Goal: Task Accomplishment & Management: Complete application form

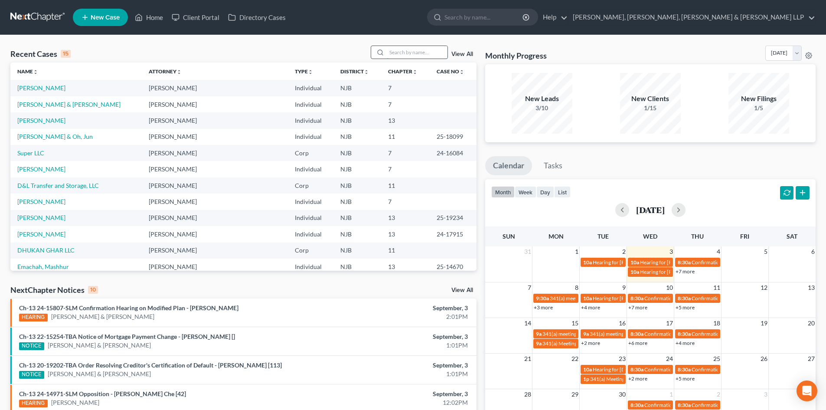
click at [406, 51] on input "search" at bounding box center [417, 52] width 61 height 13
type input "[PERSON_NAME]"
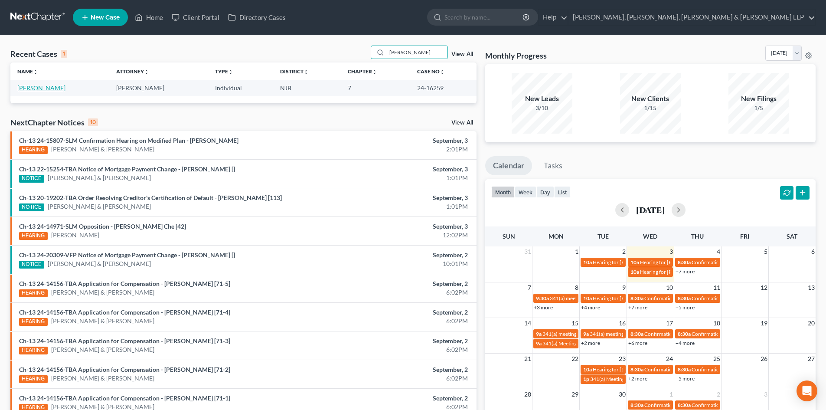
click at [42, 89] on link "[PERSON_NAME]" at bounding box center [41, 87] width 48 height 7
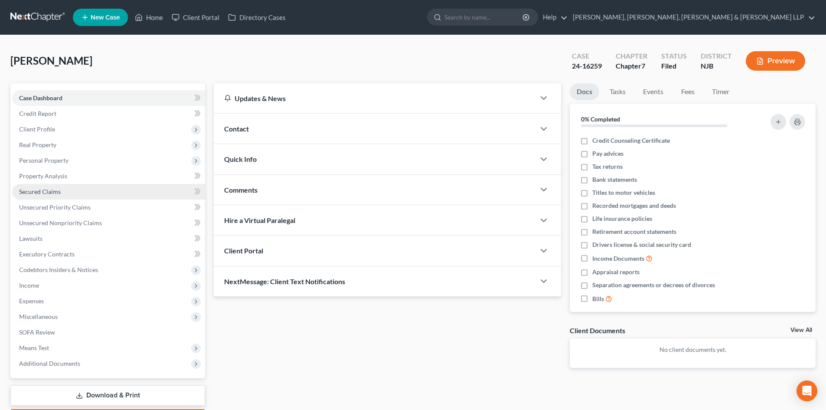
click at [55, 192] on span "Secured Claims" at bounding box center [40, 191] width 42 height 7
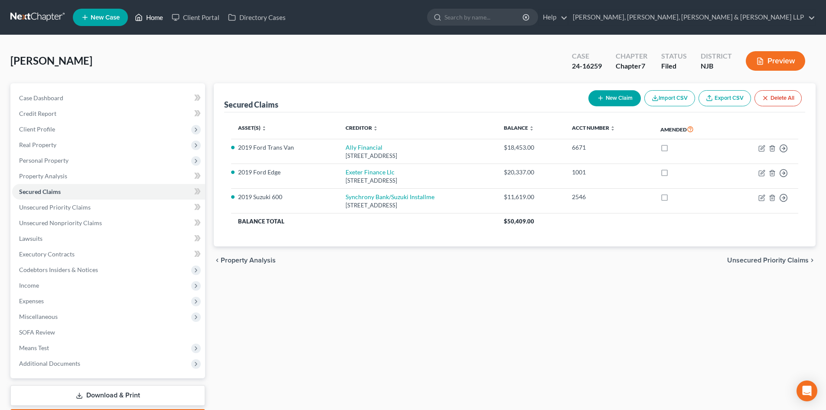
click at [146, 14] on link "Home" at bounding box center [148, 18] width 37 height 16
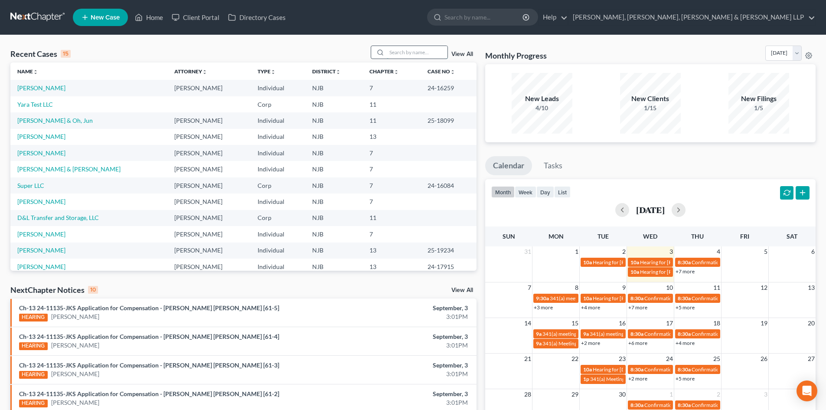
click at [409, 52] on input "search" at bounding box center [417, 52] width 61 height 13
click at [66, 119] on link "[PERSON_NAME] & Oh, Jun" at bounding box center [54, 120] width 75 height 7
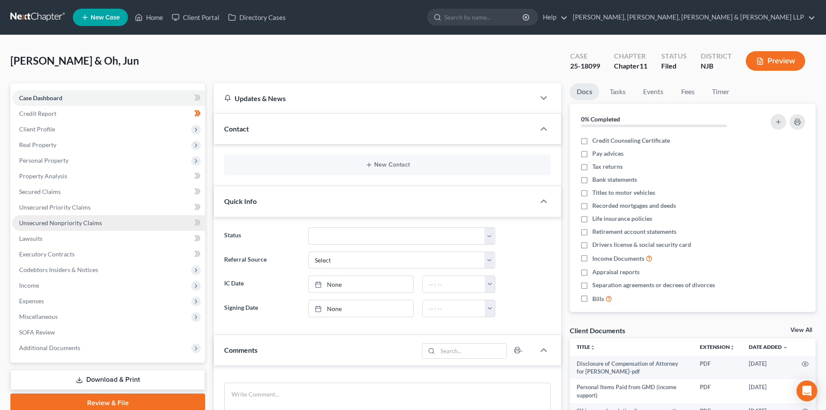
click at [89, 221] on span "Unsecured Nonpriority Claims" at bounding box center [60, 222] width 83 height 7
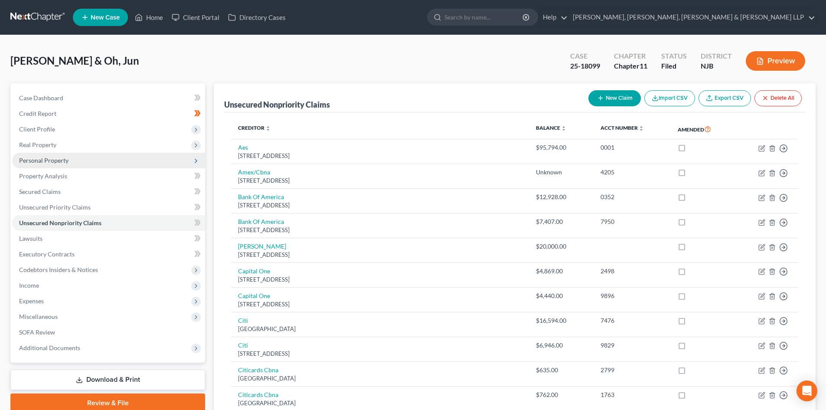
click at [62, 157] on span "Personal Property" at bounding box center [43, 159] width 49 height 7
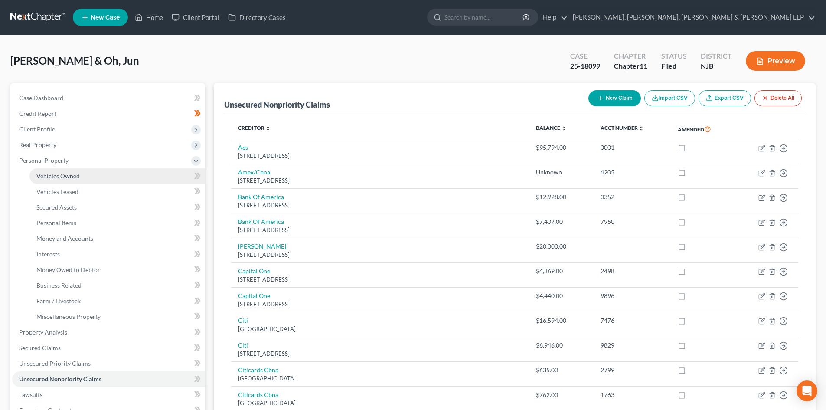
click at [67, 174] on span "Vehicles Owned" at bounding box center [57, 175] width 43 height 7
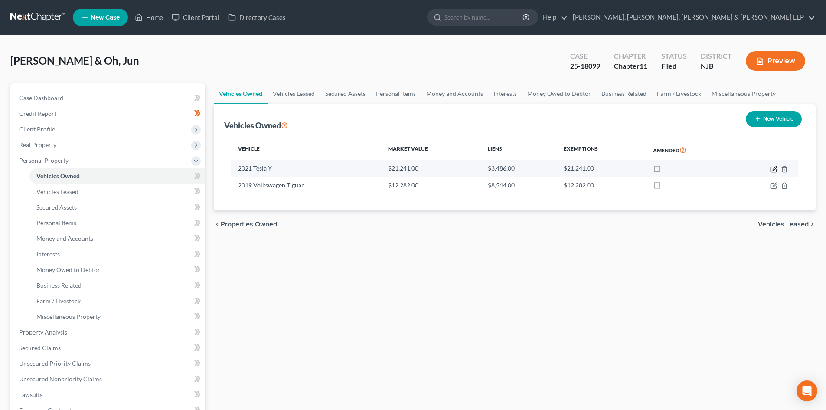
click at [775, 167] on icon "button" at bounding box center [774, 168] width 4 height 4
select select "0"
select select "5"
select select "2"
select select "0"
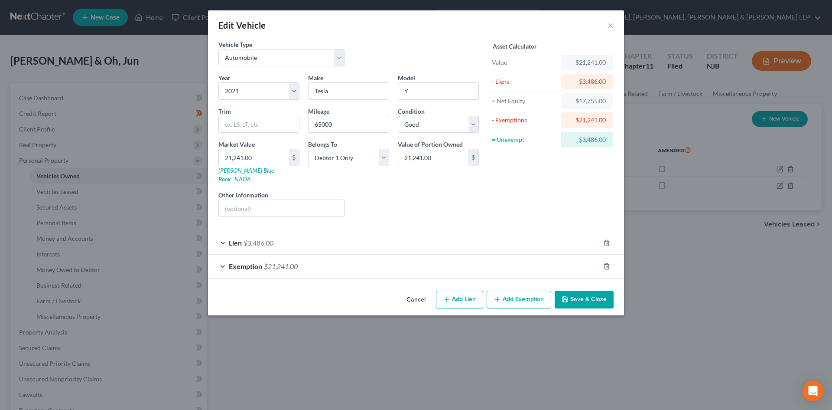
click at [325, 234] on div "Lien $3,486.00" at bounding box center [404, 242] width 392 height 23
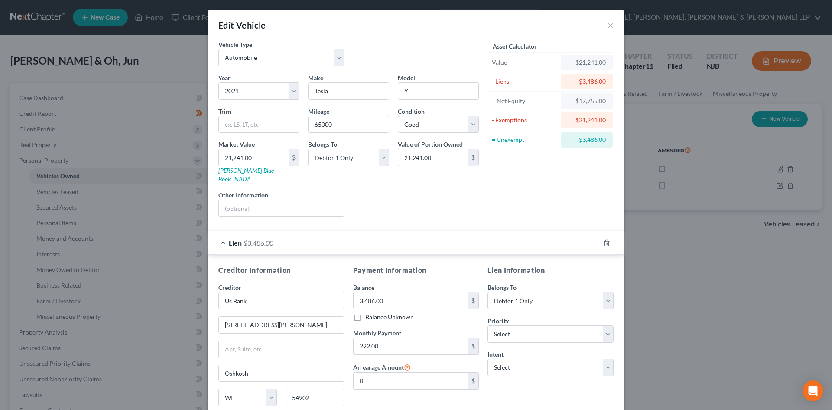
click at [325, 234] on div "Lien $3,486.00" at bounding box center [404, 242] width 392 height 23
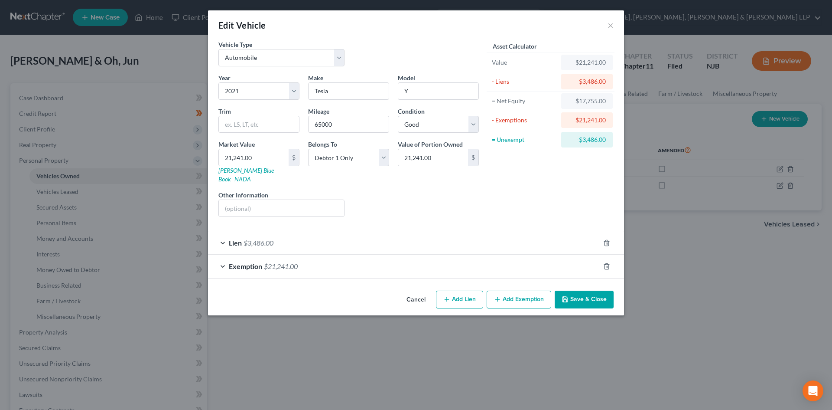
click at [297, 254] on div "Exemption $21,241.00" at bounding box center [404, 265] width 392 height 23
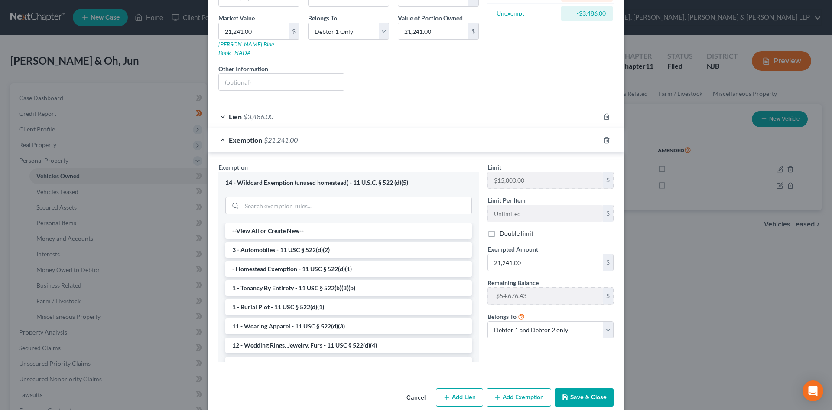
scroll to position [130, 0]
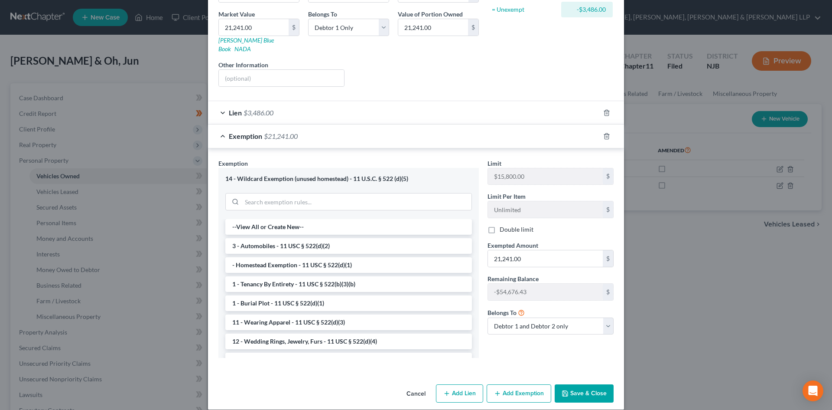
click at [500, 225] on label "Double limit" at bounding box center [517, 229] width 34 height 9
click at [503, 225] on input "Double limit" at bounding box center [506, 228] width 6 height 6
checkbox input "true"
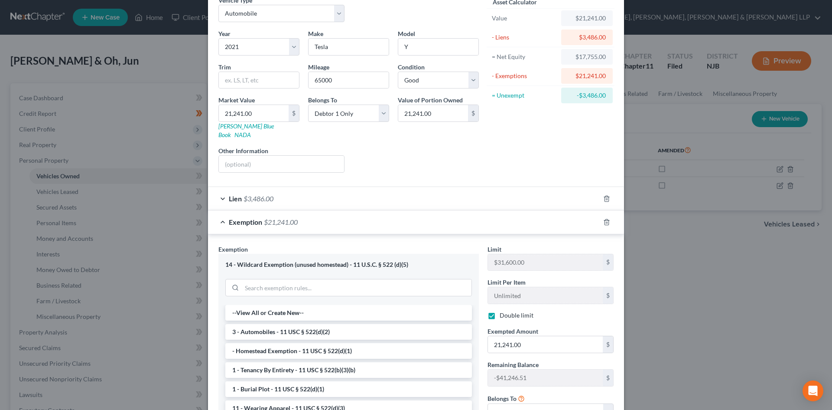
scroll to position [43, 0]
drag, startPoint x: 604, startPoint y: 97, endPoint x: 579, endPoint y: 96, distance: 24.3
click at [579, 96] on div "-$3,486.00" at bounding box center [587, 96] width 52 height 16
copy div "3,486.00"
paste input "3,486"
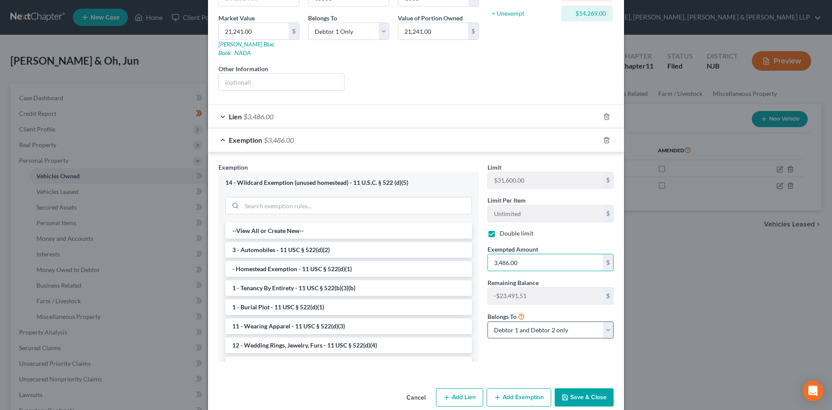
scroll to position [130, 0]
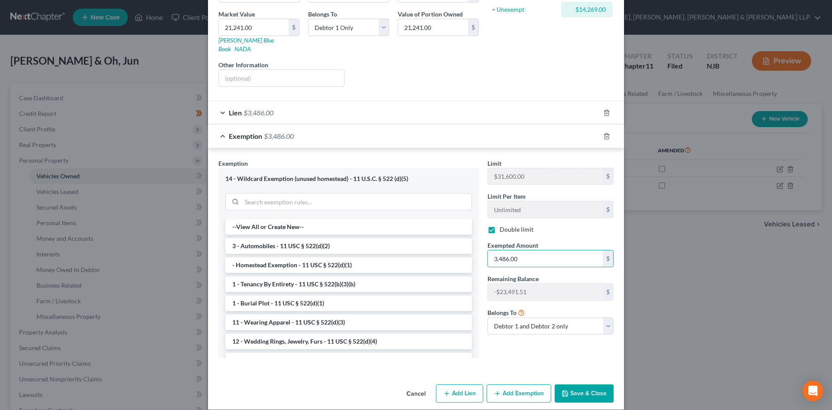
type input "3,486.00"
click at [576, 384] on button "Save & Close" at bounding box center [584, 393] width 59 height 18
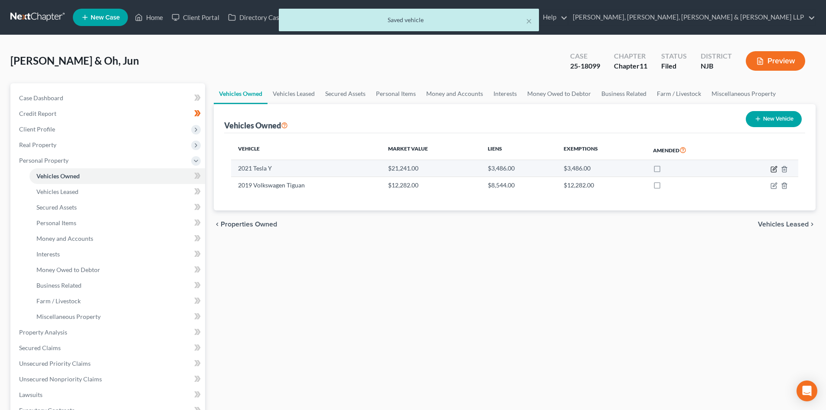
click at [773, 168] on icon "button" at bounding box center [773, 169] width 7 height 7
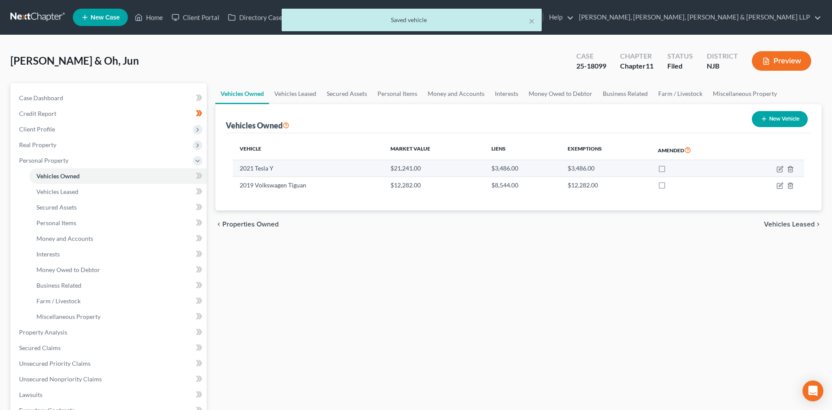
select select "0"
select select "5"
select select "2"
select select "0"
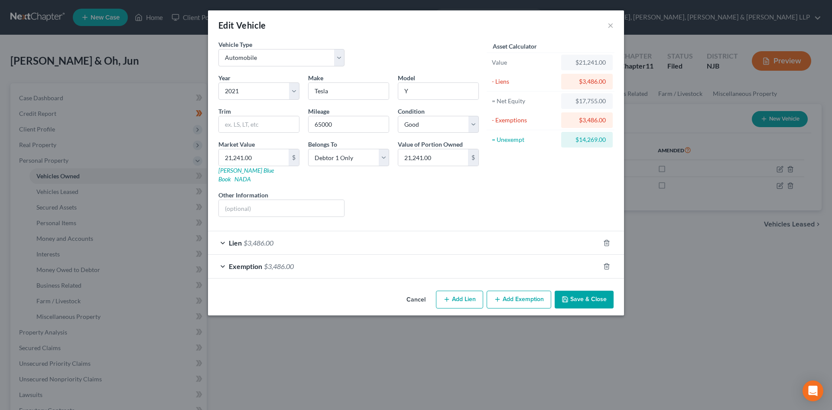
click at [335, 231] on div "Lien $3,486.00" at bounding box center [404, 242] width 392 height 23
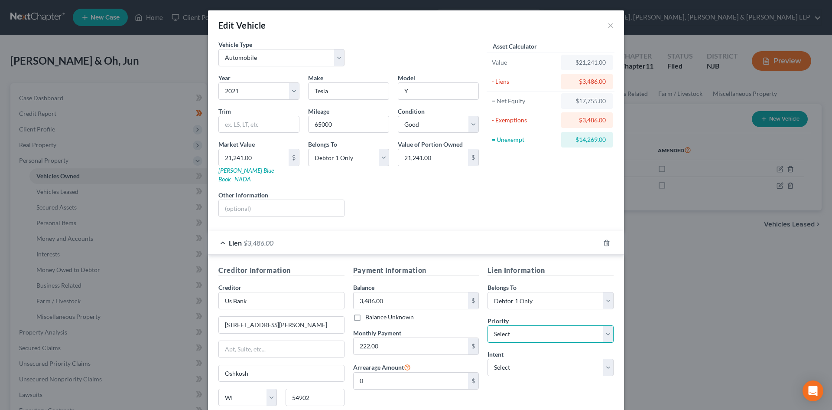
click at [504, 325] on select "Select 1st 2nd 3rd 4th 5th 6th 7th 8th 9th 10th 11th 12th 13th 14th 15th 16th 1…" at bounding box center [551, 333] width 126 height 17
select select "0"
click at [488, 325] on select "Select 1st 2nd 3rd 4th 5th 6th 7th 8th 9th 10th 11th 12th 13th 14th 15th 16th 1…" at bounding box center [551, 333] width 126 height 17
click at [514, 358] on select "Select Surrender Redeem Reaffirm Avoid Other" at bounding box center [551, 366] width 126 height 17
select select "2"
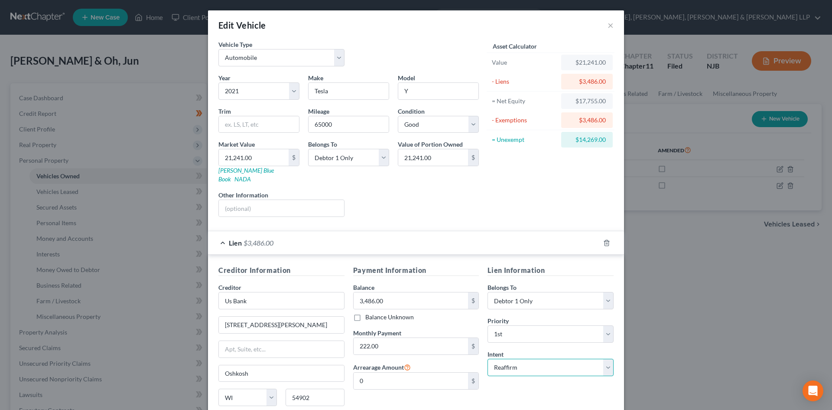
click at [488, 358] on select "Select Surrender Redeem Reaffirm Avoid Other" at bounding box center [551, 366] width 126 height 17
click at [219, 234] on div "Lien $3,486.00" at bounding box center [404, 242] width 392 height 23
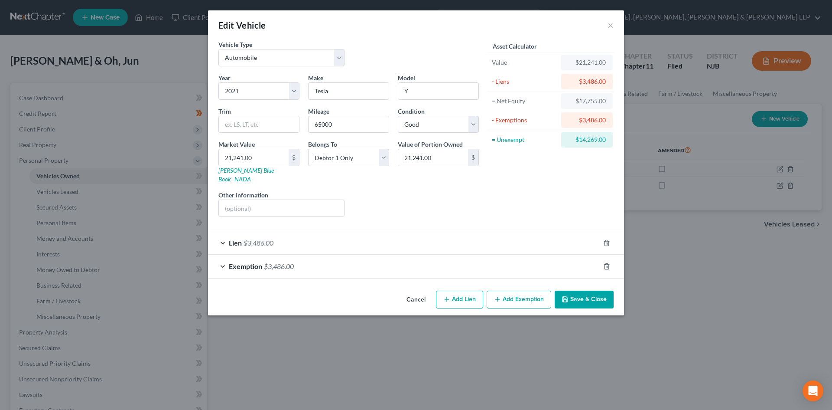
click at [356, 254] on div "Exemption $3,486.00" at bounding box center [404, 265] width 392 height 23
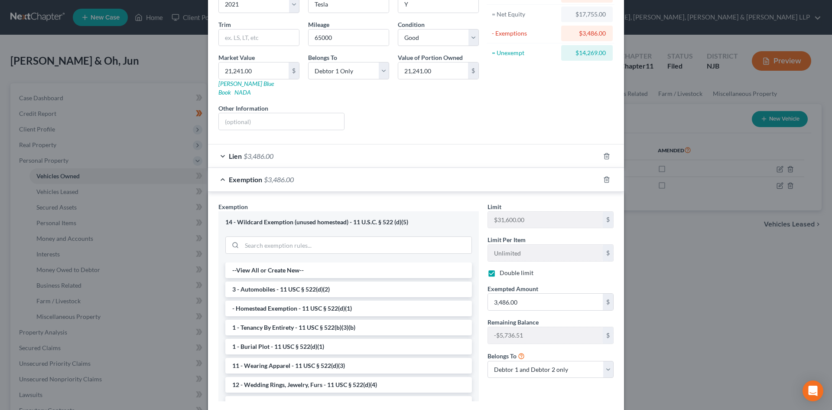
scroll to position [131, 0]
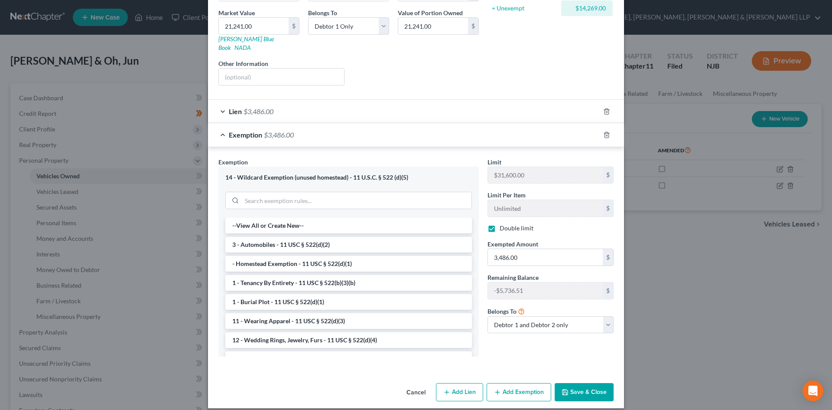
click at [570, 383] on button "Save & Close" at bounding box center [584, 392] width 59 height 18
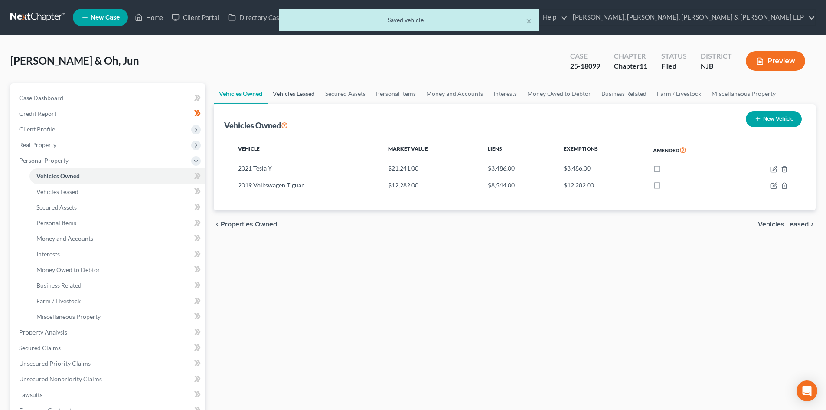
click at [308, 94] on link "Vehicles Leased" at bounding box center [293, 93] width 52 height 21
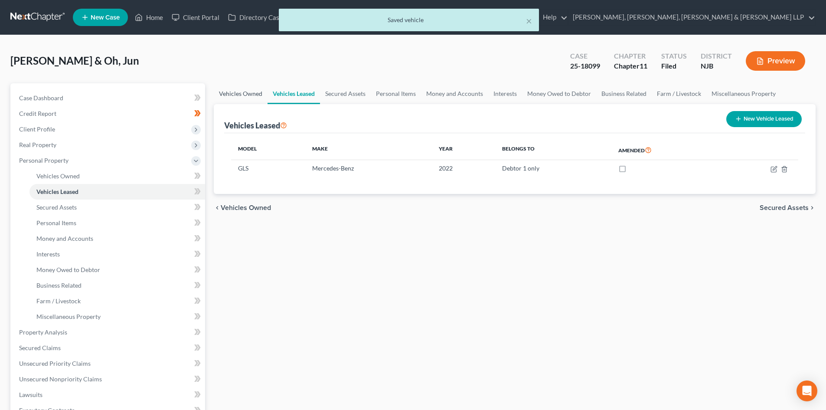
click at [247, 92] on link "Vehicles Owned" at bounding box center [241, 93] width 54 height 21
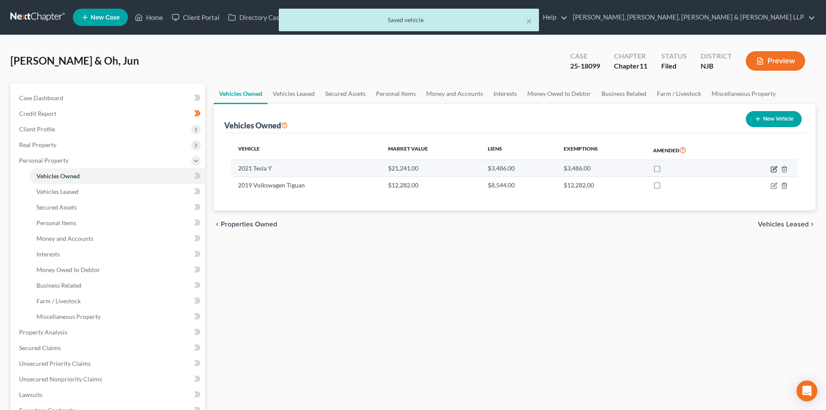
click at [775, 168] on icon "button" at bounding box center [774, 168] width 4 height 4
select select "0"
select select "5"
select select "2"
select select "0"
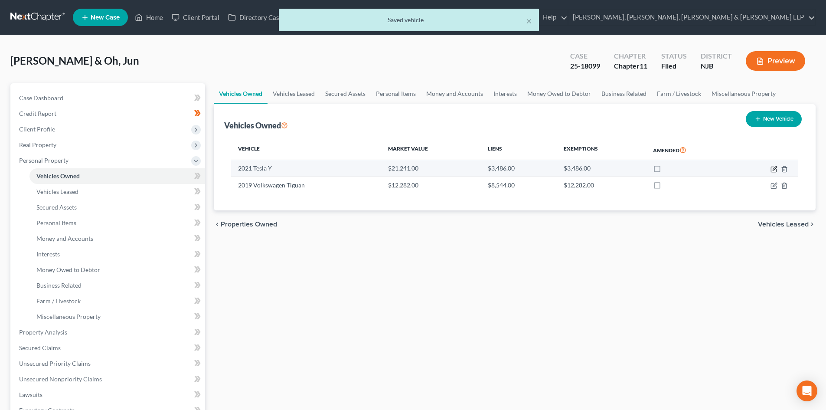
select select "52"
select select "0"
select select "2"
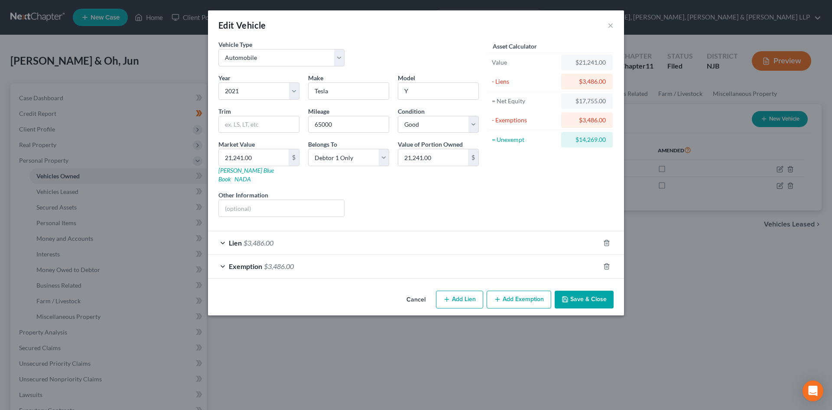
click at [326, 233] on div "Lien $3,486.00" at bounding box center [404, 242] width 392 height 23
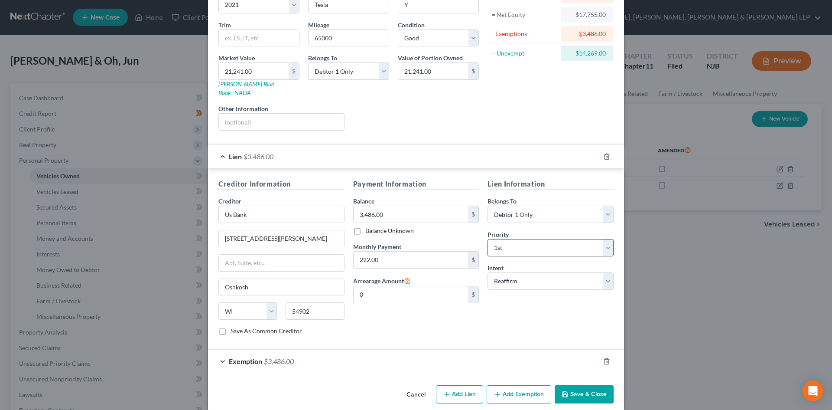
scroll to position [87, 0]
drag, startPoint x: 289, startPoint y: 346, endPoint x: 329, endPoint y: 325, distance: 44.6
click at [290, 349] on div "Exemption $3,486.00" at bounding box center [404, 360] width 392 height 23
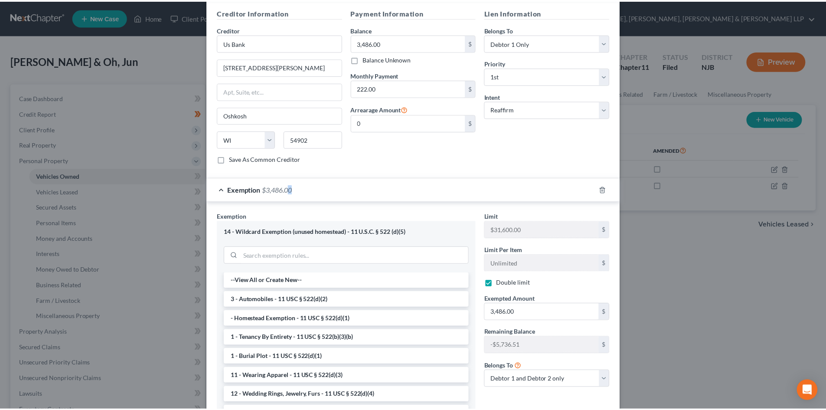
scroll to position [312, 0]
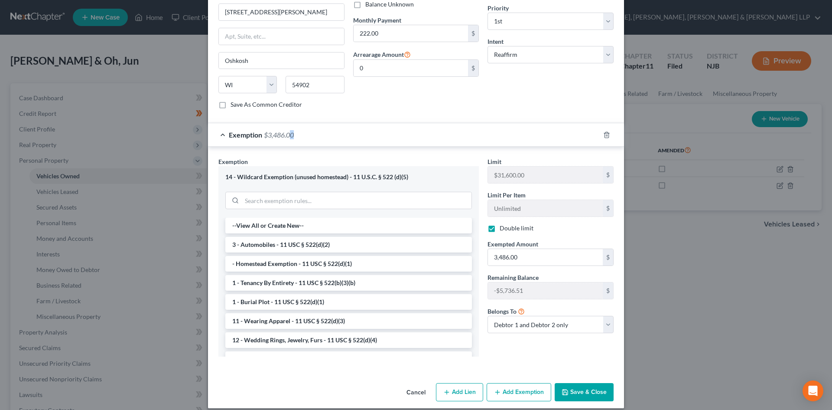
click at [576, 383] on button "Save & Close" at bounding box center [584, 392] width 59 height 18
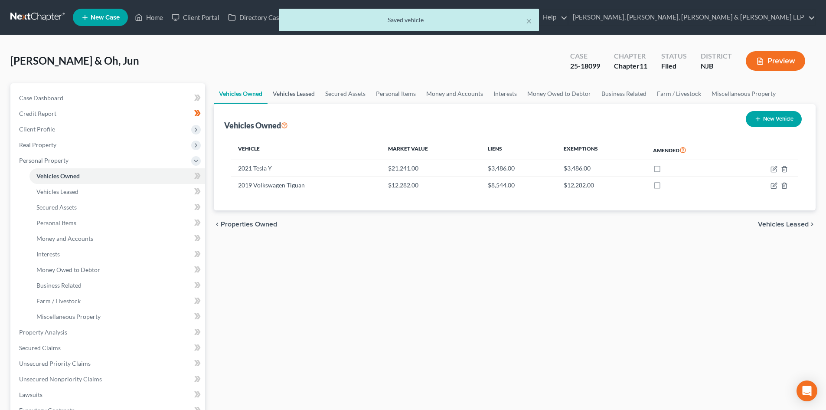
click at [290, 93] on link "Vehicles Leased" at bounding box center [293, 93] width 52 height 21
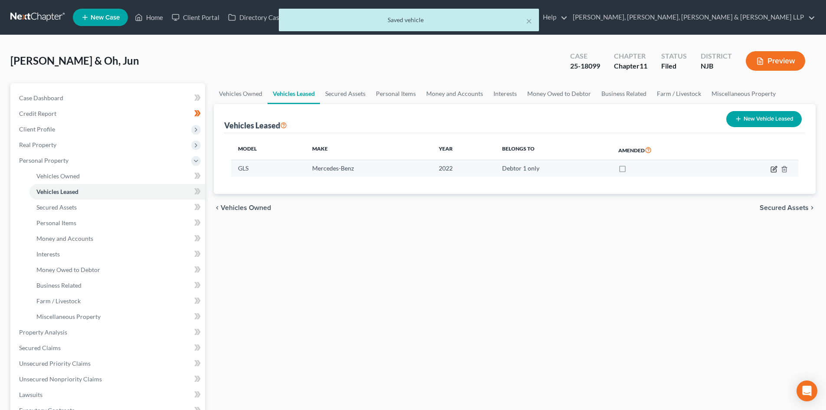
click at [772, 170] on icon "button" at bounding box center [774, 168] width 4 height 4
select select "0"
select select "4"
select select "0"
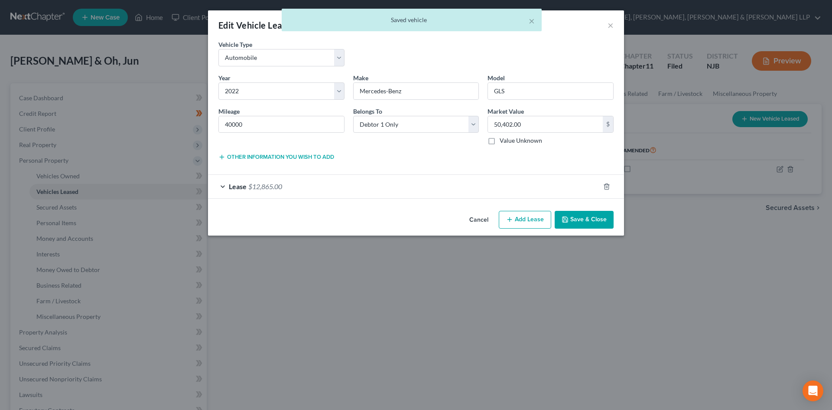
click at [384, 176] on div "Lease $12,865.00" at bounding box center [404, 186] width 392 height 23
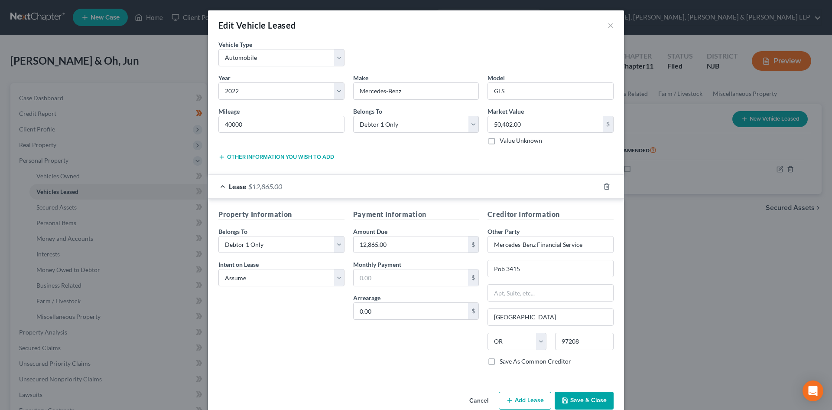
click at [398, 193] on div "Lease $12,865.00" at bounding box center [404, 186] width 392 height 23
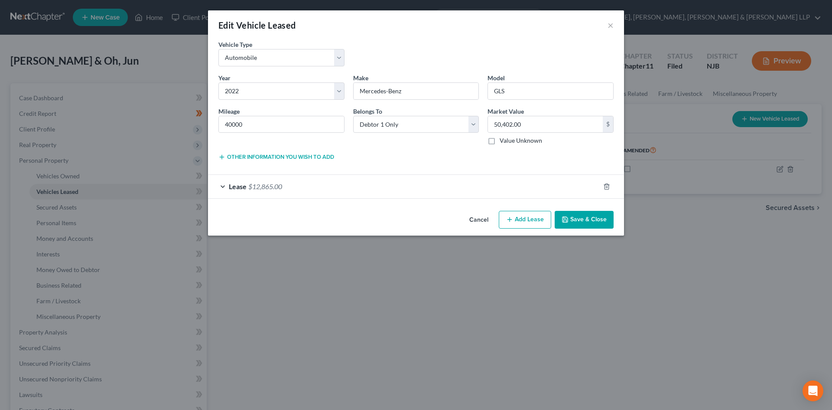
click at [576, 221] on button "Save & Close" at bounding box center [584, 220] width 59 height 18
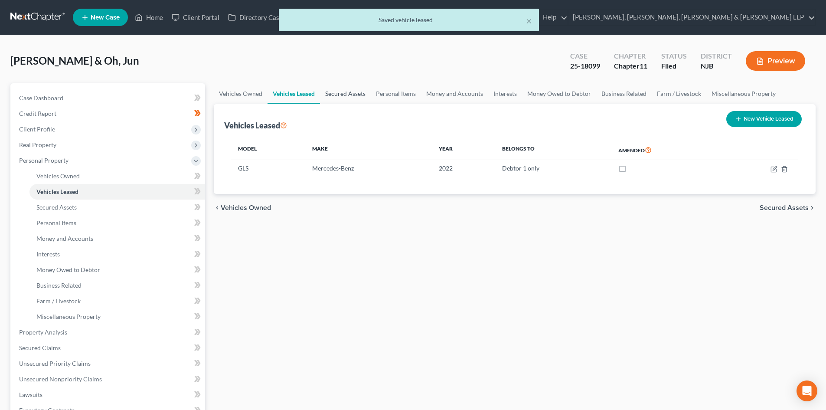
click at [347, 95] on link "Secured Assets" at bounding box center [345, 93] width 51 height 21
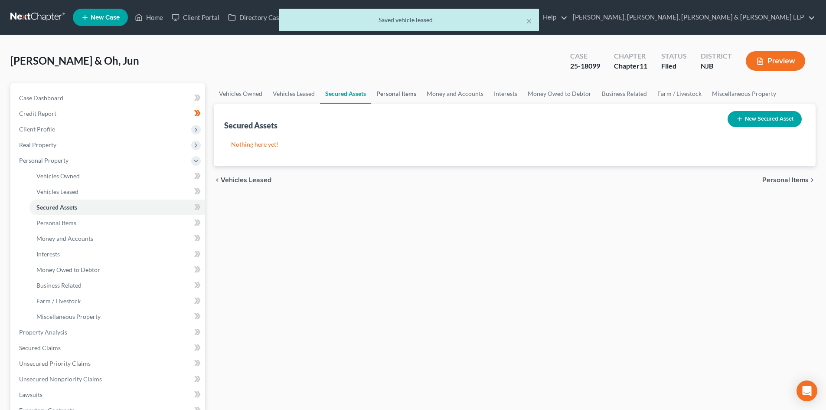
click at [400, 100] on link "Personal Items" at bounding box center [396, 93] width 50 height 21
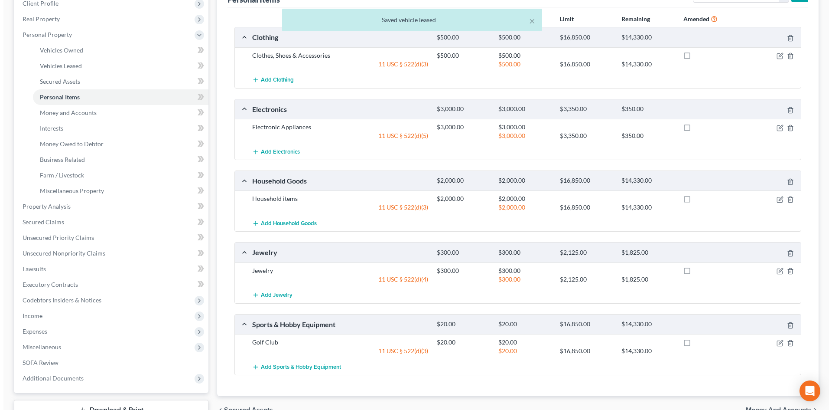
scroll to position [130, 0]
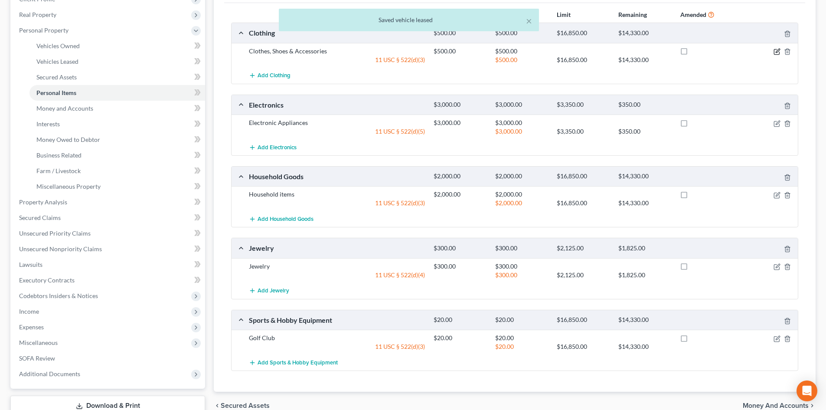
click at [778, 51] on icon "button" at bounding box center [777, 51] width 4 height 4
select select "2"
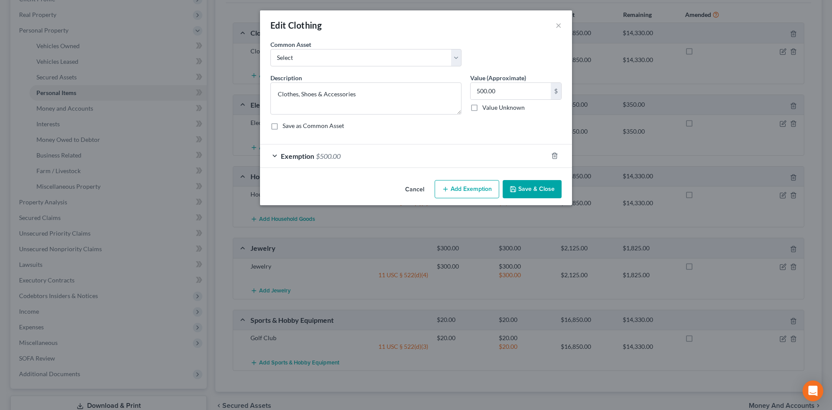
click at [483, 166] on div "Exemption $500.00" at bounding box center [404, 155] width 288 height 23
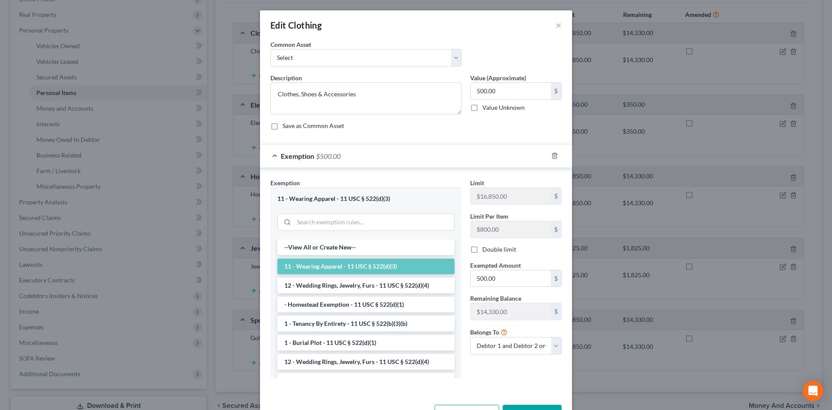
click at [484, 165] on div "Exemption $500.00" at bounding box center [404, 155] width 288 height 23
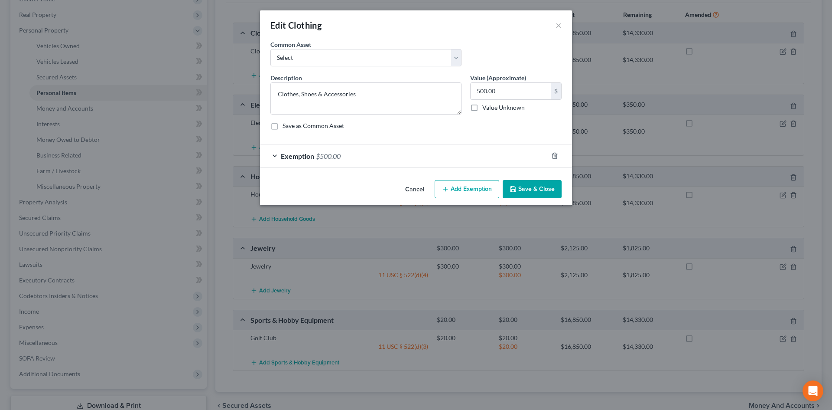
click at [514, 159] on div "Exemption $500.00" at bounding box center [404, 155] width 288 height 23
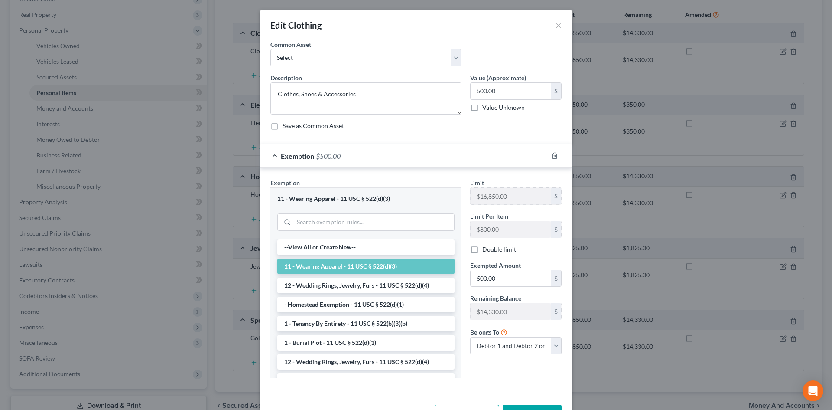
click at [490, 250] on label "Double limit" at bounding box center [499, 249] width 34 height 9
click at [490, 250] on input "Double limit" at bounding box center [489, 248] width 6 height 6
checkbox input "true"
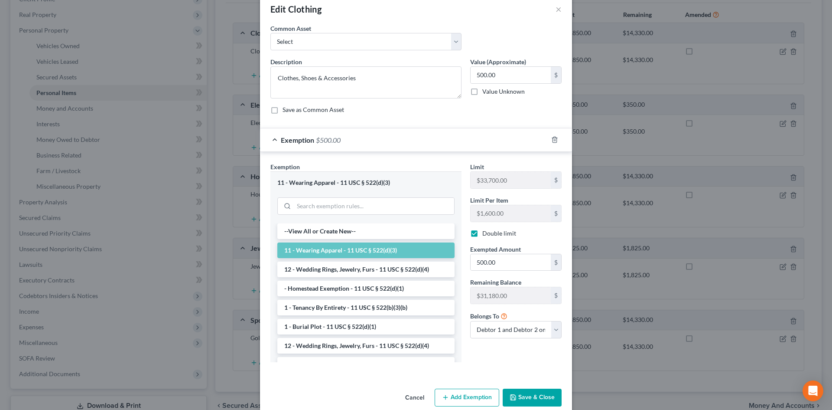
scroll to position [30, 0]
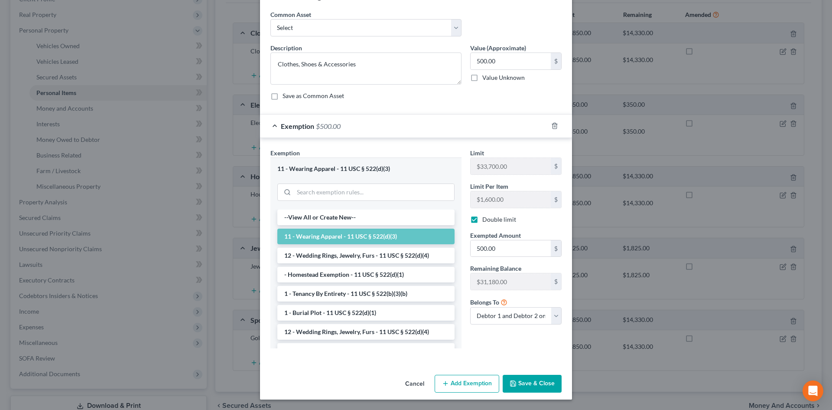
click at [531, 375] on button "Save & Close" at bounding box center [532, 383] width 59 height 18
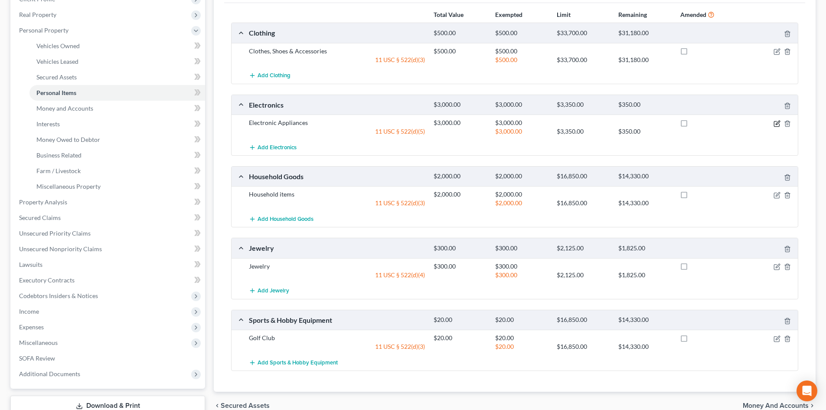
click at [773, 122] on icon "button" at bounding box center [776, 123] width 7 height 7
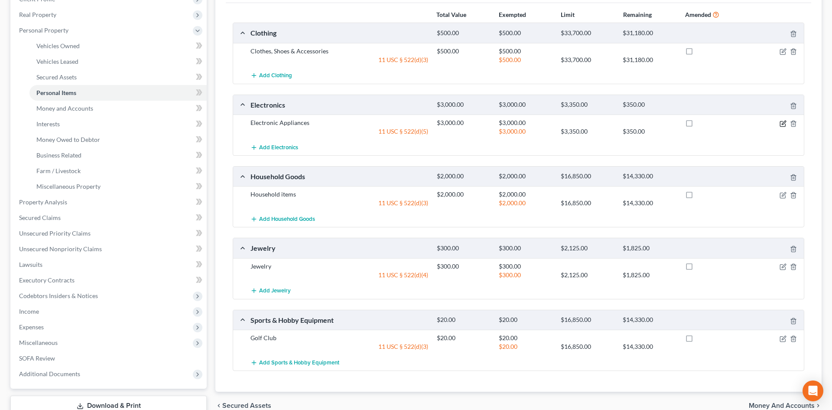
select select "2"
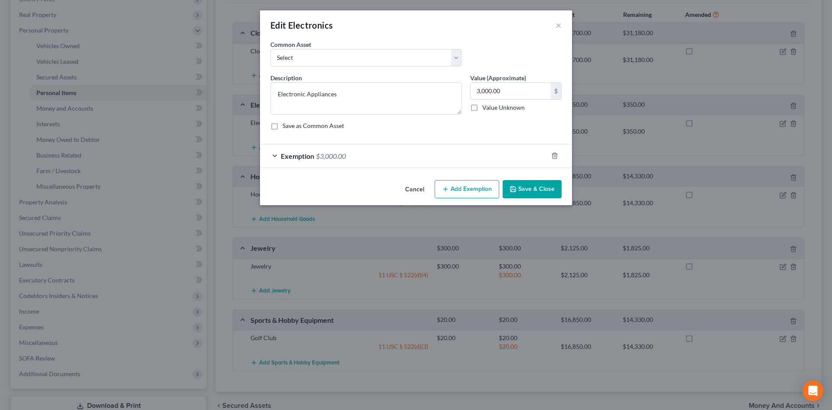
checkbox input "true"
click at [435, 159] on div "Exemption $3,000.00" at bounding box center [404, 155] width 288 height 23
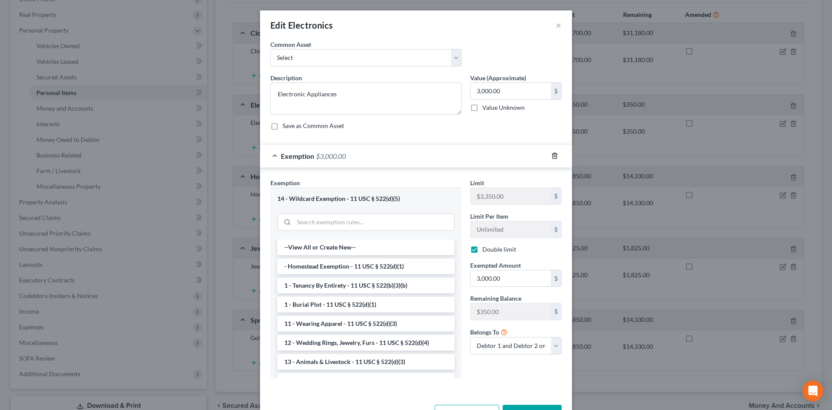
click at [551, 155] on icon "button" at bounding box center [554, 155] width 7 height 7
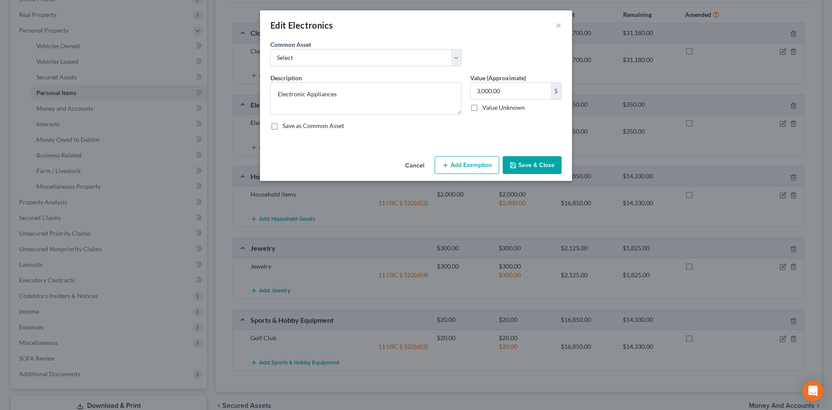
click at [462, 165] on button "Add Exemption" at bounding box center [467, 165] width 65 height 18
select select "2"
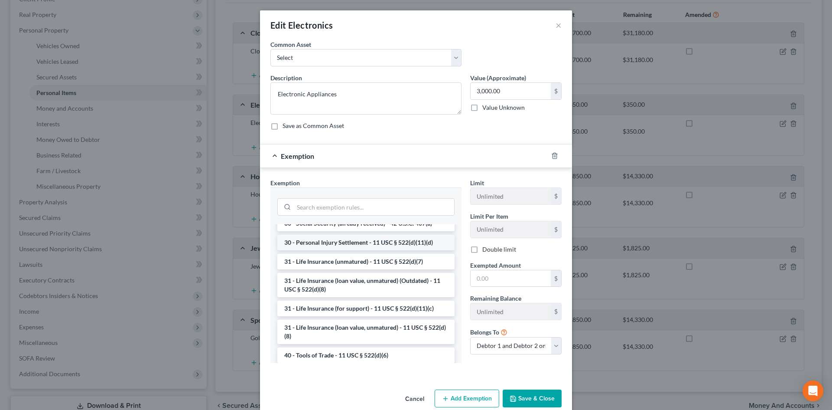
scroll to position [693, 0]
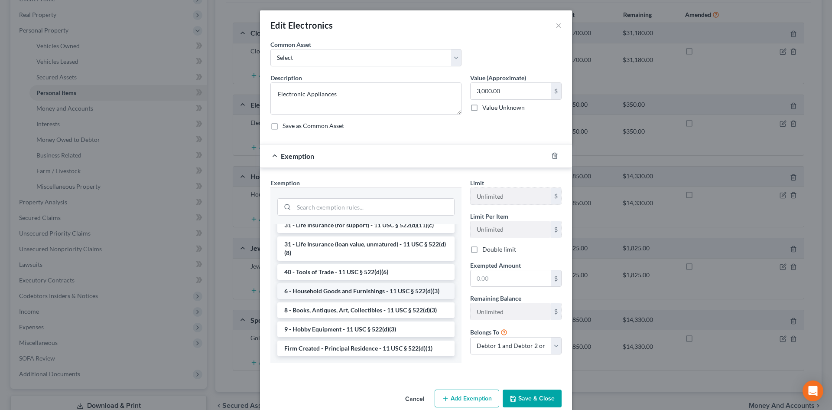
click at [354, 299] on li "6 - Household Goods and Furnishings - 11 USC § 522(d)(3)" at bounding box center [365, 291] width 177 height 16
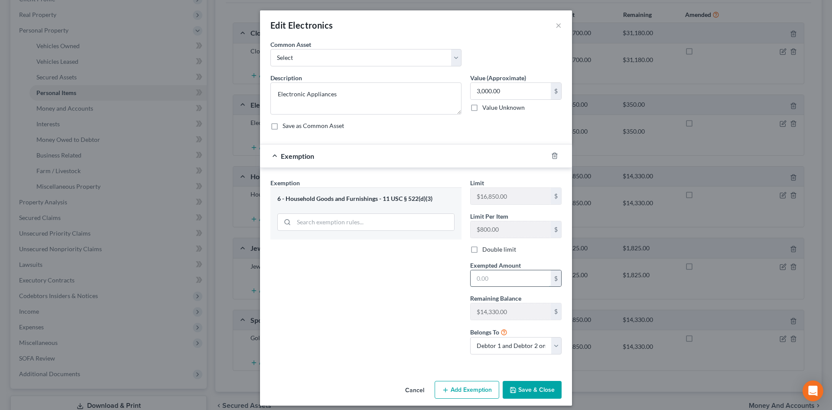
click at [486, 277] on input "text" at bounding box center [511, 278] width 80 height 16
type input "3,000"
click at [497, 251] on label "Double limit" at bounding box center [499, 249] width 34 height 9
click at [491, 251] on input "Double limit" at bounding box center [489, 248] width 6 height 6
checkbox input "true"
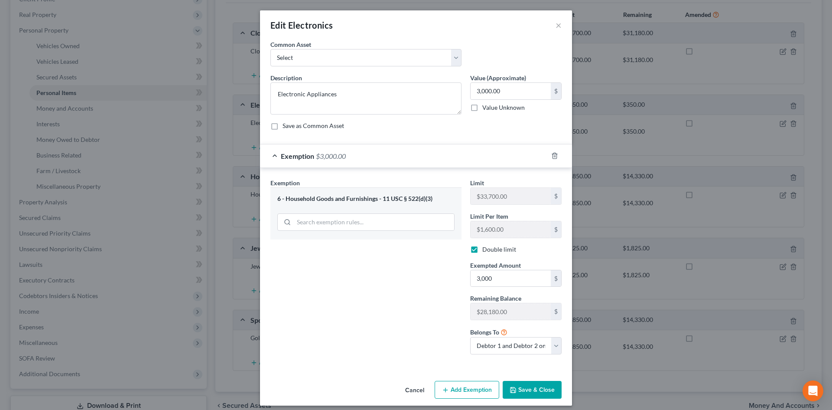
click at [518, 385] on button "Save & Close" at bounding box center [532, 390] width 59 height 18
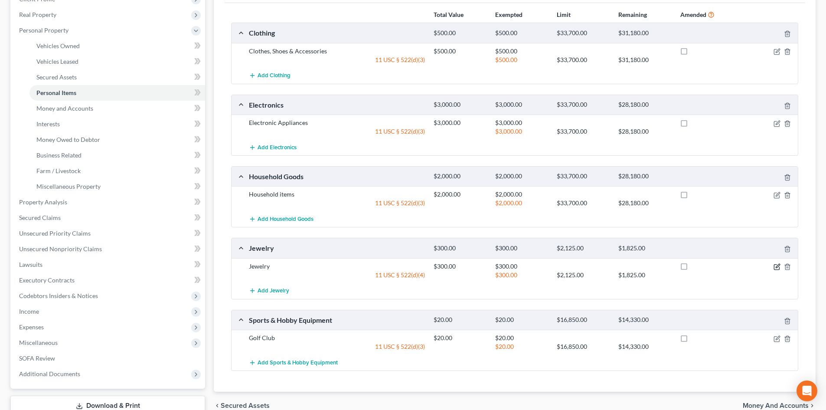
drag, startPoint x: 776, startPoint y: 267, endPoint x: 761, endPoint y: 266, distance: 15.2
click at [776, 267] on icon "button" at bounding box center [777, 266] width 4 height 4
select select "2"
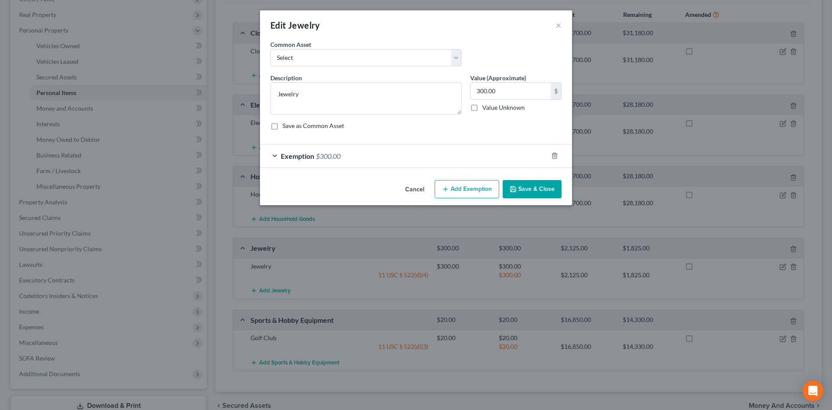
click at [412, 150] on div "Exemption $300.00" at bounding box center [404, 155] width 288 height 23
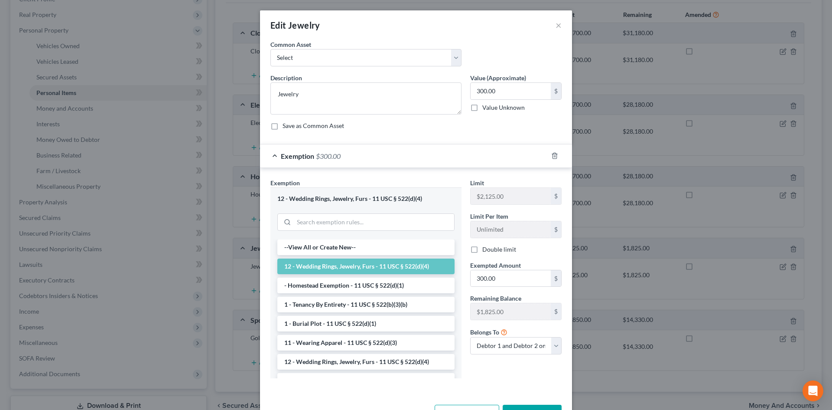
click at [491, 254] on div "Limit $2,125.00 $ Limit Per Item Unlimited $ Double limit Exempted Amount * 300…" at bounding box center [516, 269] width 100 height 183
click at [492, 251] on label "Double limit" at bounding box center [499, 249] width 34 height 9
click at [491, 251] on input "Double limit" at bounding box center [489, 248] width 6 height 6
checkbox input "true"
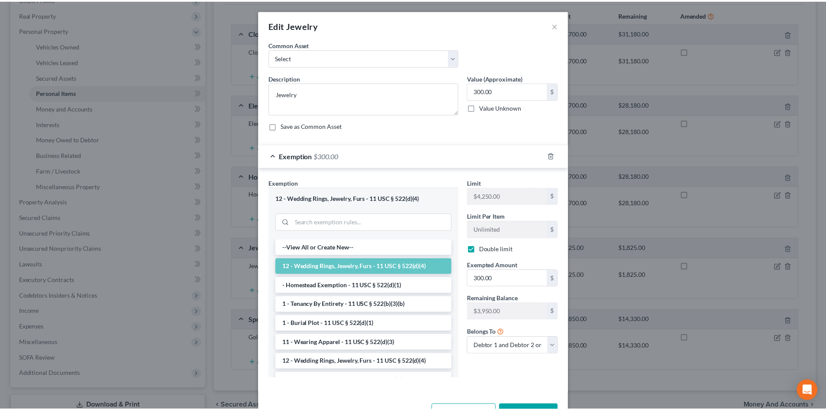
scroll to position [30, 0]
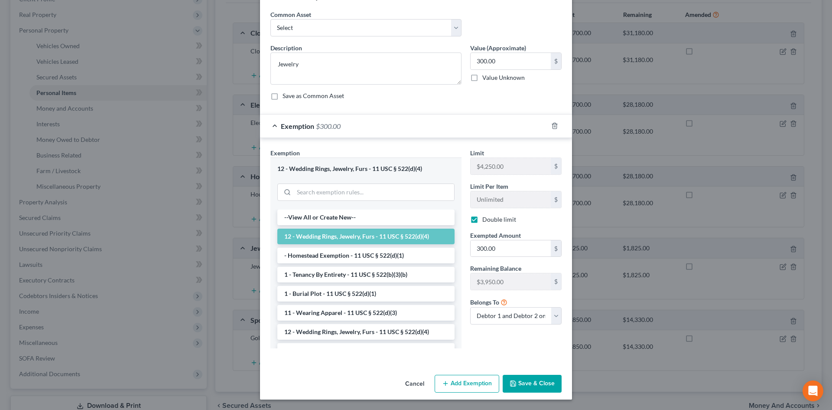
drag, startPoint x: 527, startPoint y: 384, endPoint x: 525, endPoint y: 378, distance: 6.4
click at [527, 384] on button "Save & Close" at bounding box center [532, 383] width 59 height 18
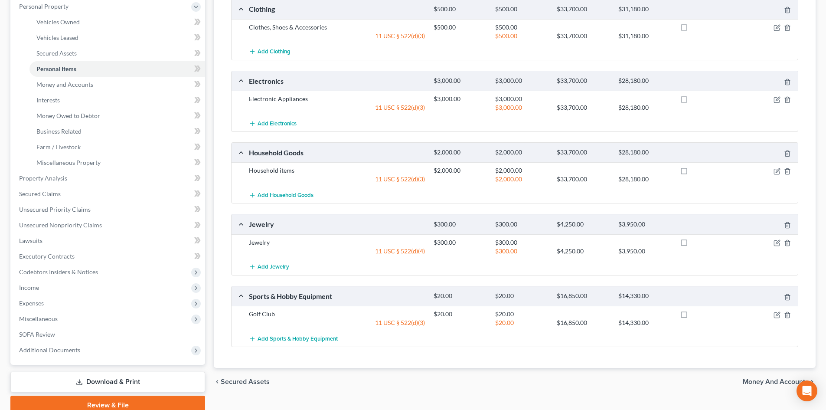
scroll to position [173, 0]
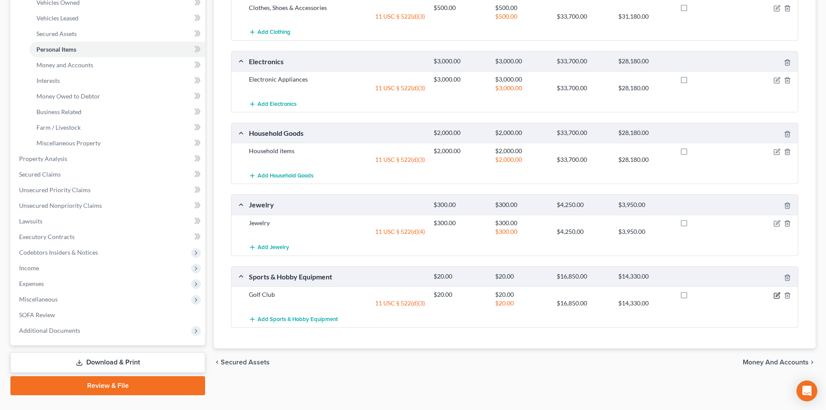
click at [776, 296] on icon "button" at bounding box center [777, 294] width 4 height 4
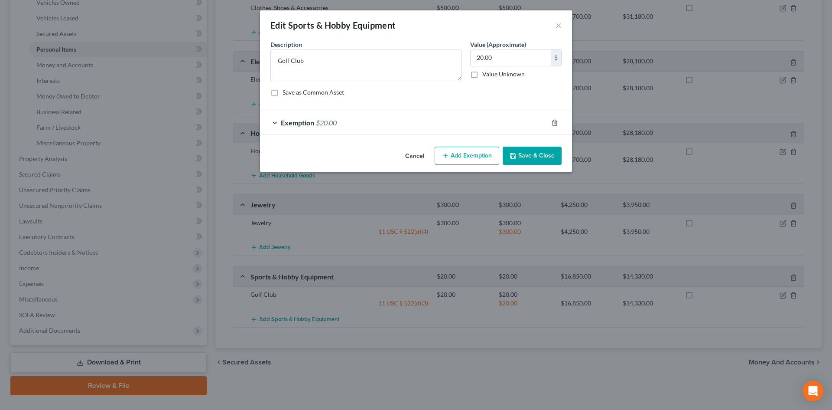
click at [382, 126] on div "Exemption $20.00" at bounding box center [404, 122] width 288 height 23
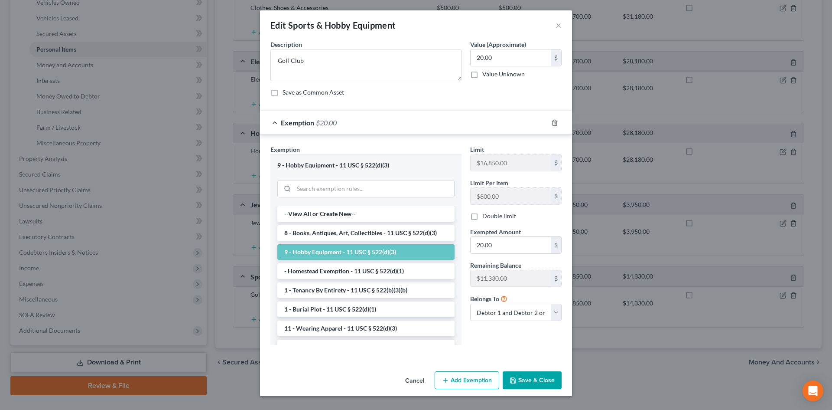
click at [482, 217] on label "Double limit" at bounding box center [499, 216] width 34 height 9
click at [486, 217] on input "Double limit" at bounding box center [489, 215] width 6 height 6
checkbox input "true"
click at [526, 384] on button "Save & Close" at bounding box center [532, 380] width 59 height 18
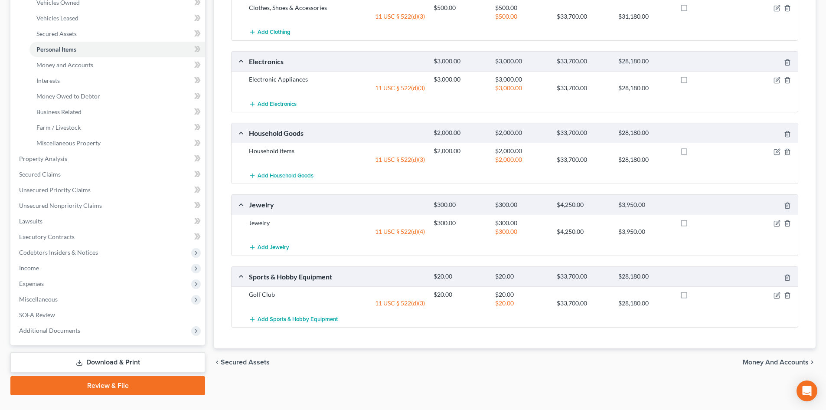
scroll to position [0, 0]
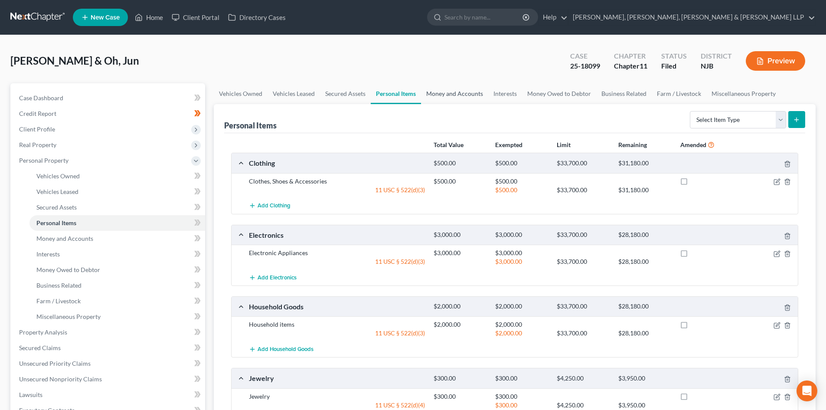
click at [464, 95] on link "Money and Accounts" at bounding box center [454, 93] width 67 height 21
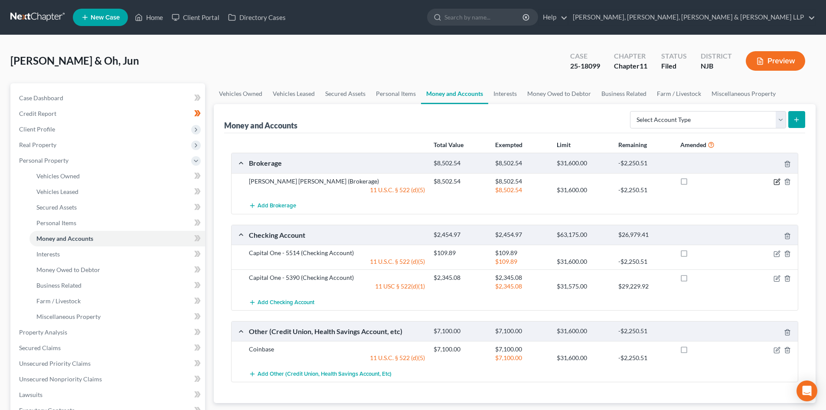
click at [776, 182] on icon "button" at bounding box center [777, 181] width 4 height 4
select select "2"
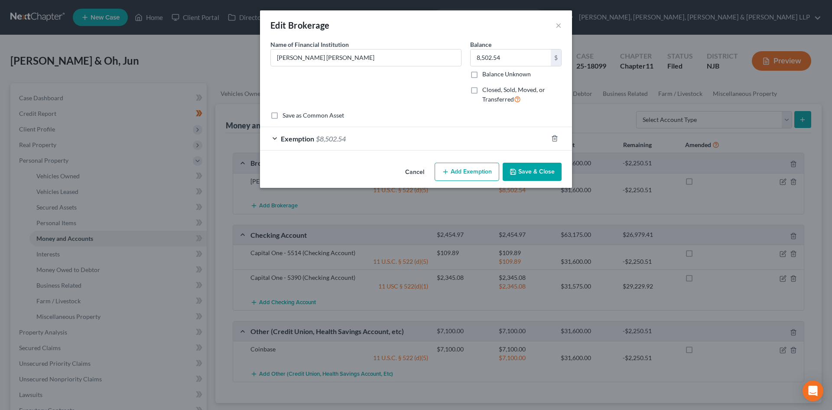
checkbox input "true"
click at [395, 134] on div "Exemption $8,502.54" at bounding box center [404, 138] width 288 height 23
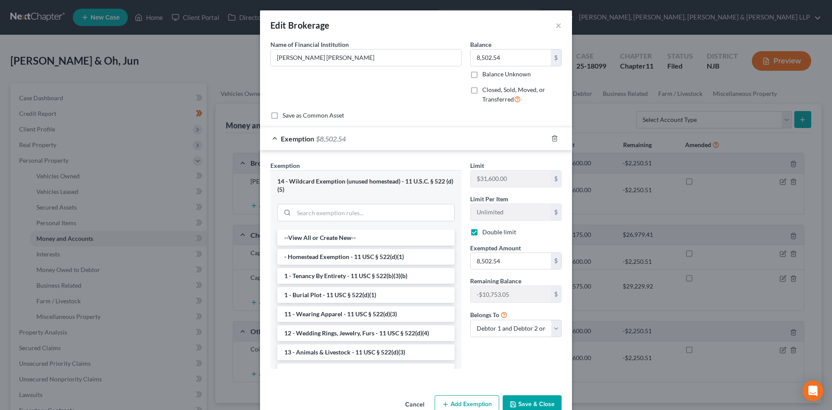
click at [521, 402] on button "Save & Close" at bounding box center [532, 404] width 59 height 18
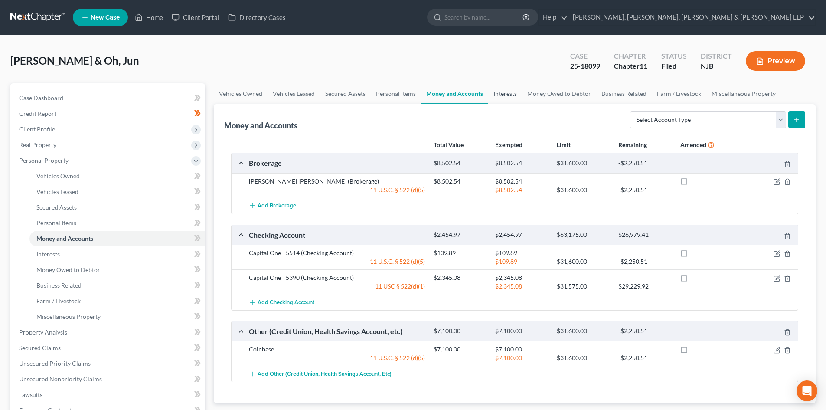
click at [507, 93] on link "Interests" at bounding box center [505, 93] width 34 height 21
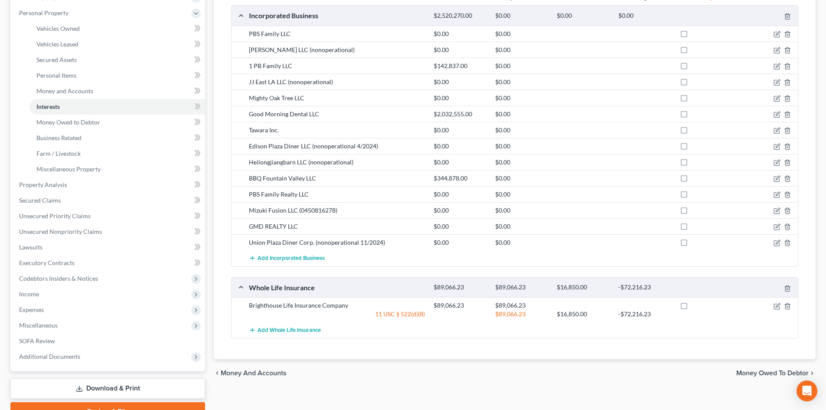
scroll to position [173, 0]
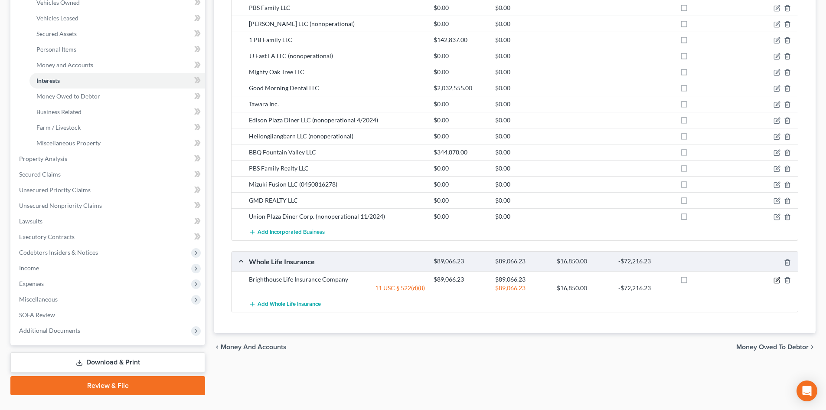
click at [773, 280] on icon "button" at bounding box center [776, 280] width 7 height 7
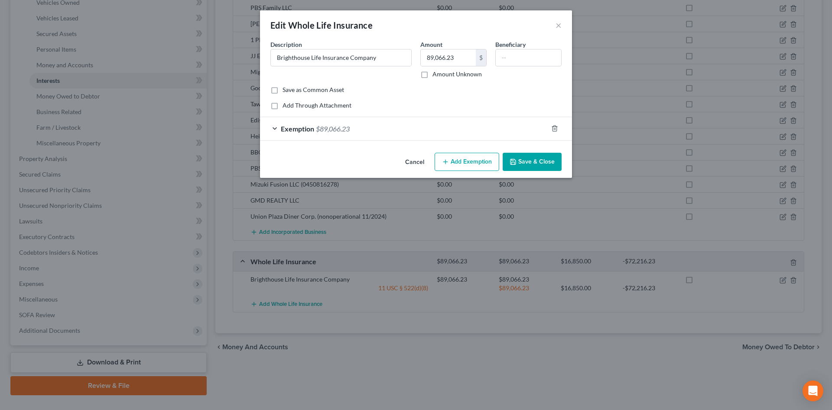
click at [425, 130] on div "Exemption $89,066.23" at bounding box center [404, 128] width 288 height 23
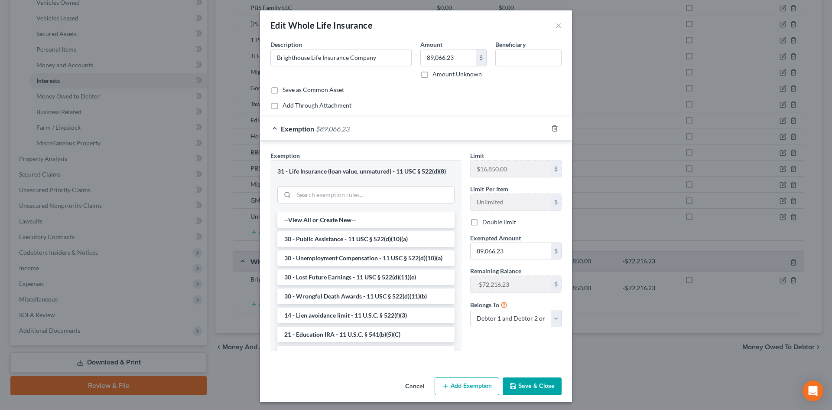
click at [498, 223] on label "Double limit" at bounding box center [499, 222] width 34 height 9
click at [491, 223] on input "Double limit" at bounding box center [489, 221] width 6 height 6
click at [494, 223] on label "Double limit" at bounding box center [499, 222] width 34 height 9
click at [491, 223] on input "Double limit" at bounding box center [489, 221] width 6 height 6
checkbox input "false"
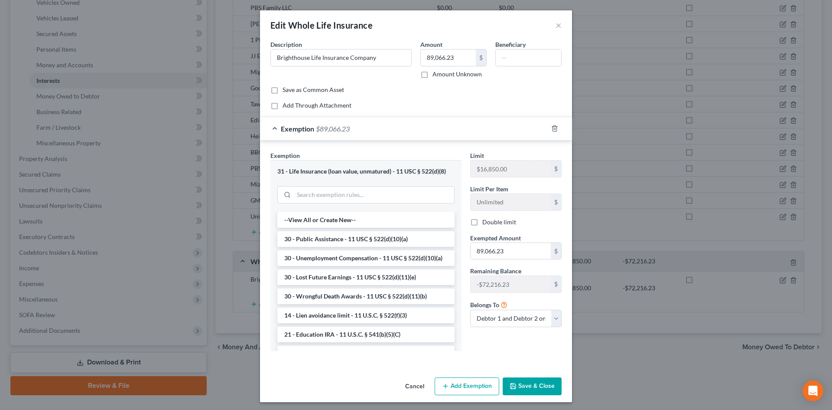
click at [547, 386] on button "Save & Close" at bounding box center [532, 386] width 59 height 18
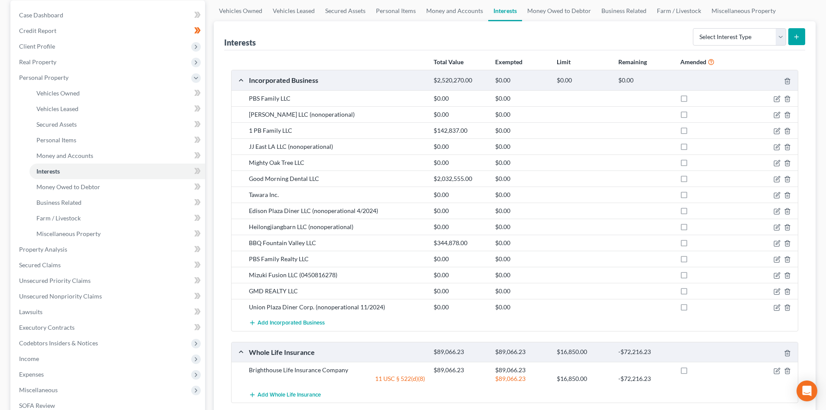
scroll to position [0, 0]
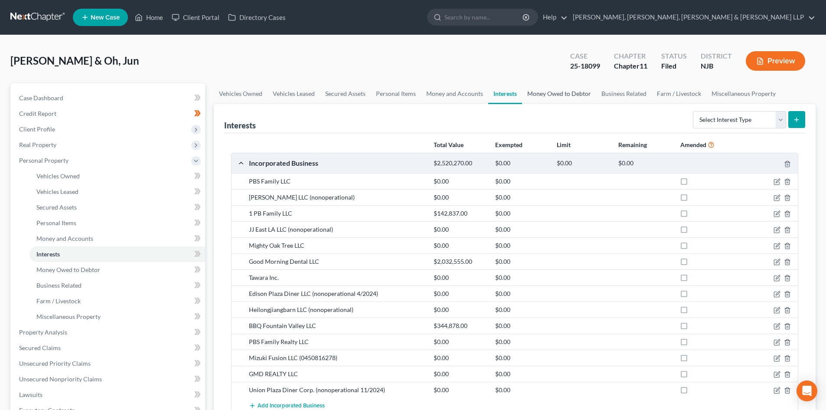
click at [566, 96] on link "Money Owed to Debtor" at bounding box center [559, 93] width 74 height 21
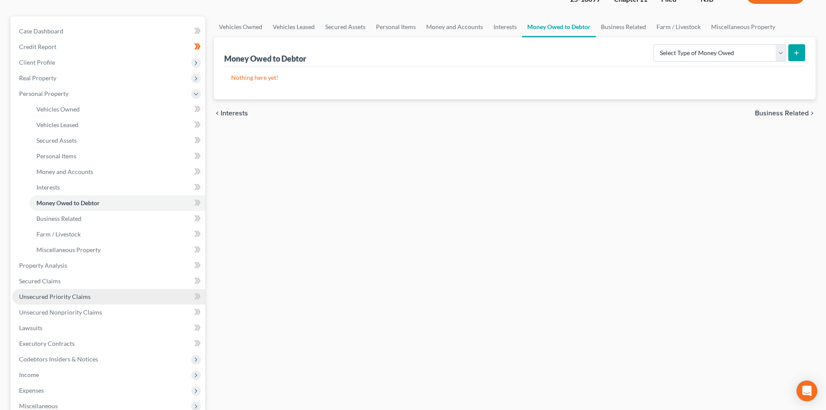
scroll to position [173, 0]
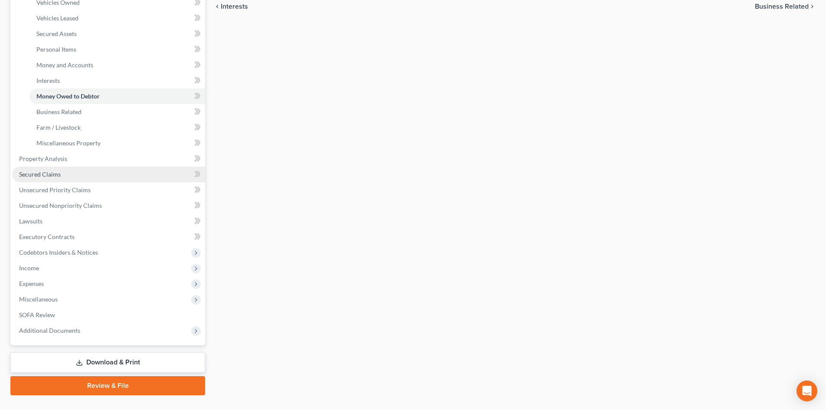
click at [71, 169] on link "Secured Claims" at bounding box center [108, 174] width 193 height 16
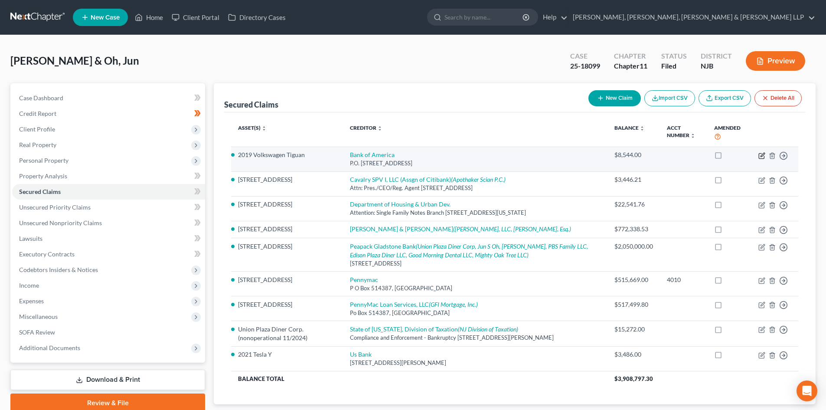
click at [760, 155] on icon "button" at bounding box center [761, 155] width 7 height 7
select select "4"
select select "8"
select select "0"
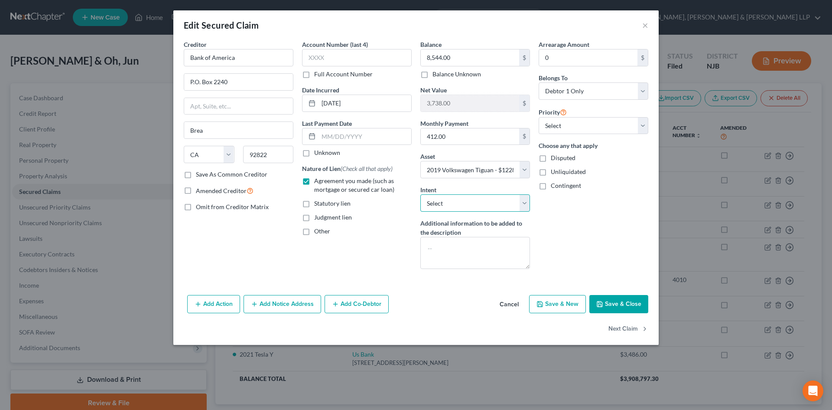
drag, startPoint x: 452, startPoint y: 199, endPoint x: 456, endPoint y: 199, distance: 4.4
click at [452, 199] on select "Select Surrender Redeem Reaffirm Avoid Other" at bounding box center [475, 202] width 110 height 17
select select "2"
click at [420, 194] on select "Select Surrender Redeem Reaffirm Avoid Other" at bounding box center [475, 202] width 110 height 17
click at [618, 310] on button "Save & Close" at bounding box center [618, 304] width 59 height 18
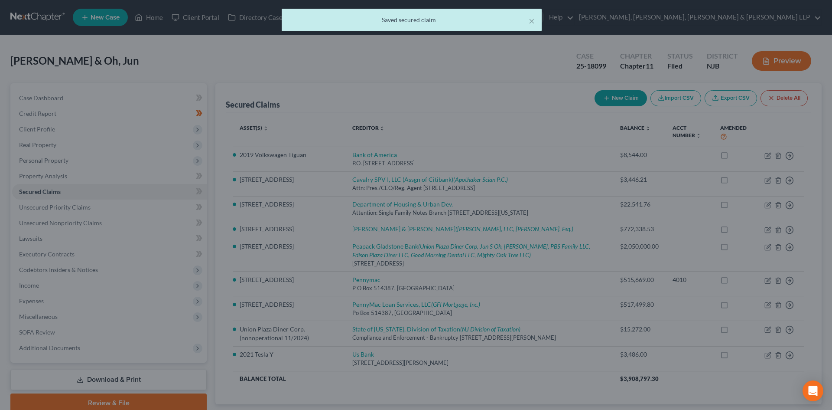
select select "8"
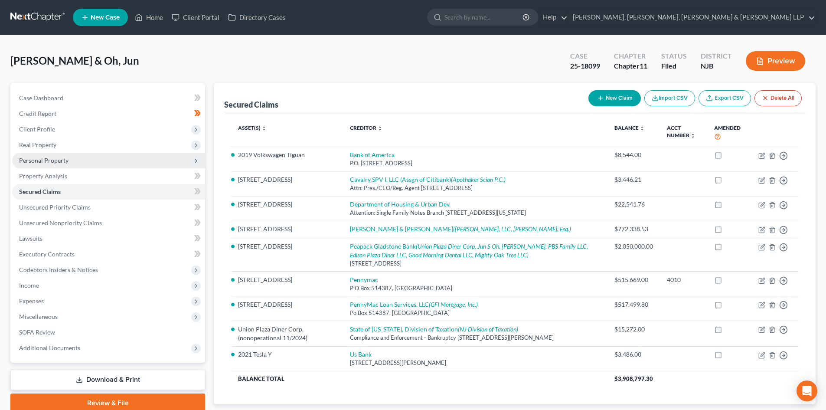
click at [86, 153] on span "Personal Property" at bounding box center [108, 161] width 193 height 16
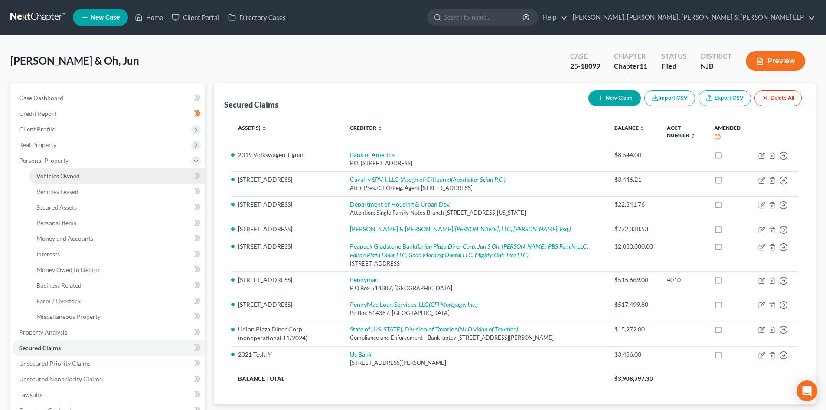
click at [75, 175] on span "Vehicles Owned" at bounding box center [57, 175] width 43 height 7
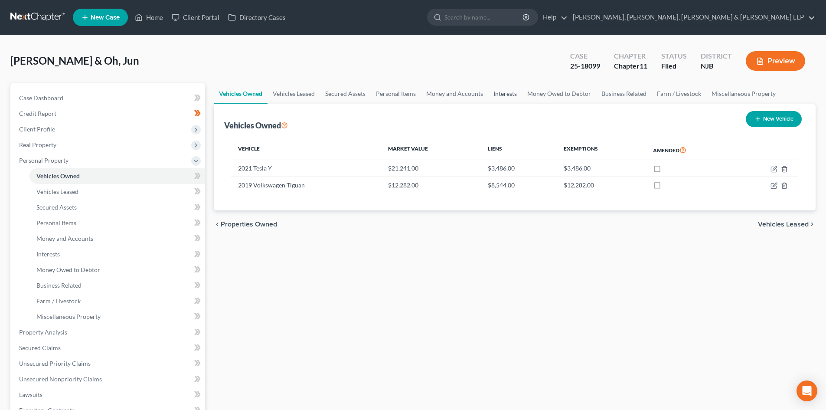
click at [489, 92] on link "Interests" at bounding box center [505, 93] width 34 height 21
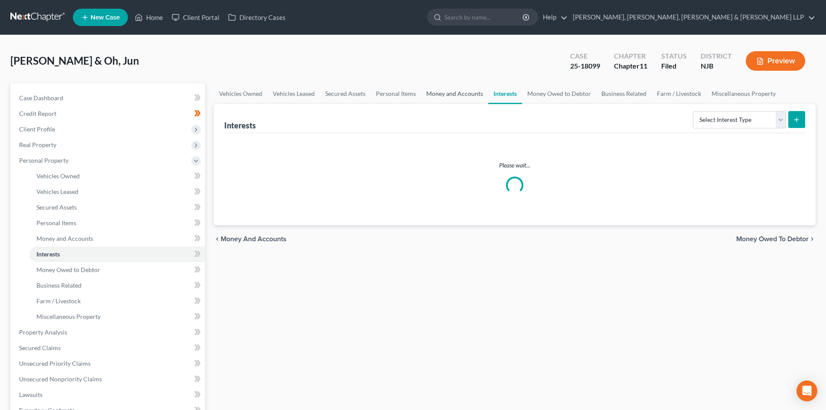
click at [464, 92] on link "Money and Accounts" at bounding box center [454, 93] width 67 height 21
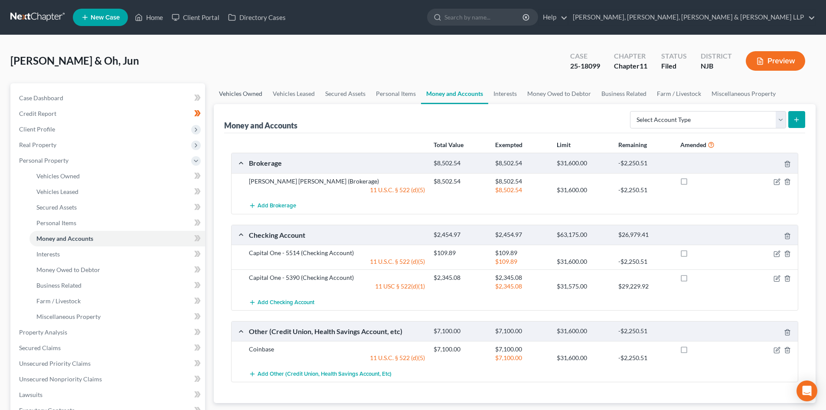
click at [245, 97] on link "Vehicles Owned" at bounding box center [241, 93] width 54 height 21
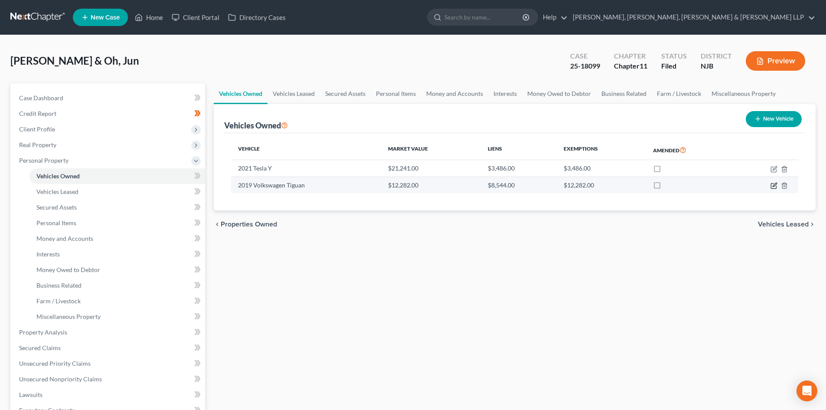
click at [774, 185] on icon "button" at bounding box center [774, 184] width 4 height 4
select select "0"
select select "7"
select select "2"
select select "0"
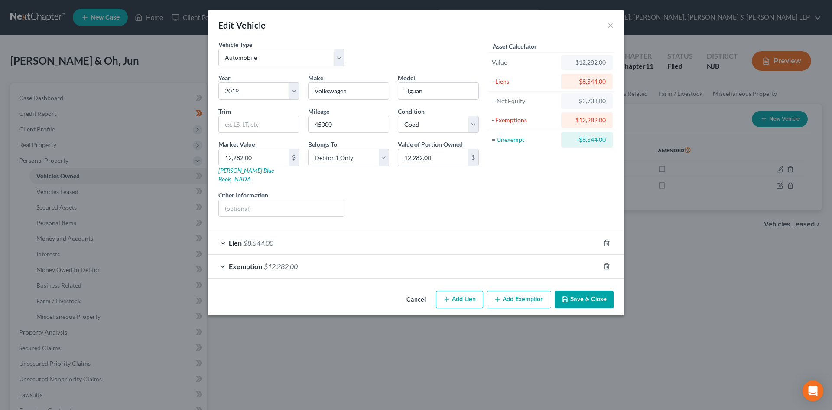
click at [488, 243] on div "Lien $8,544.00" at bounding box center [404, 242] width 392 height 23
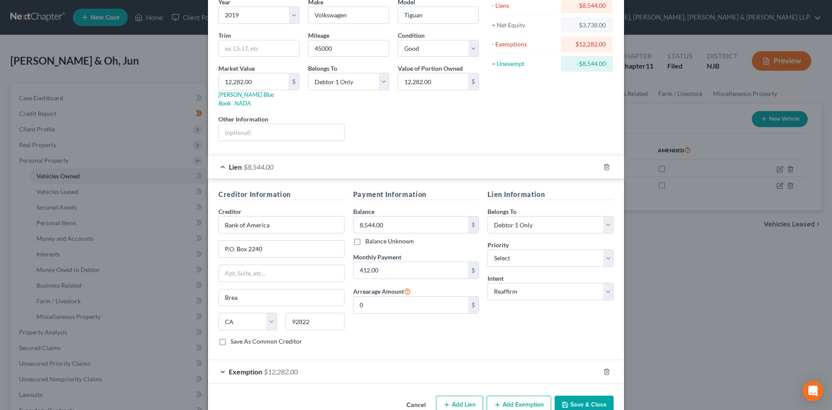
scroll to position [87, 0]
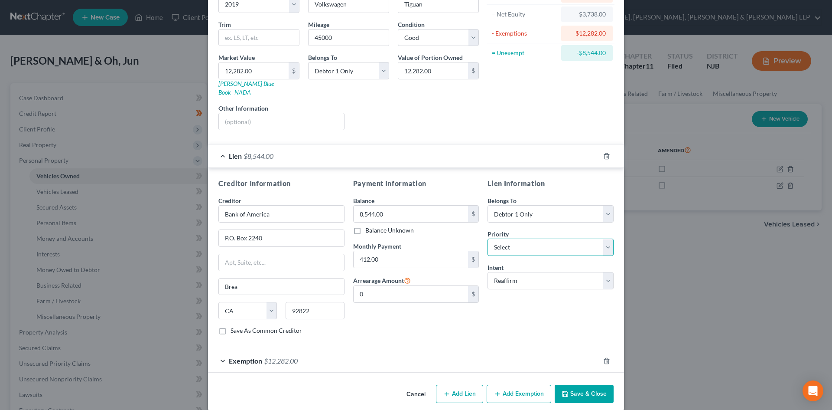
drag, startPoint x: 524, startPoint y: 234, endPoint x: 526, endPoint y: 230, distance: 4.7
click at [524, 238] on select "Select 1st 2nd 3rd 4th 5th 6th 7th 8th 9th 10th 11th 12th 13th 14th 15th 16th 1…" at bounding box center [551, 246] width 126 height 17
select select "0"
click at [488, 238] on select "Select 1st 2nd 3rd 4th 5th 6th 7th 8th 9th 10th 11th 12th 13th 14th 15th 16th 1…" at bounding box center [551, 246] width 126 height 17
click at [247, 152] on span "$8,544.00" at bounding box center [259, 156] width 30 height 8
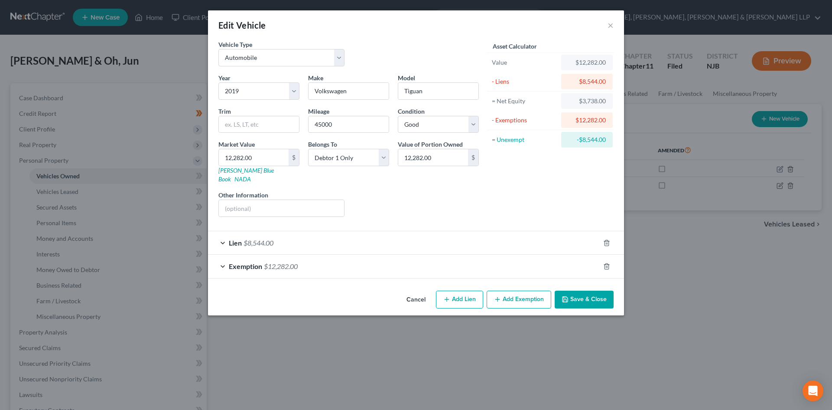
scroll to position [0, 0]
click at [283, 262] on span "$12,282.00" at bounding box center [281, 266] width 34 height 8
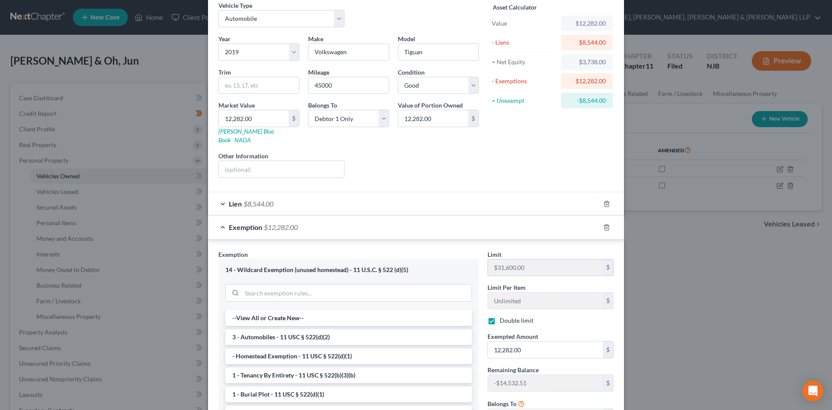
scroll to position [87, 0]
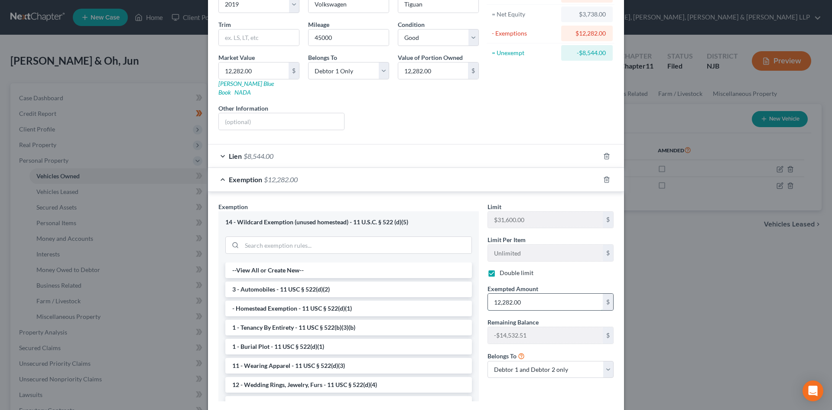
click at [524, 295] on input "12,282.00" at bounding box center [545, 301] width 115 height 16
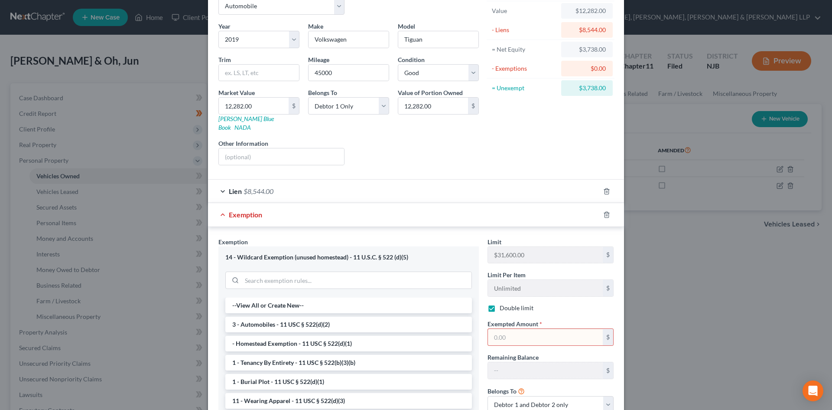
scroll to position [0, 0]
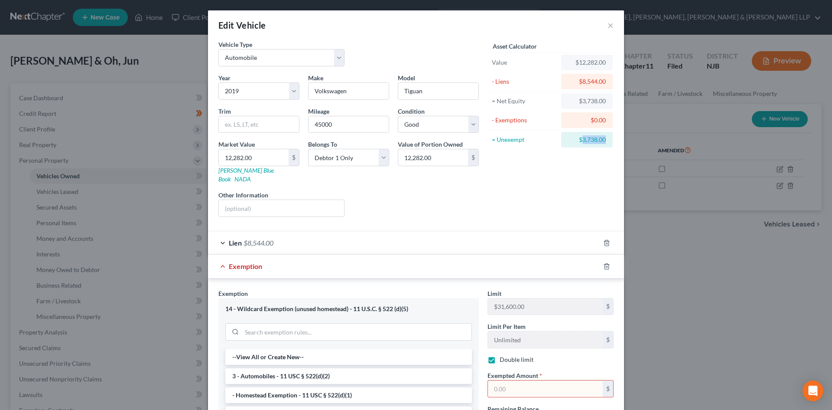
drag, startPoint x: 603, startPoint y: 139, endPoint x: 580, endPoint y: 140, distance: 23.0
click at [580, 140] on div "$3,738.00" at bounding box center [587, 140] width 52 height 16
copy div "3,738.00"
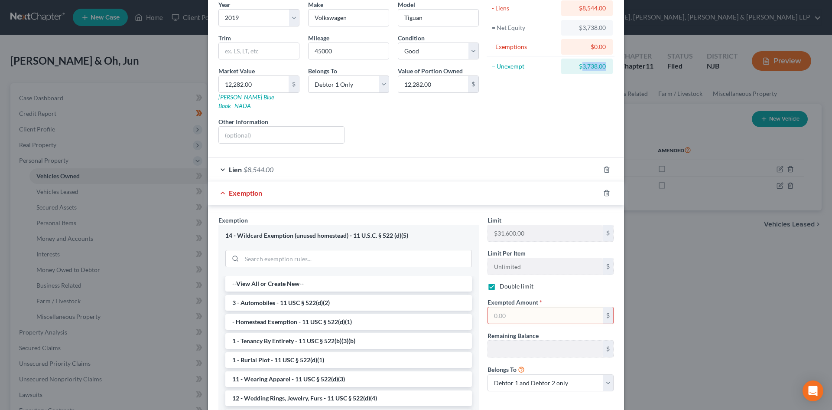
scroll to position [87, 0]
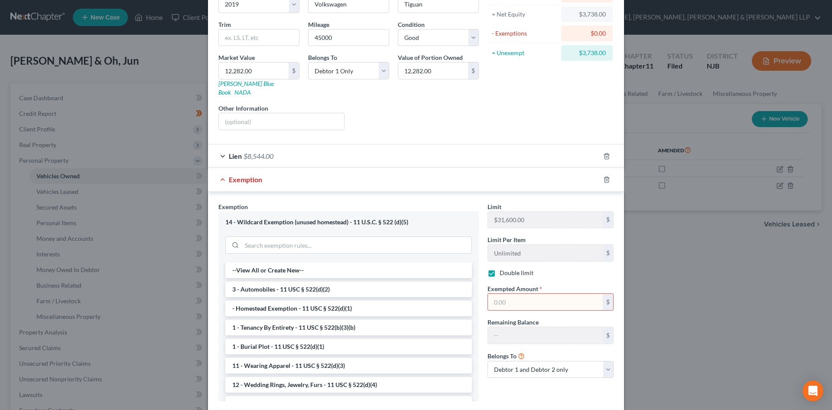
click at [528, 293] on input "text" at bounding box center [545, 301] width 115 height 16
paste input "3,738.00"
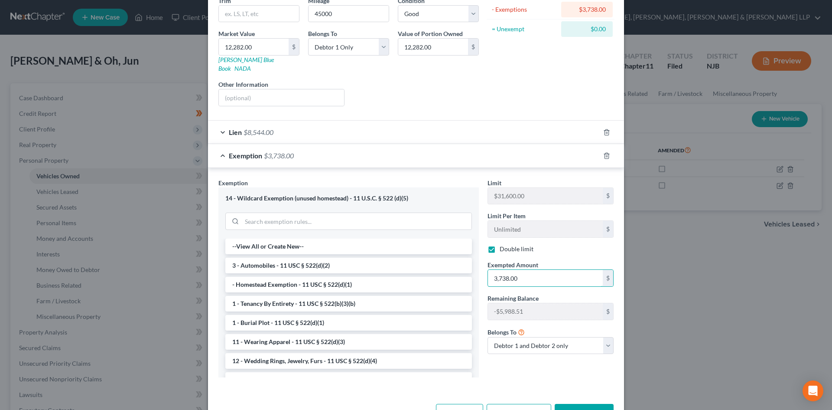
scroll to position [131, 0]
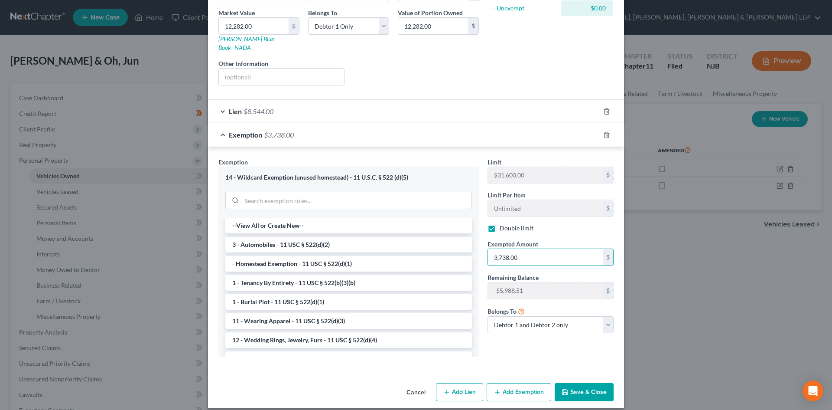
type input "3,738.00"
click at [577, 383] on button "Save & Close" at bounding box center [584, 392] width 59 height 18
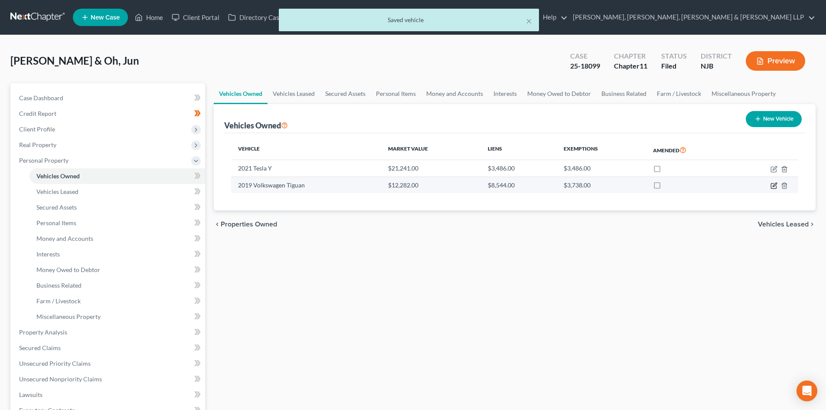
click at [773, 184] on icon "button" at bounding box center [773, 185] width 7 height 7
select select "0"
select select "7"
select select "2"
select select "0"
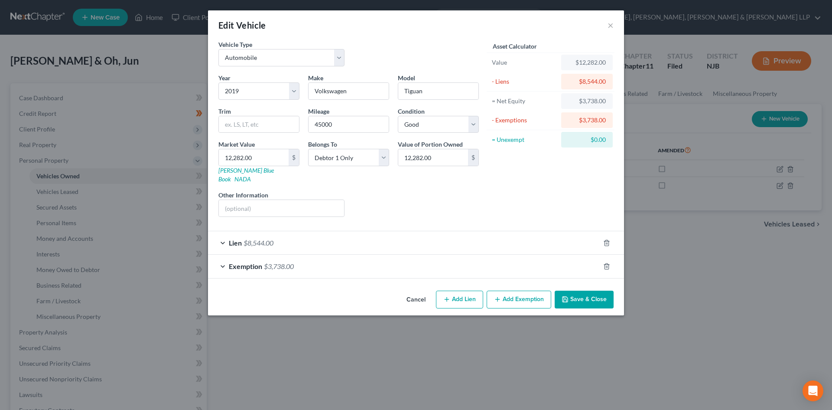
click at [333, 259] on div "Exemption $3,738.00" at bounding box center [404, 265] width 392 height 23
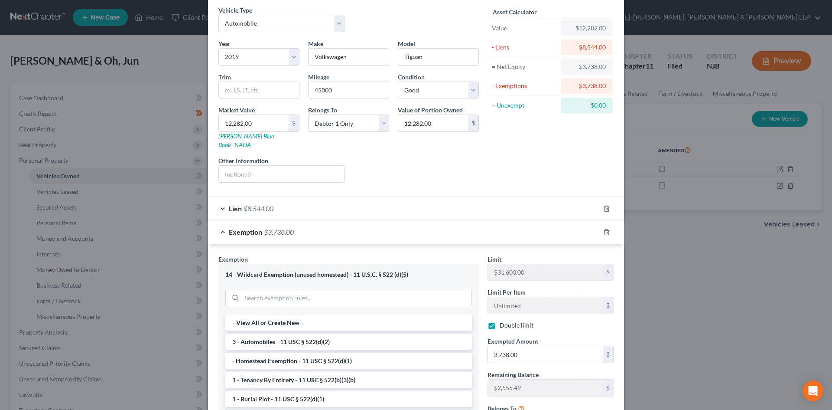
scroll to position [87, 0]
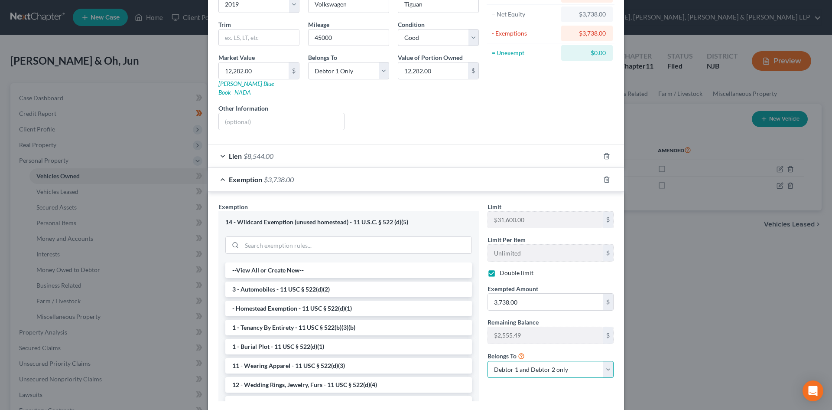
click at [528, 361] on select "Debtor 1 only Debtor 2 only Debtor 1 and Debtor 2 only" at bounding box center [551, 369] width 126 height 17
select select "0"
click at [488, 361] on select "Debtor 1 only Debtor 2 only Debtor 1 and Debtor 2 only" at bounding box center [551, 369] width 126 height 17
click at [500, 268] on label "Double limit" at bounding box center [517, 272] width 34 height 9
click at [503, 268] on input "Double limit" at bounding box center [506, 271] width 6 height 6
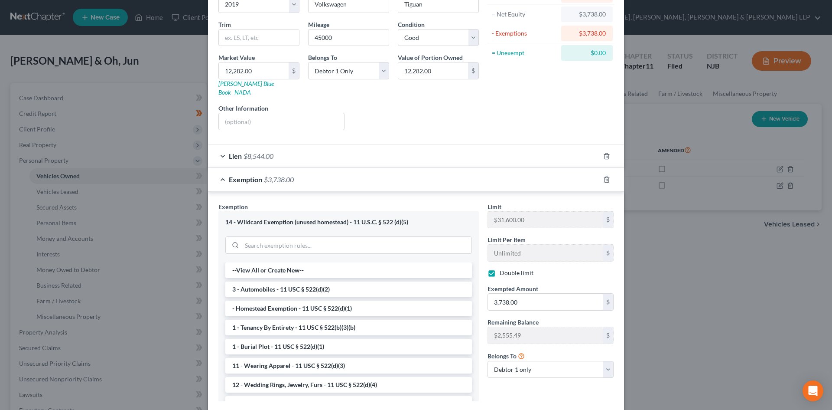
checkbox input "false"
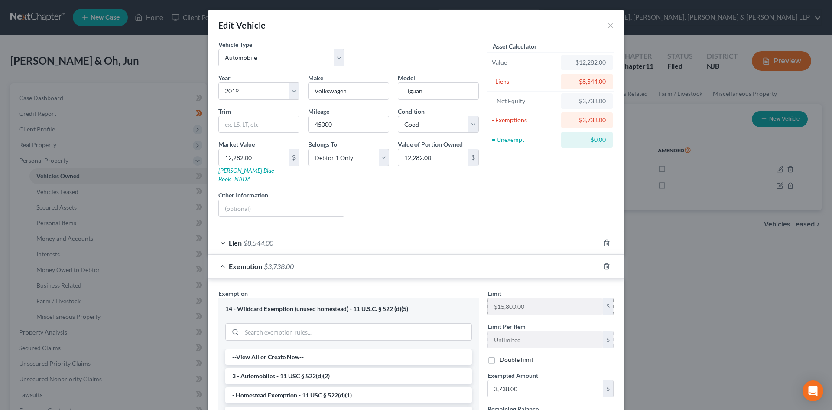
scroll to position [131, 0]
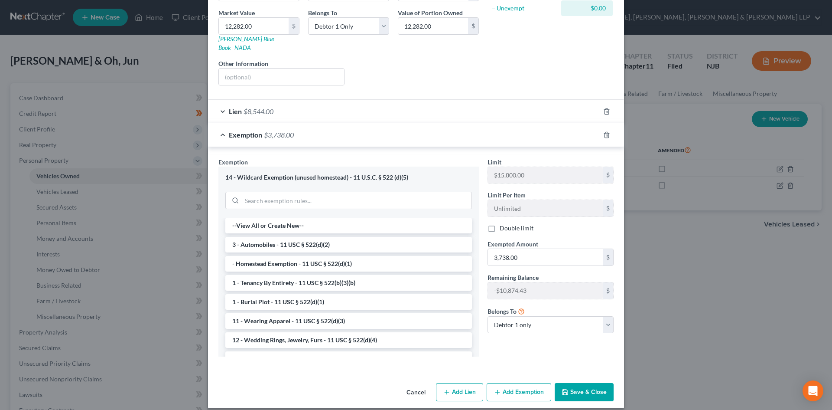
click at [576, 383] on button "Save & Close" at bounding box center [584, 392] width 59 height 18
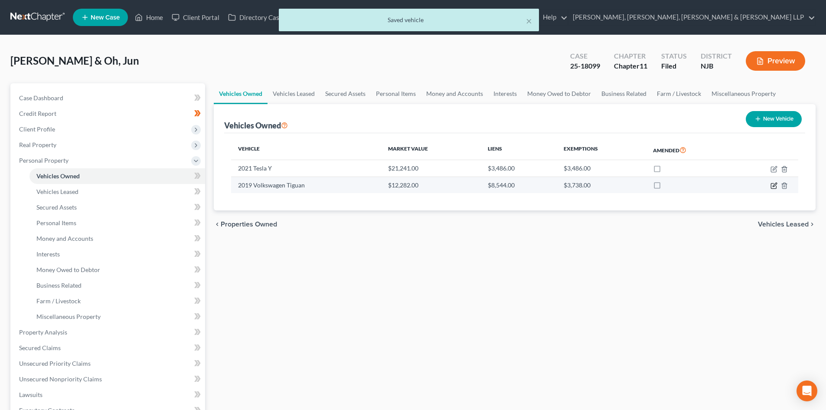
click at [773, 186] on icon "button" at bounding box center [774, 184] width 4 height 4
select select "0"
select select "7"
select select "2"
select select "0"
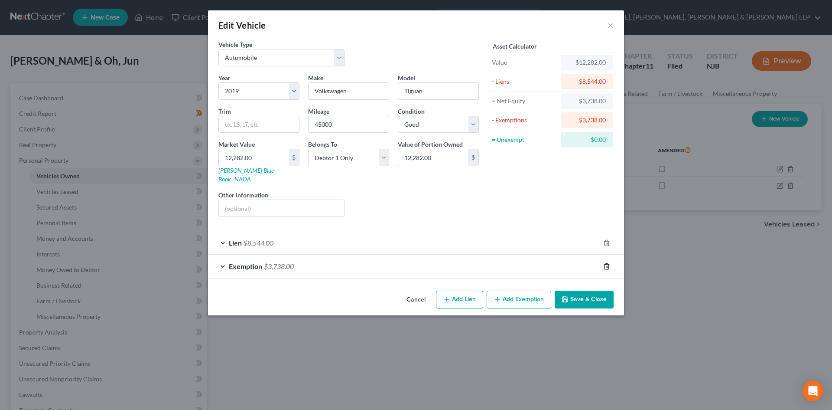
click at [605, 263] on icon "button" at bounding box center [607, 266] width 4 height 6
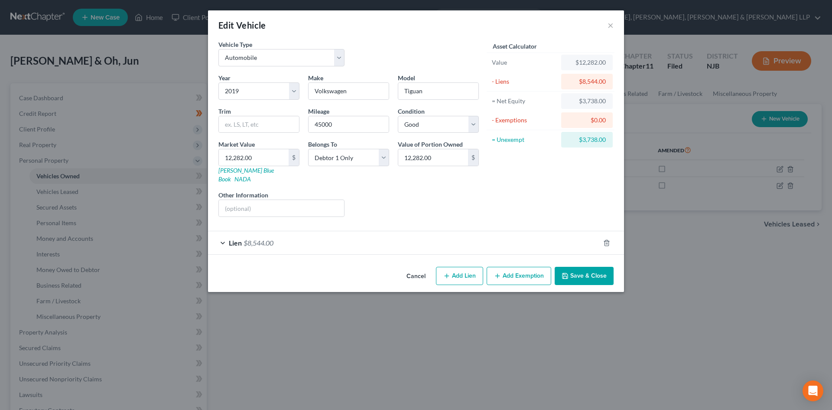
drag, startPoint x: 583, startPoint y: 264, endPoint x: 685, endPoint y: 239, distance: 104.5
click at [584, 267] on button "Save & Close" at bounding box center [584, 276] width 59 height 18
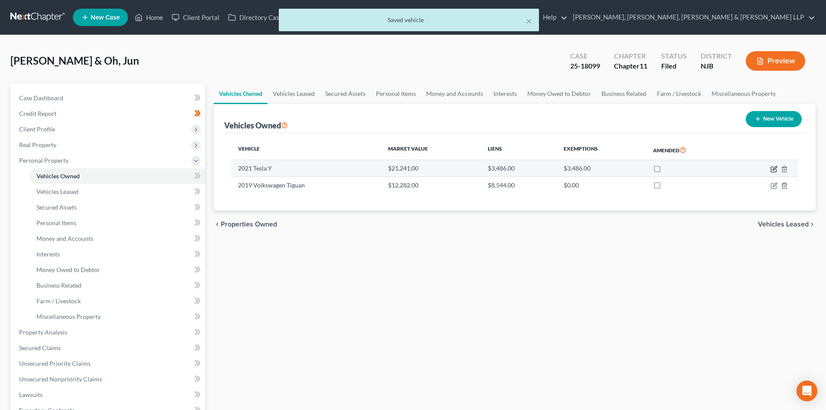
click at [771, 166] on icon "button" at bounding box center [773, 168] width 5 height 5
select select "0"
select select "5"
select select "2"
select select "0"
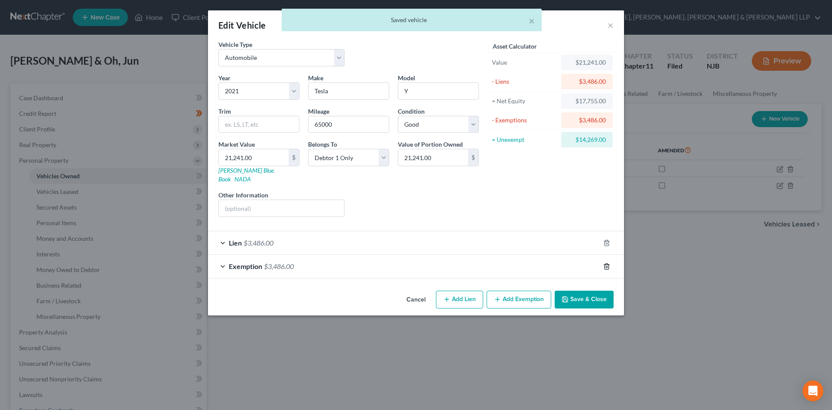
click at [605, 263] on icon "button" at bounding box center [607, 266] width 4 height 6
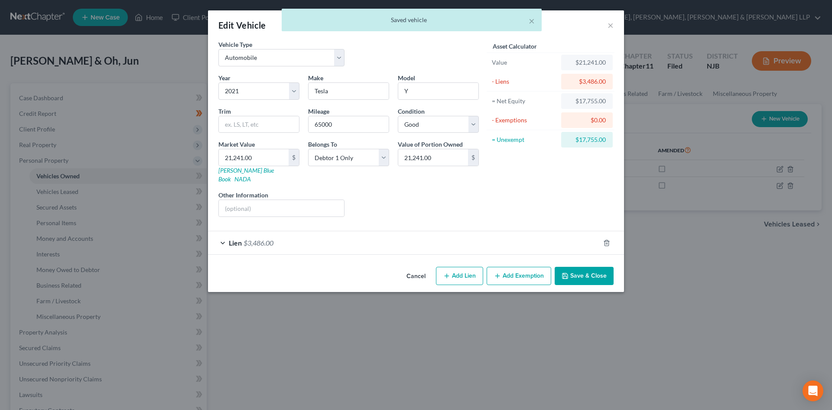
click at [584, 267] on button "Save & Close" at bounding box center [584, 276] width 59 height 18
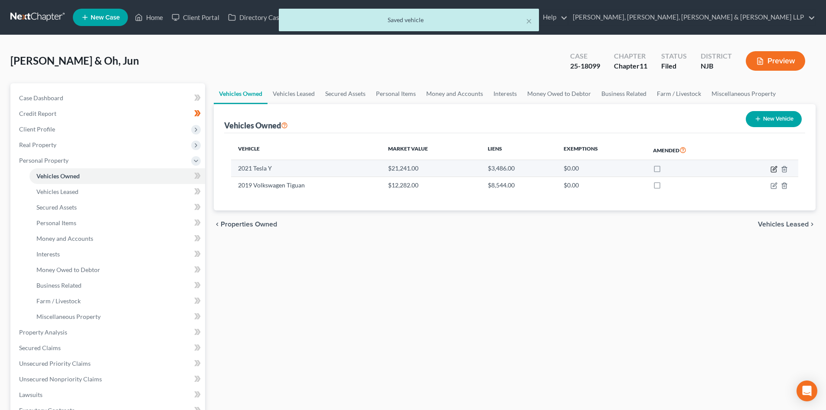
click at [771, 168] on icon "button" at bounding box center [773, 169] width 7 height 7
select select "0"
select select "5"
select select "2"
select select "0"
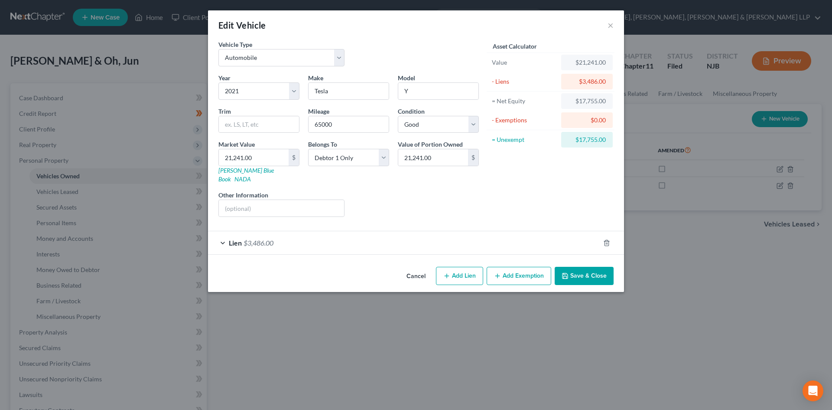
click at [518, 267] on button "Add Exemption" at bounding box center [519, 276] width 65 height 18
select select "2"
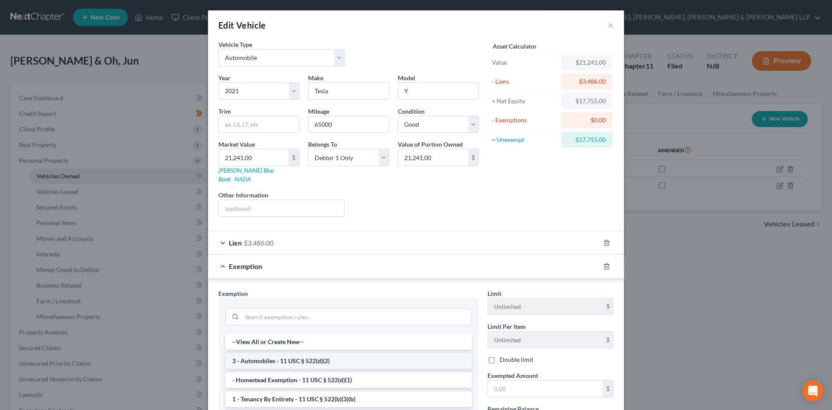
click at [279, 353] on li "3 - Automobiles - 11 USC § 522(d)(2)" at bounding box center [348, 361] width 247 height 16
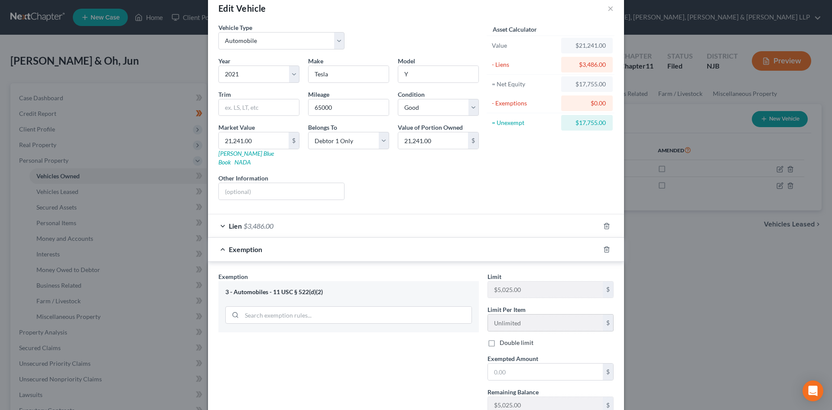
scroll to position [43, 0]
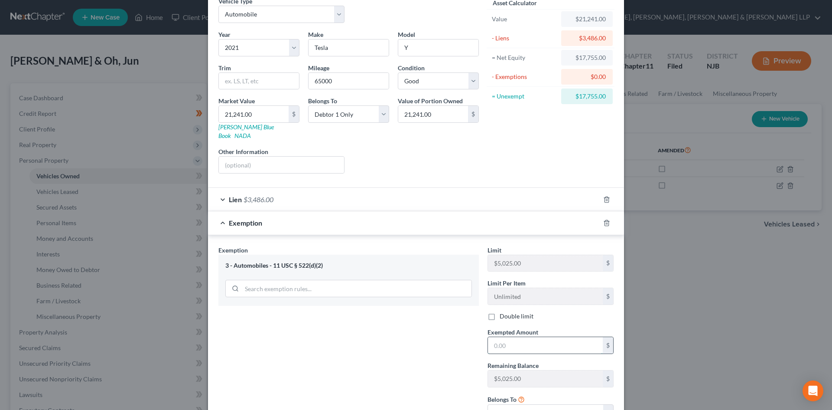
click at [504, 337] on input "text" at bounding box center [545, 345] width 115 height 16
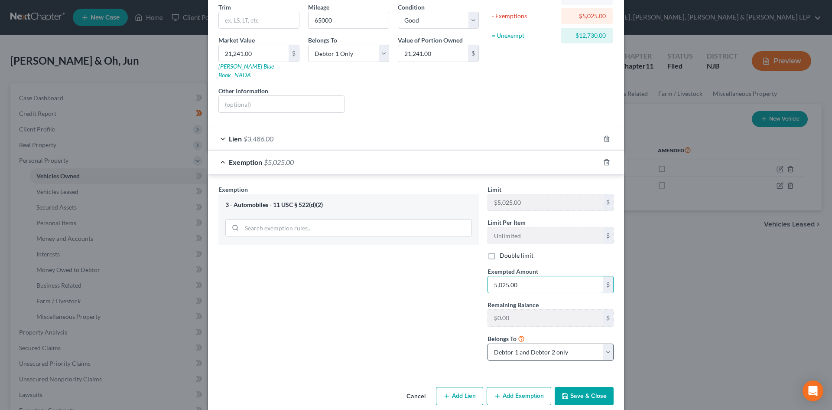
scroll to position [108, 0]
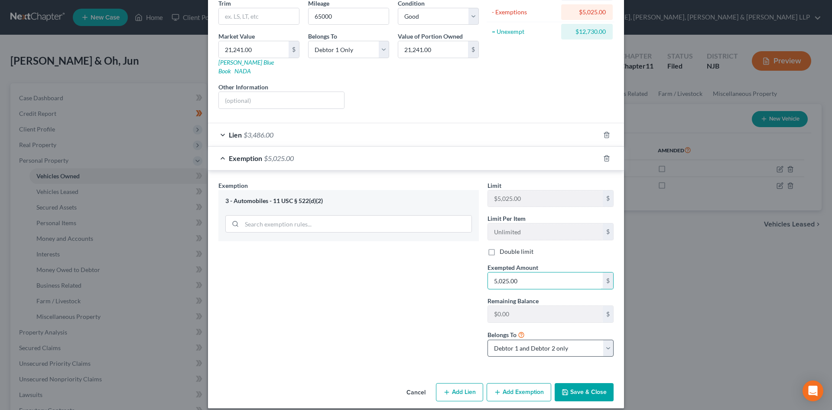
type input "5,025.00"
click at [522, 339] on select "Debtor 1 only Debtor 2 only Debtor 1 and Debtor 2 only" at bounding box center [551, 347] width 126 height 17
select select "0"
click at [488, 339] on select "Debtor 1 only Debtor 2 only Debtor 1 and Debtor 2 only" at bounding box center [551, 347] width 126 height 17
click at [218, 146] on div "Exemption $5,025.00" at bounding box center [404, 157] width 392 height 23
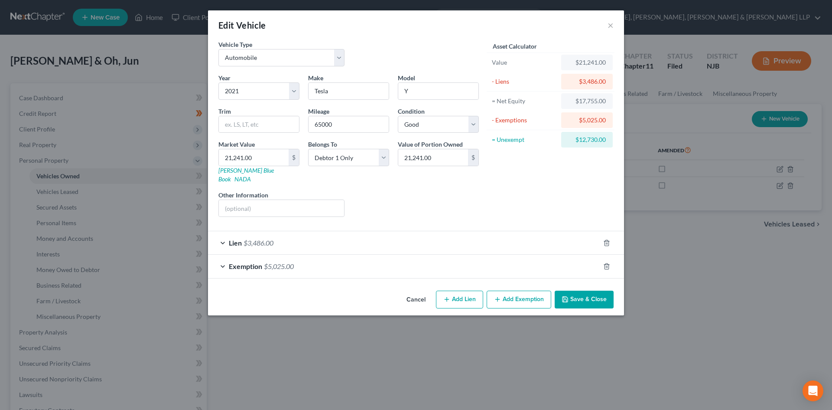
scroll to position [0, 0]
click at [574, 291] on button "Save & Close" at bounding box center [584, 299] width 59 height 18
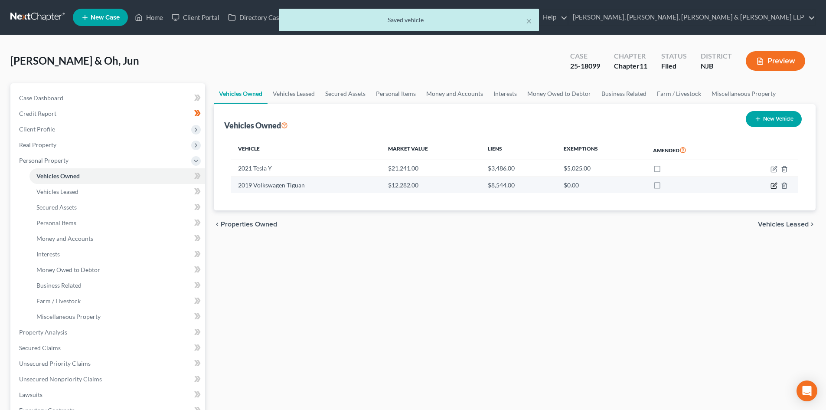
click at [772, 184] on icon "button" at bounding box center [773, 185] width 7 height 7
select select "0"
select select "7"
select select "2"
select select "0"
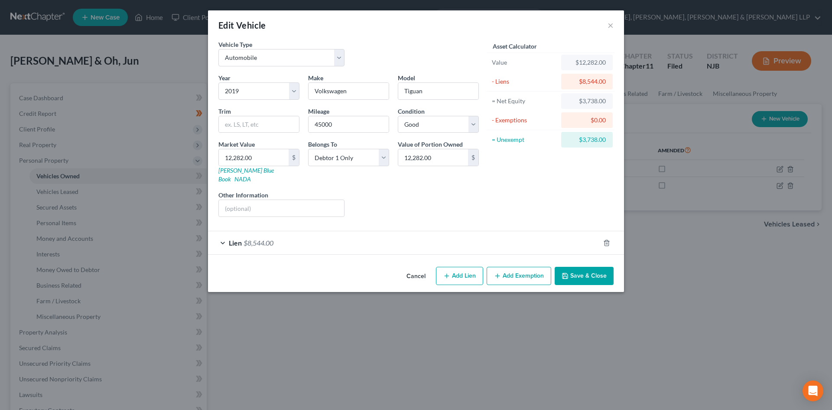
click at [512, 270] on button "Add Exemption" at bounding box center [519, 276] width 65 height 18
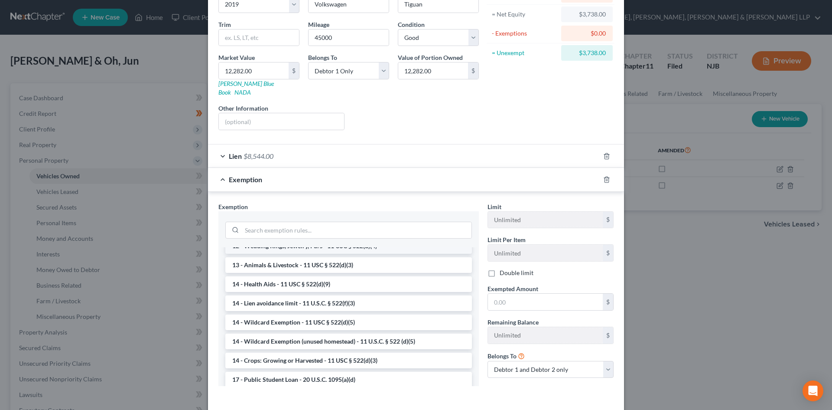
scroll to position [130, 0]
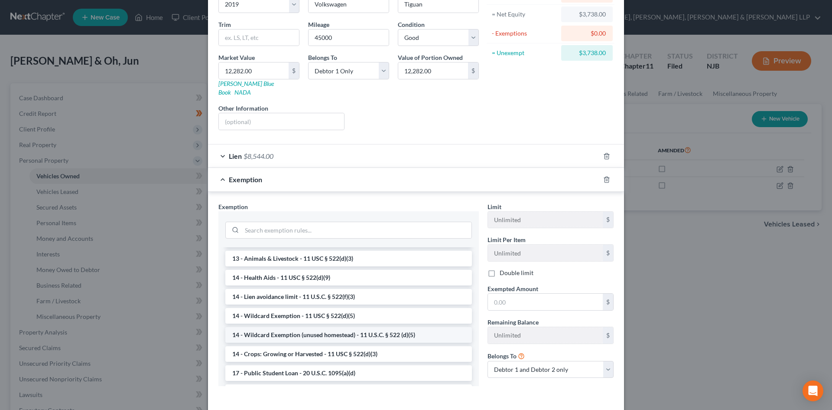
click at [281, 327] on li "14 - Wildcard Exemption (unused homestead) - 11 U.S.C. § 522 (d)(5)" at bounding box center [348, 335] width 247 height 16
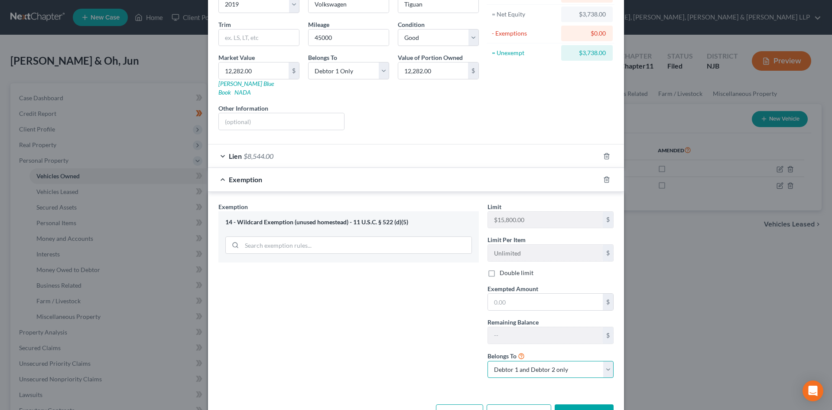
drag, startPoint x: 514, startPoint y: 354, endPoint x: 513, endPoint y: 364, distance: 9.5
click at [514, 361] on select "Debtor 1 only Debtor 2 only Debtor 1 and Debtor 2 only" at bounding box center [551, 369] width 126 height 17
select select "0"
click at [488, 361] on select "Debtor 1 only Debtor 2 only Debtor 1 and Debtor 2 only" at bounding box center [551, 369] width 126 height 17
click at [499, 293] on input "text" at bounding box center [545, 301] width 115 height 16
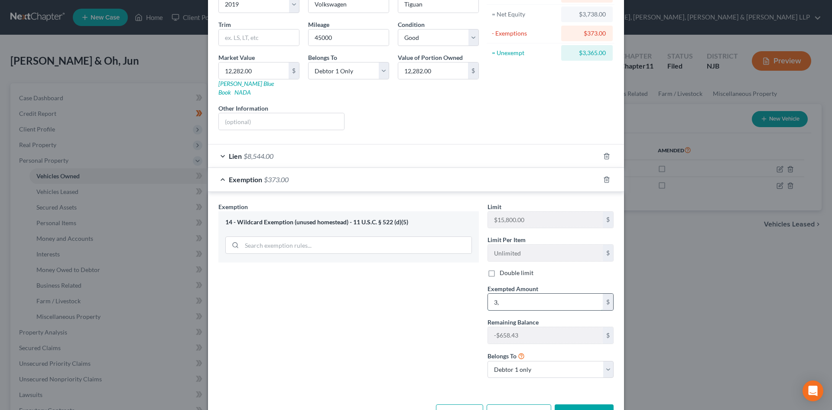
type input "3"
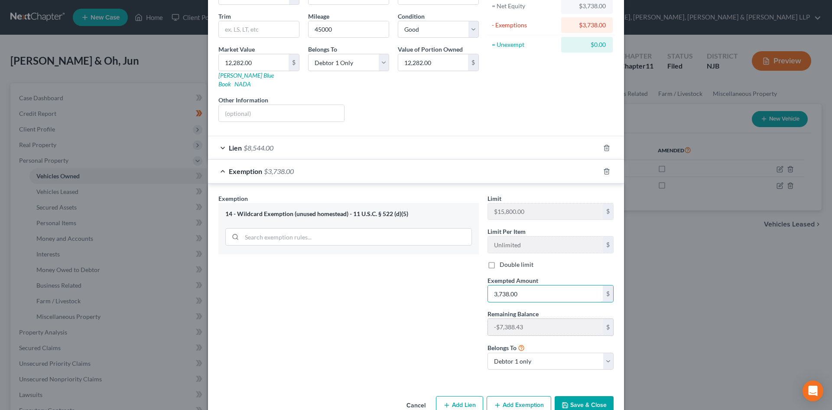
scroll to position [108, 0]
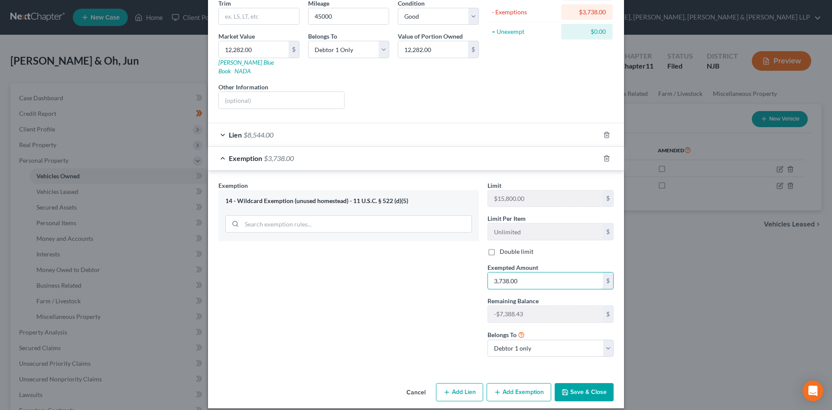
type input "3,738.00"
click at [583, 383] on button "Save & Close" at bounding box center [584, 392] width 59 height 18
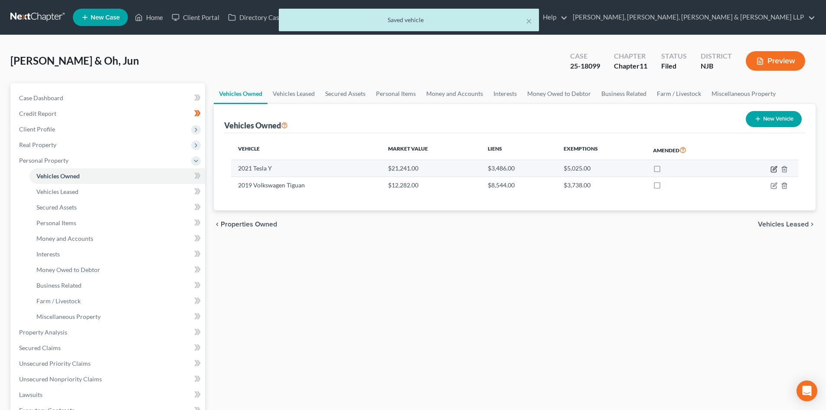
click at [773, 167] on icon "button" at bounding box center [773, 169] width 7 height 7
select select "0"
select select "5"
select select "2"
select select "0"
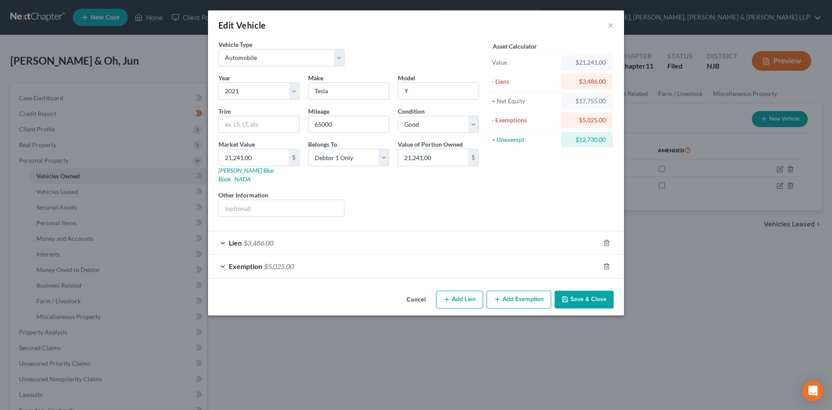
click at [568, 296] on icon "button" at bounding box center [565, 299] width 7 height 7
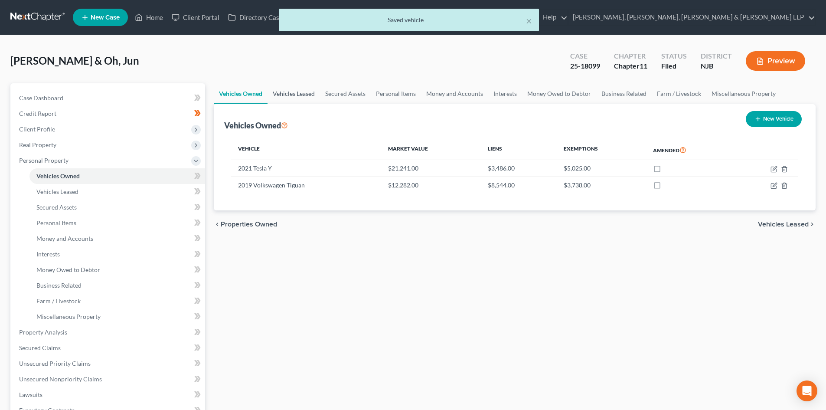
click at [306, 90] on link "Vehicles Leased" at bounding box center [293, 93] width 52 height 21
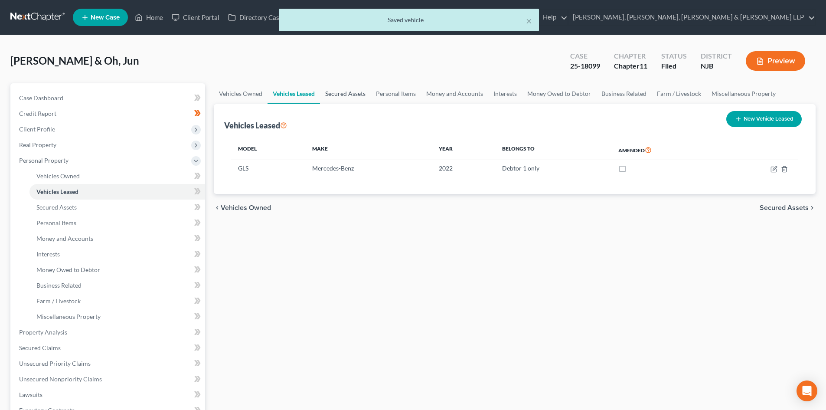
click at [340, 91] on link "Secured Assets" at bounding box center [345, 93] width 51 height 21
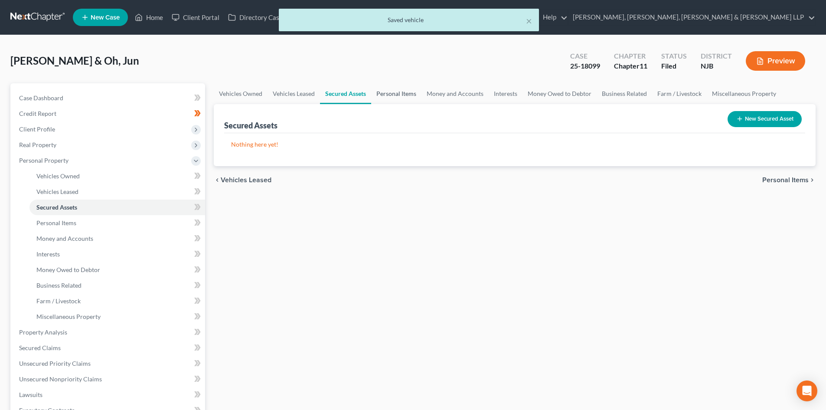
click at [392, 91] on link "Personal Items" at bounding box center [396, 93] width 50 height 21
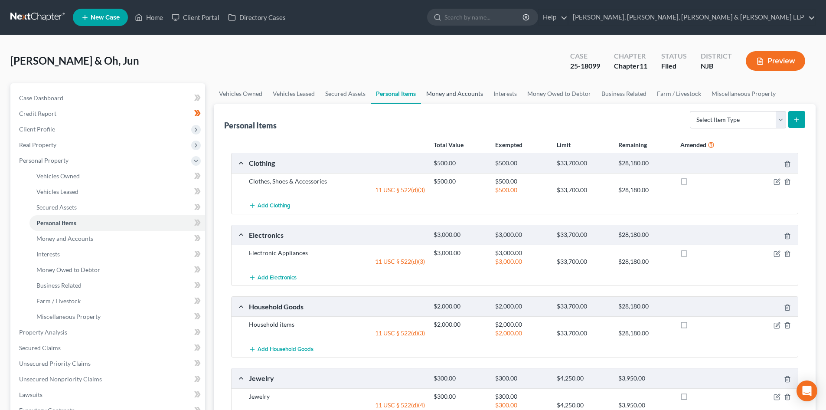
click at [452, 91] on link "Money and Accounts" at bounding box center [454, 93] width 67 height 21
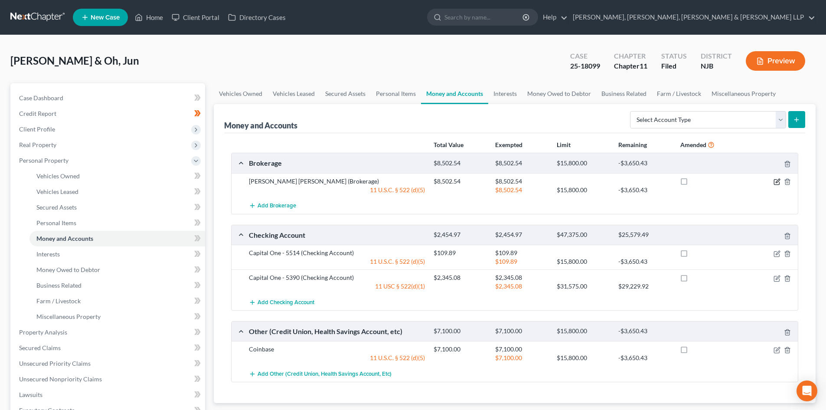
click at [776, 181] on icon "button" at bounding box center [776, 181] width 7 height 7
select select "2"
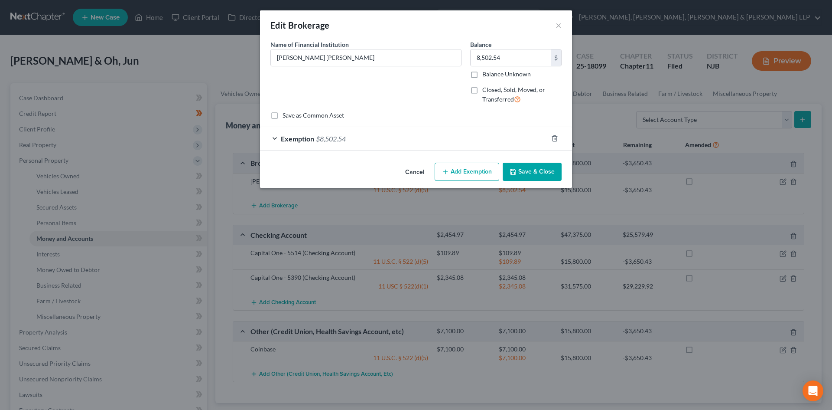
click at [394, 141] on div "Exemption $8,502.54" at bounding box center [404, 138] width 288 height 23
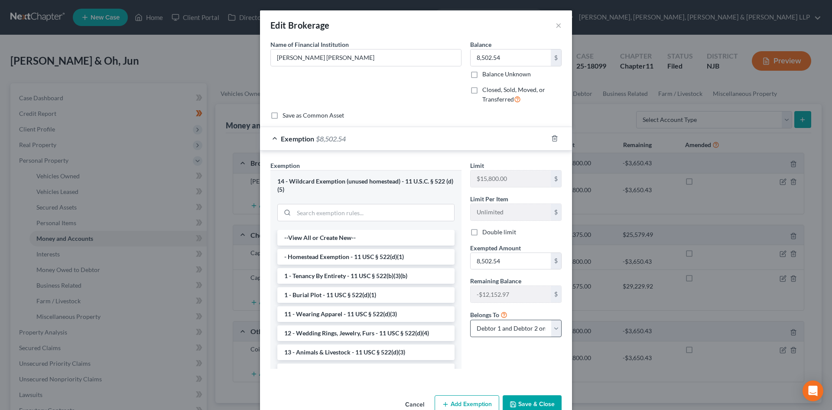
scroll to position [21, 0]
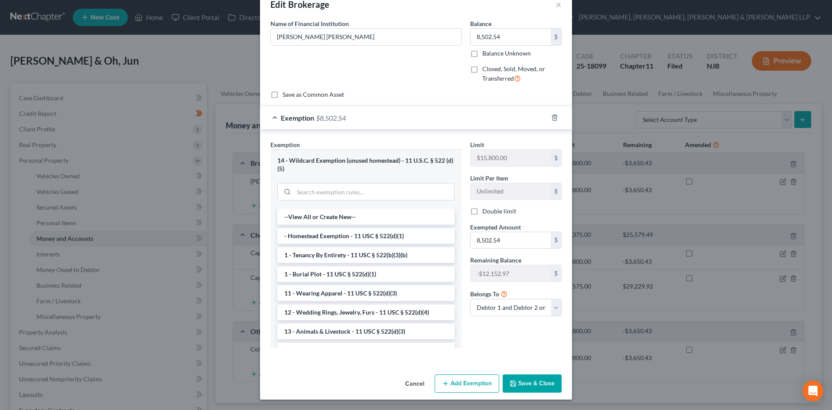
click at [537, 379] on button "Save & Close" at bounding box center [532, 383] width 59 height 18
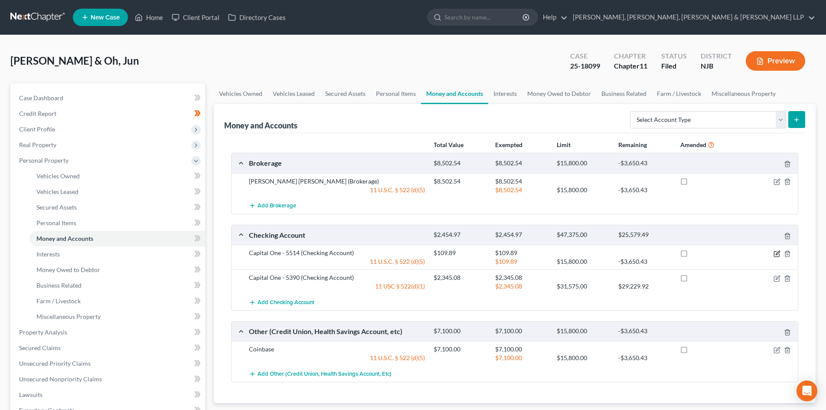
click at [778, 252] on icon "button" at bounding box center [777, 253] width 4 height 4
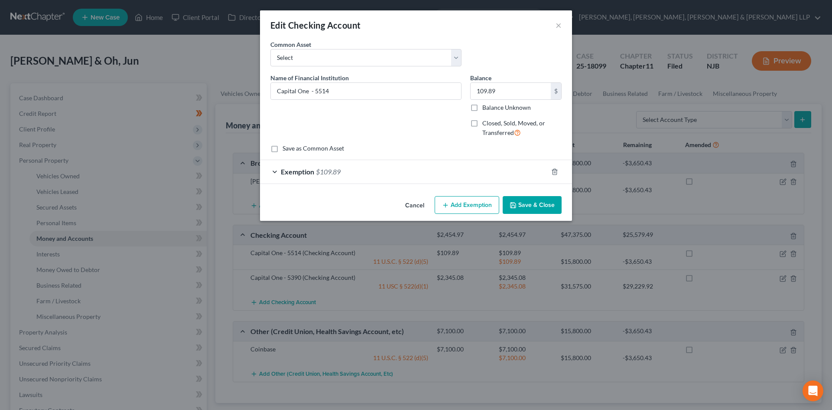
click at [430, 172] on div "Exemption $109.89" at bounding box center [404, 171] width 288 height 23
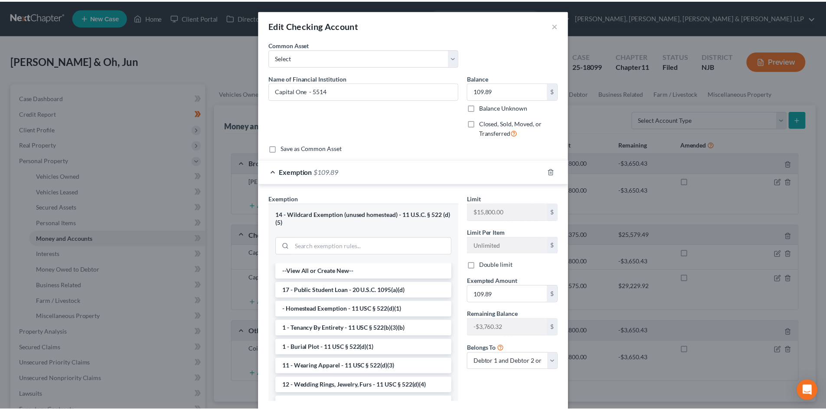
scroll to position [54, 0]
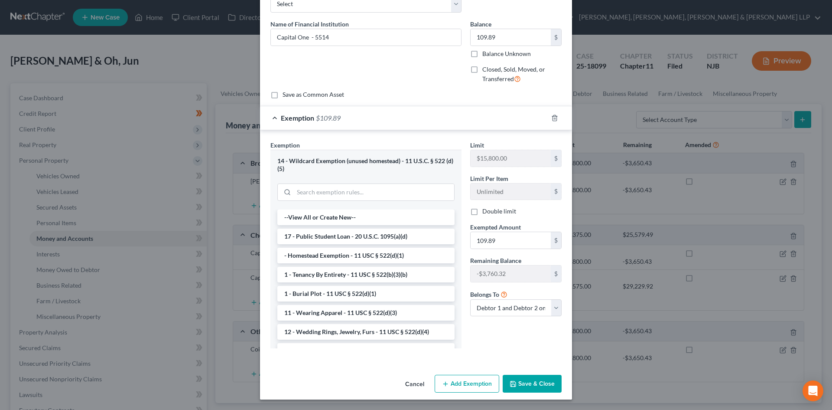
click at [533, 378] on button "Save & Close" at bounding box center [532, 383] width 59 height 18
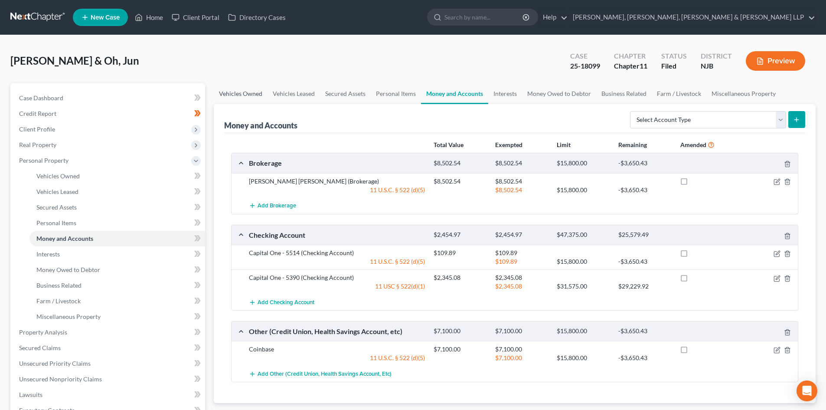
click at [251, 98] on link "Vehicles Owned" at bounding box center [241, 93] width 54 height 21
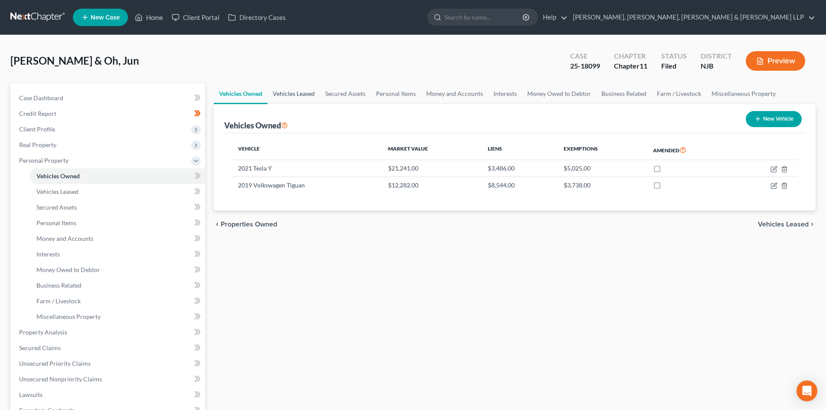
click at [289, 91] on link "Vehicles Leased" at bounding box center [293, 93] width 52 height 21
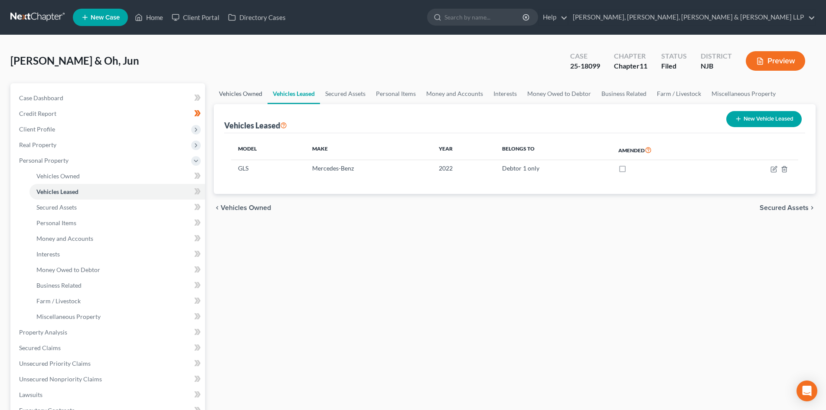
click at [241, 87] on link "Vehicles Owned" at bounding box center [241, 93] width 54 height 21
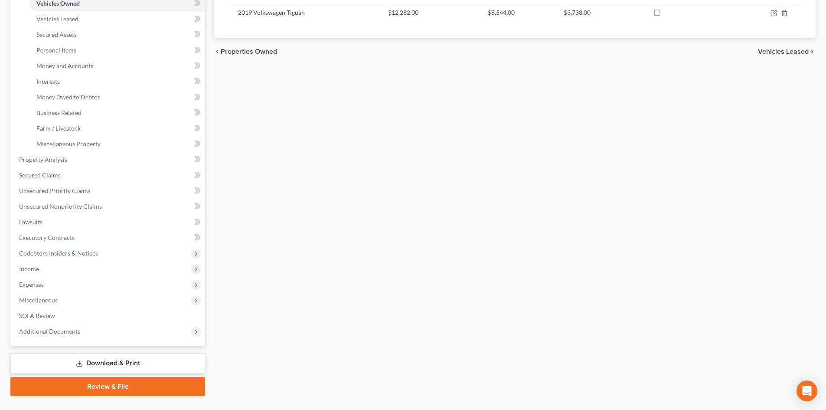
scroll to position [173, 0]
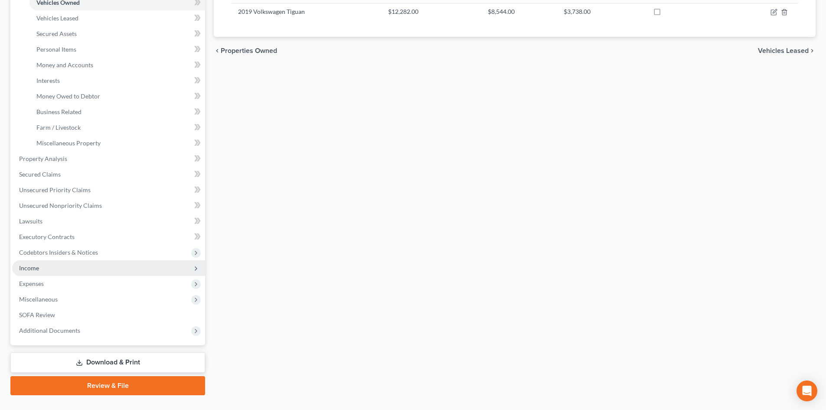
click at [53, 270] on span "Income" at bounding box center [108, 268] width 193 height 16
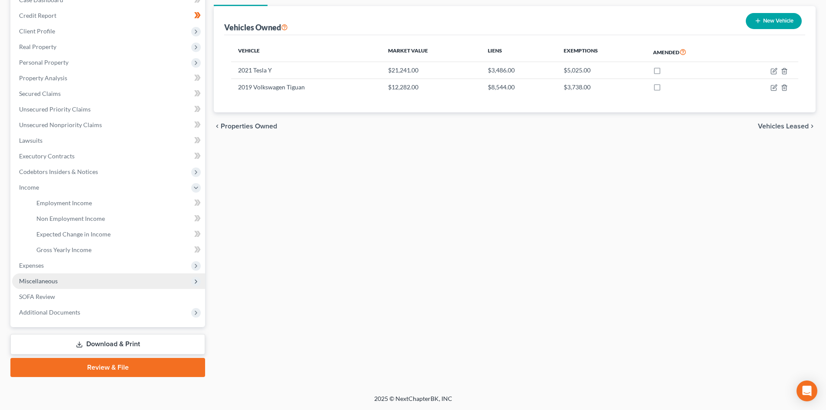
scroll to position [98, 0]
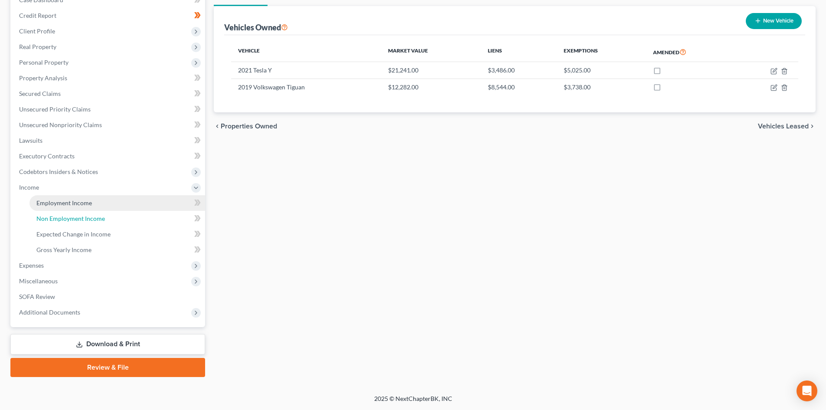
click at [75, 210] on ul "Employment Income Non Employment Income Expected Change in Income Gross Yearly …" at bounding box center [108, 226] width 193 height 62
click at [76, 208] on link "Employment Income" at bounding box center [117, 203] width 176 height 16
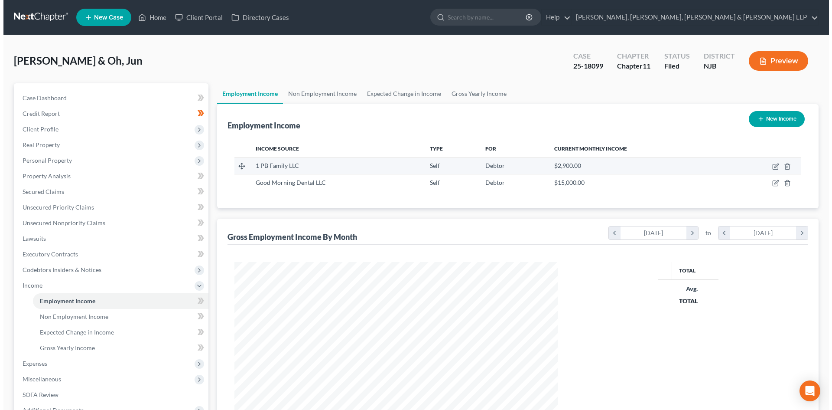
scroll to position [162, 341]
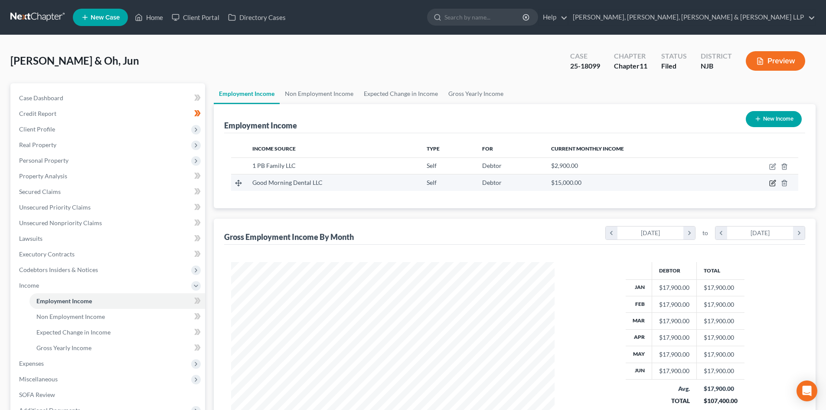
click at [770, 181] on icon "button" at bounding box center [771, 183] width 5 height 5
select select "1"
select select "0"
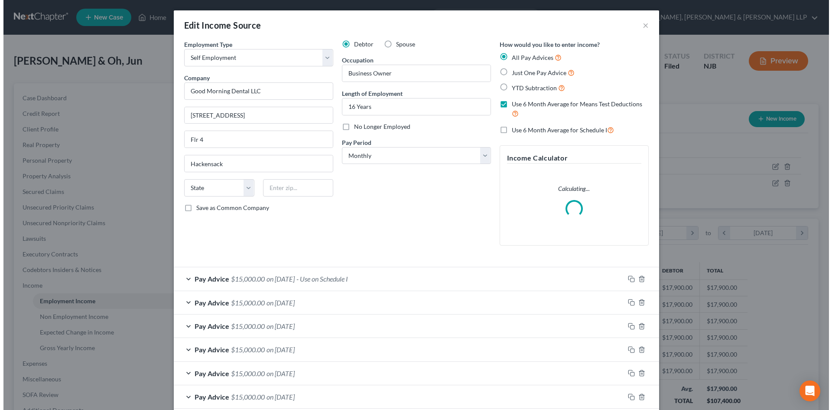
scroll to position [163, 344]
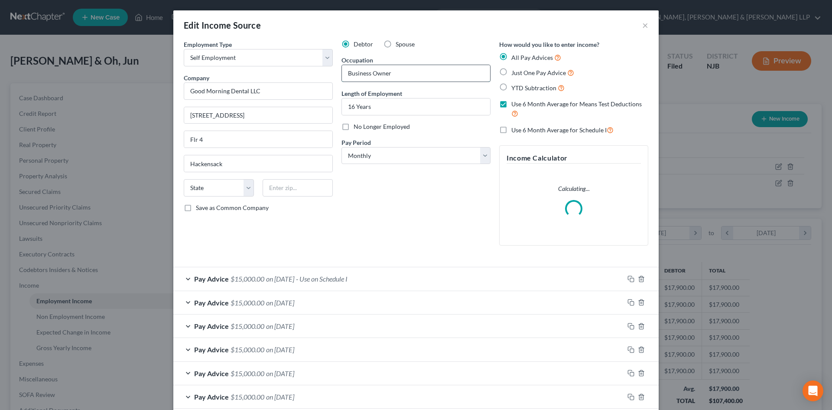
click at [399, 73] on input "Business Owner" at bounding box center [416, 73] width 148 height 16
drag, startPoint x: 399, startPoint y: 73, endPoint x: 203, endPoint y: 72, distance: 195.5
click at [203, 72] on div "Employment Type * Select Full or [DEMOGRAPHIC_DATA] Employment Self Employment …" at bounding box center [415, 150] width 473 height 220
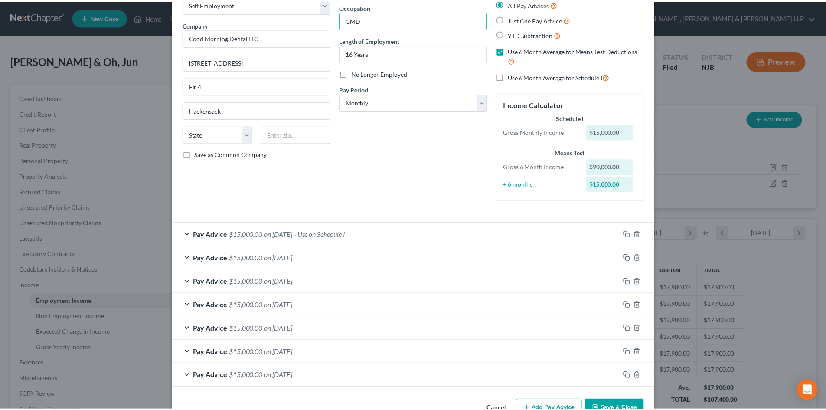
scroll to position [78, 0]
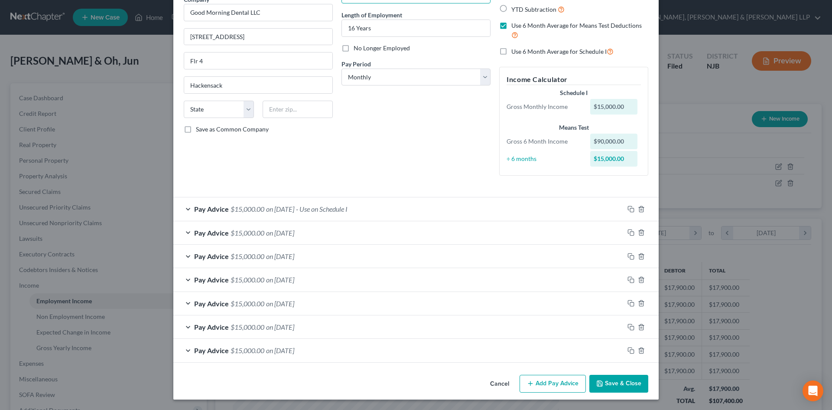
type input "GMD"
click at [605, 383] on button "Save & Close" at bounding box center [618, 383] width 59 height 18
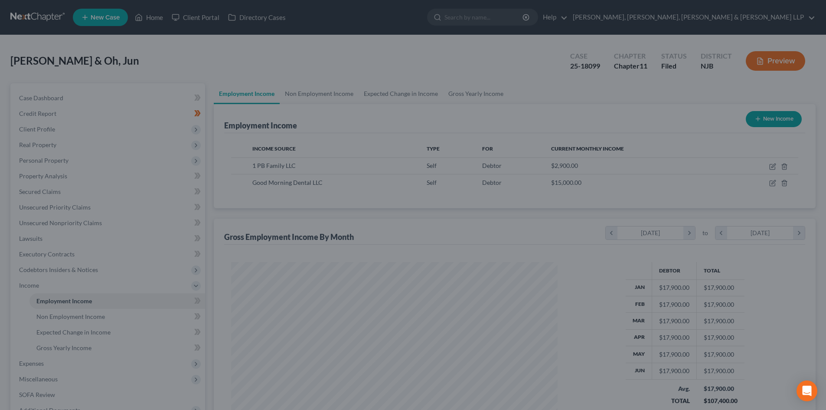
scroll to position [433252, 433073]
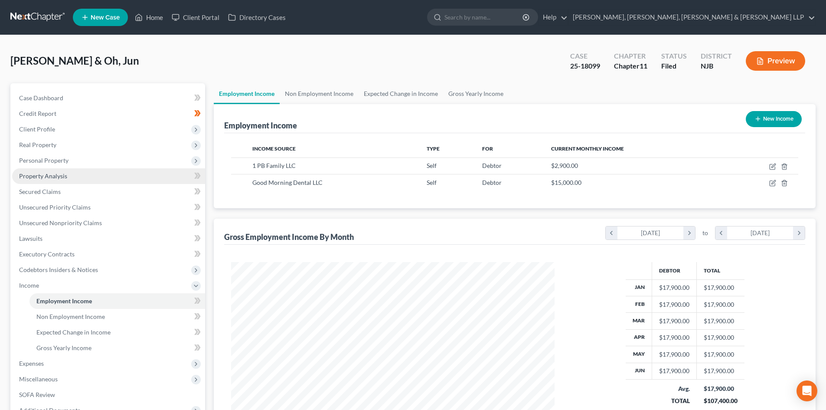
click at [56, 175] on span "Property Analysis" at bounding box center [43, 175] width 48 height 7
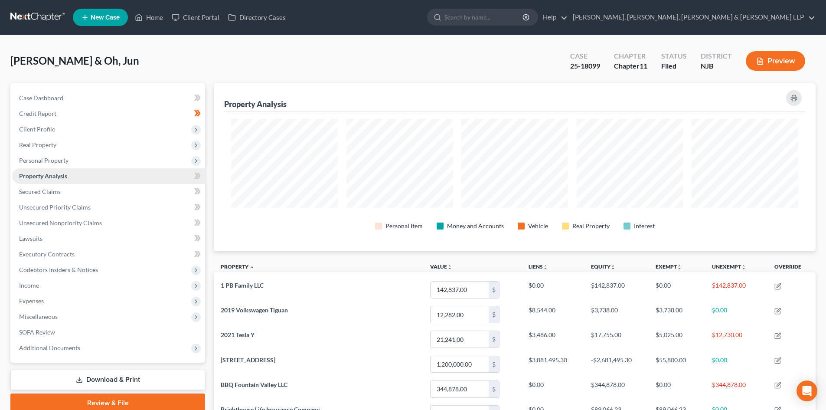
click at [65, 163] on span "Personal Property" at bounding box center [43, 159] width 49 height 7
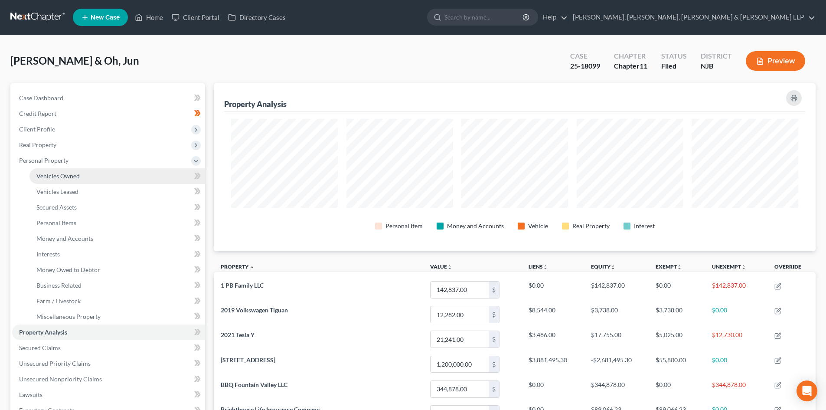
scroll to position [168, 602]
click at [61, 174] on span "Vehicles Owned" at bounding box center [57, 175] width 43 height 7
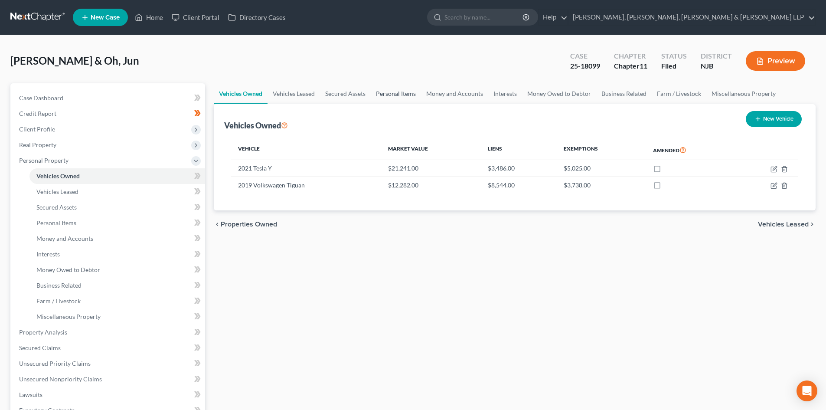
click at [395, 96] on link "Personal Items" at bounding box center [396, 93] width 50 height 21
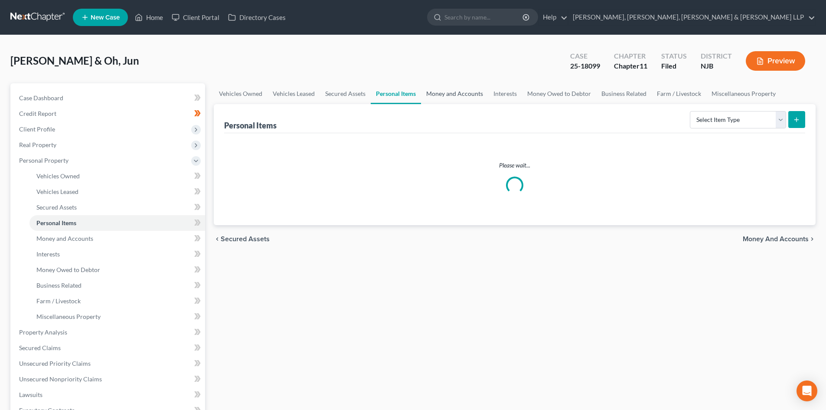
click at [441, 98] on link "Money and Accounts" at bounding box center [454, 93] width 67 height 21
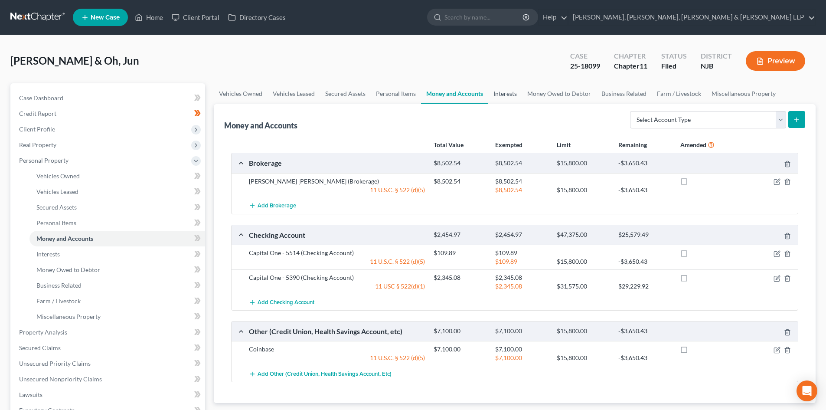
click at [508, 88] on link "Interests" at bounding box center [505, 93] width 34 height 21
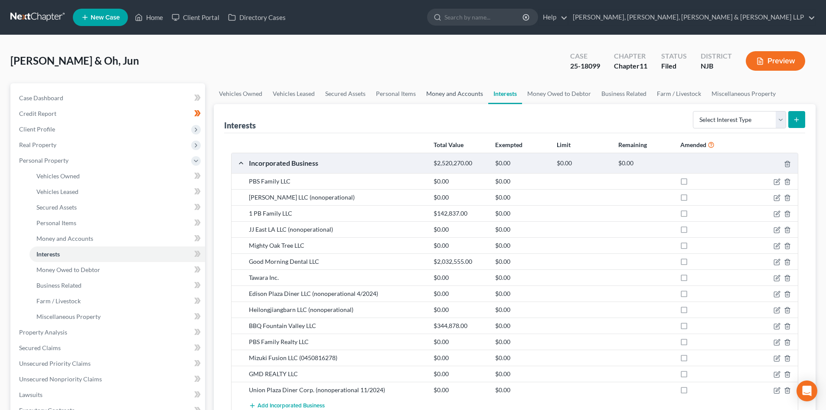
click at [450, 96] on link "Money and Accounts" at bounding box center [454, 93] width 67 height 21
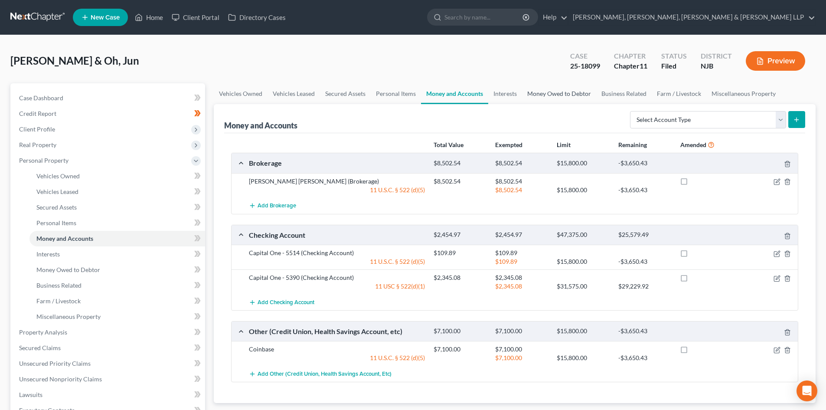
click at [550, 93] on link "Money Owed to Debtor" at bounding box center [559, 93] width 74 height 21
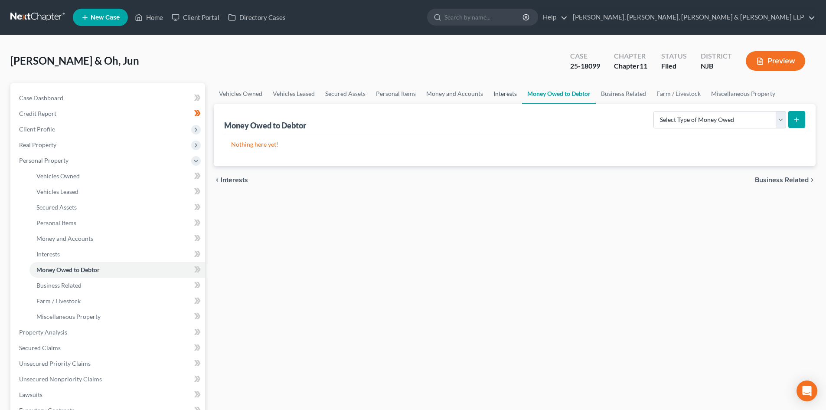
click at [505, 93] on link "Interests" at bounding box center [505, 93] width 34 height 21
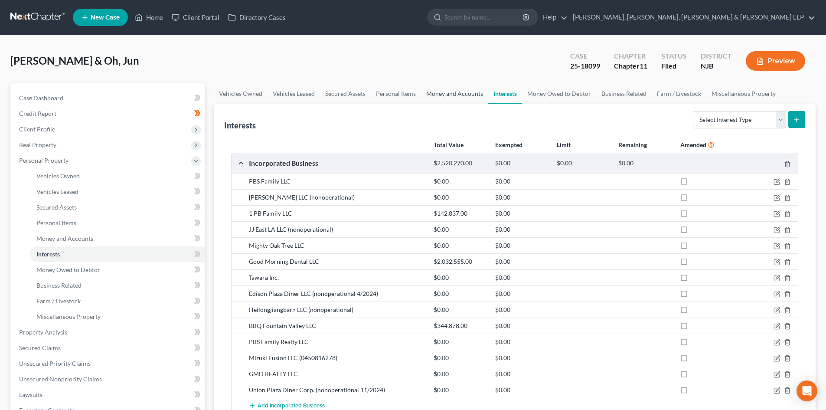
click at [465, 95] on link "Money and Accounts" at bounding box center [454, 93] width 67 height 21
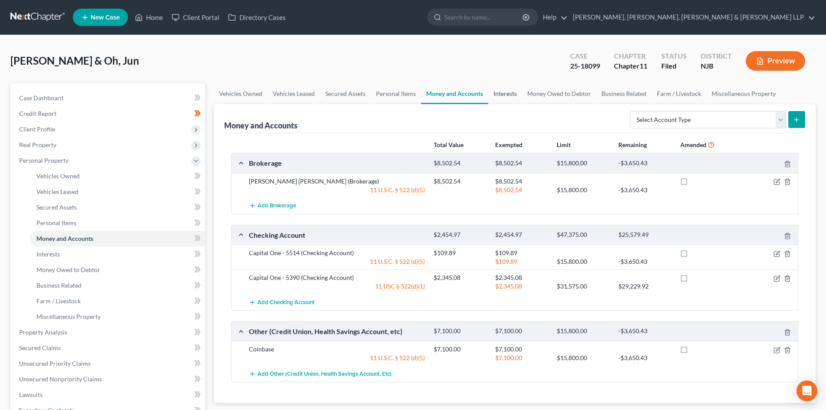
click at [512, 94] on link "Interests" at bounding box center [505, 93] width 34 height 21
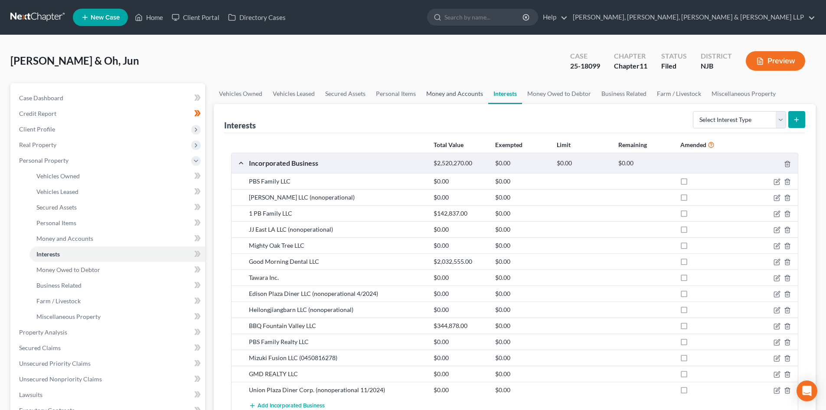
click at [443, 93] on link "Money and Accounts" at bounding box center [454, 93] width 67 height 21
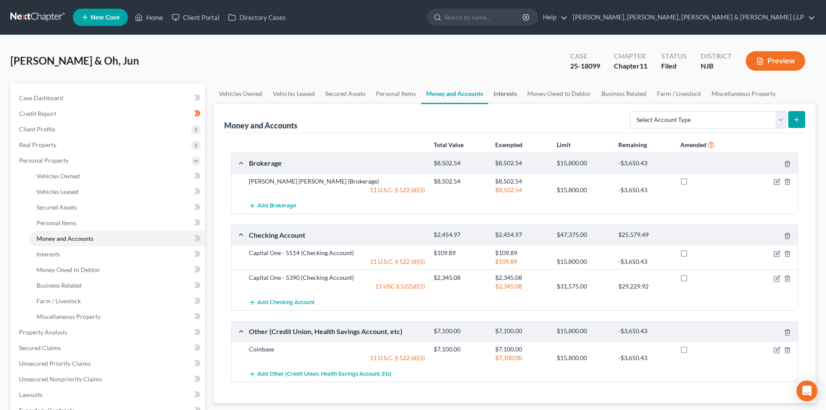
click at [498, 86] on link "Interests" at bounding box center [505, 93] width 34 height 21
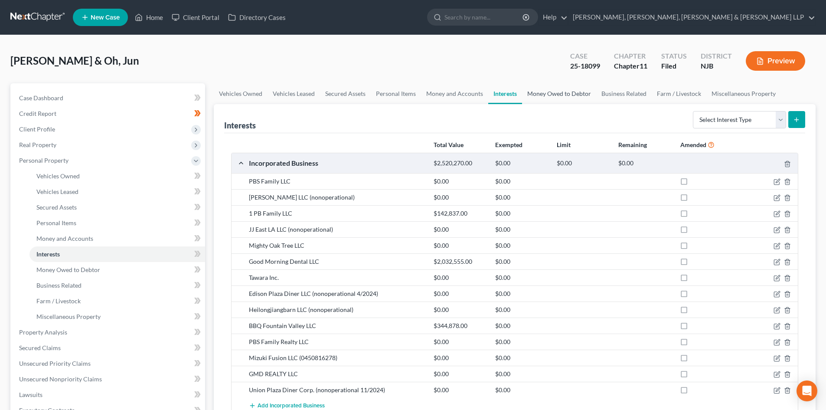
click at [558, 97] on link "Money Owed to Debtor" at bounding box center [559, 93] width 74 height 21
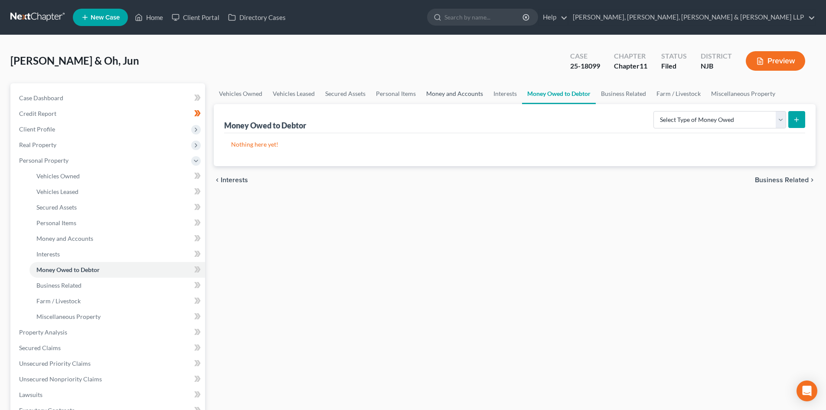
click at [443, 93] on link "Money and Accounts" at bounding box center [454, 93] width 67 height 21
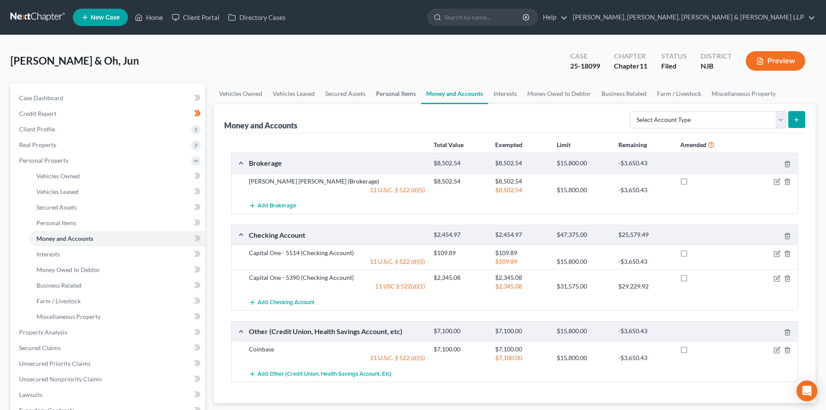
click at [400, 92] on link "Personal Items" at bounding box center [396, 93] width 50 height 21
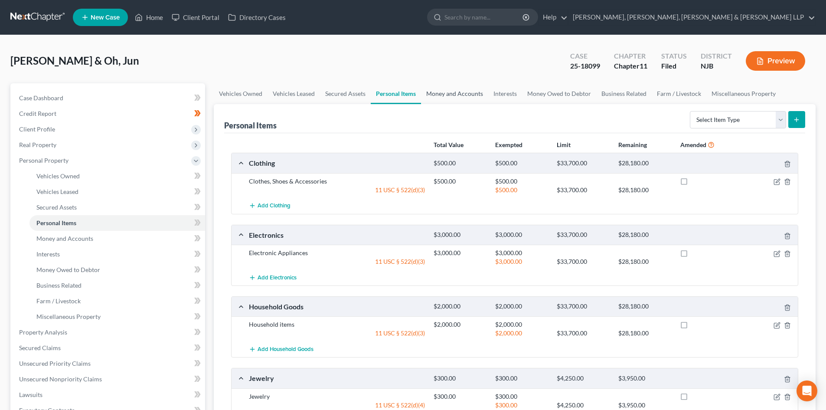
click at [457, 94] on link "Money and Accounts" at bounding box center [454, 93] width 67 height 21
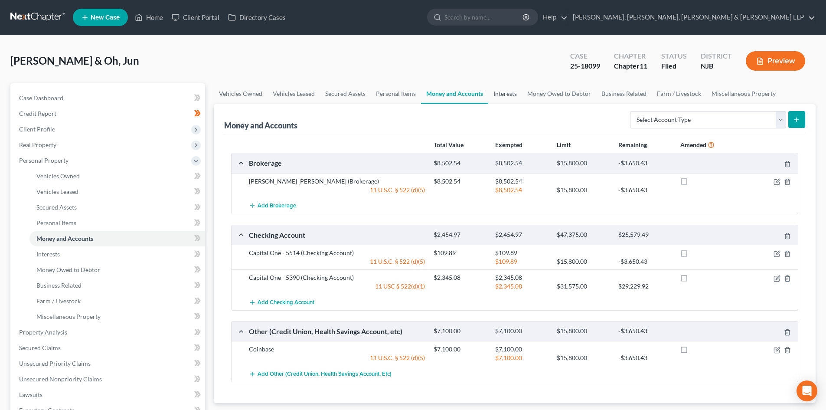
click at [498, 87] on link "Interests" at bounding box center [505, 93] width 34 height 21
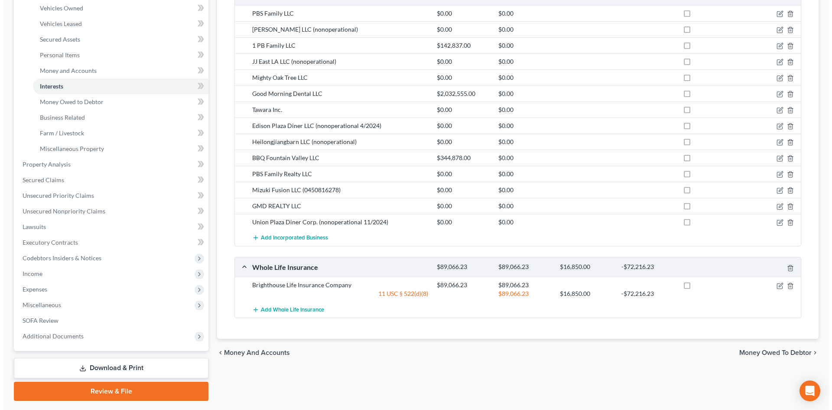
scroll to position [173, 0]
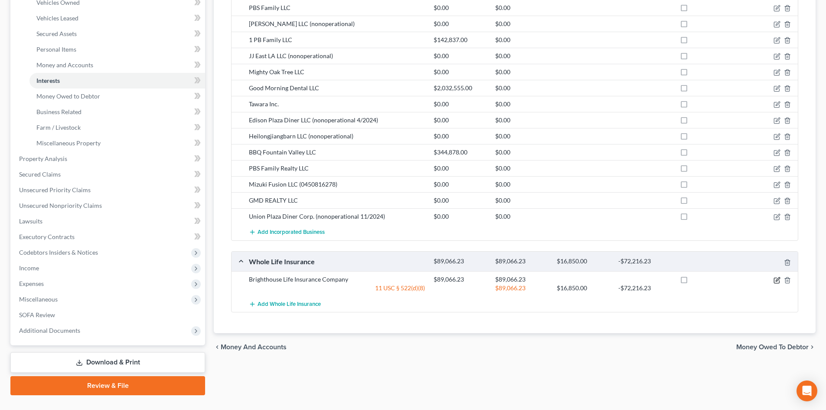
click at [777, 281] on icon "button" at bounding box center [776, 280] width 7 height 7
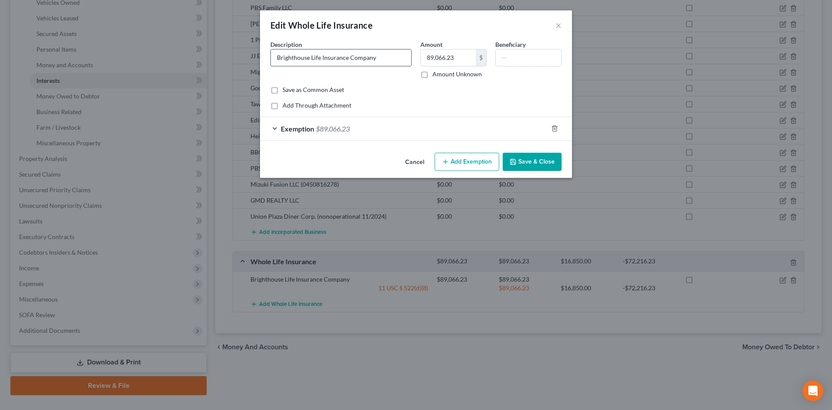
click at [390, 60] on input "Brighthouse Life Insurance Company" at bounding box center [341, 57] width 140 height 16
click at [532, 162] on button "Save & Close" at bounding box center [532, 162] width 59 height 18
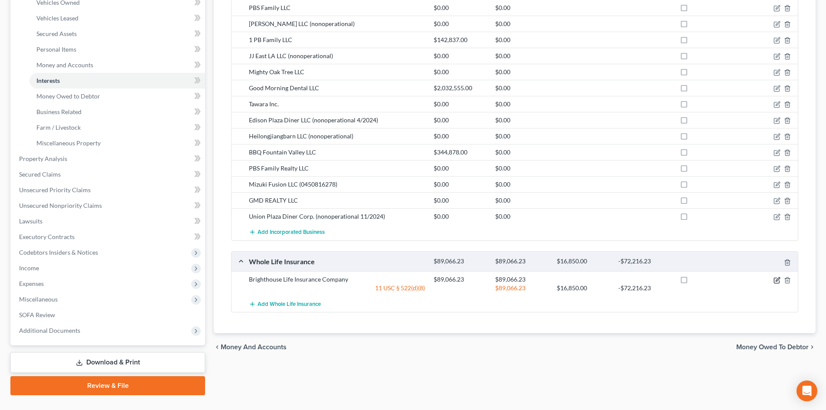
click at [777, 280] on icon "button" at bounding box center [777, 279] width 4 height 4
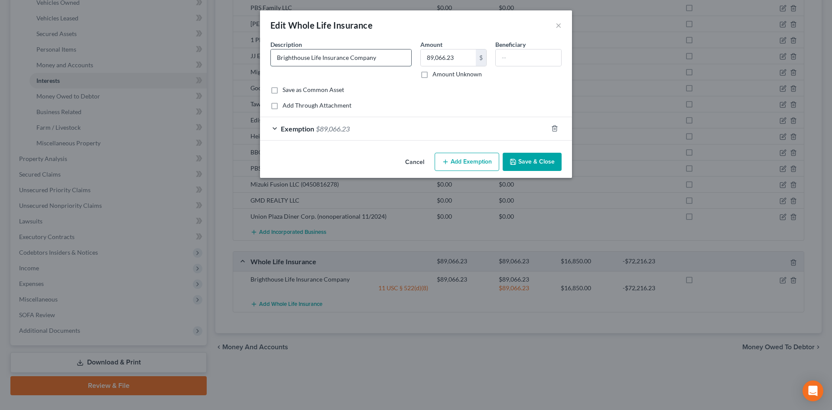
click at [391, 58] on input "Brighthouse Life Insurance Company" at bounding box center [341, 57] width 140 height 16
type input "Brighthouse Life Insurance Company (Cash value)"
click at [539, 160] on button "Save & Close" at bounding box center [532, 162] width 59 height 18
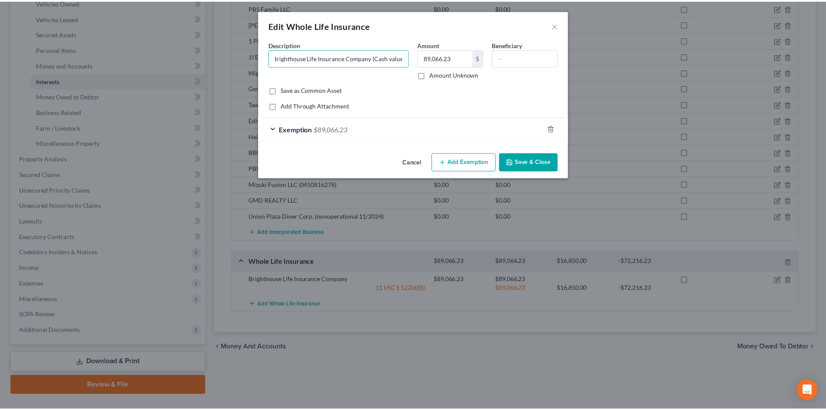
scroll to position [0, 0]
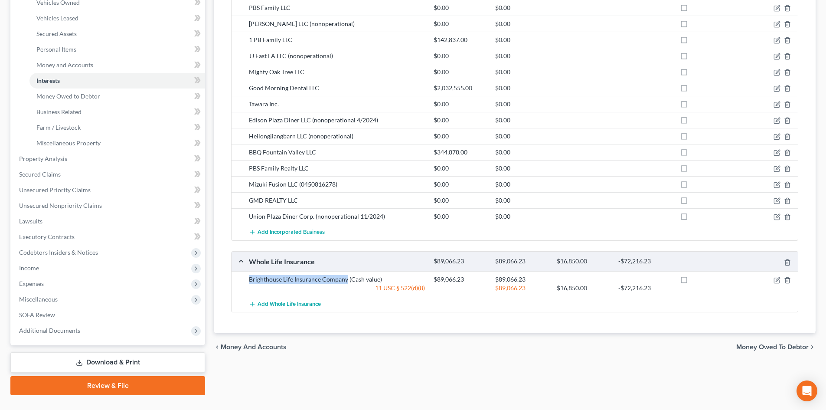
drag, startPoint x: 248, startPoint y: 280, endPoint x: 345, endPoint y: 280, distance: 96.7
click at [345, 280] on div "Brighthouse Life Insurance Company (Cash value)" at bounding box center [336, 279] width 185 height 9
copy div "Brighthouse Life Insurance Company"
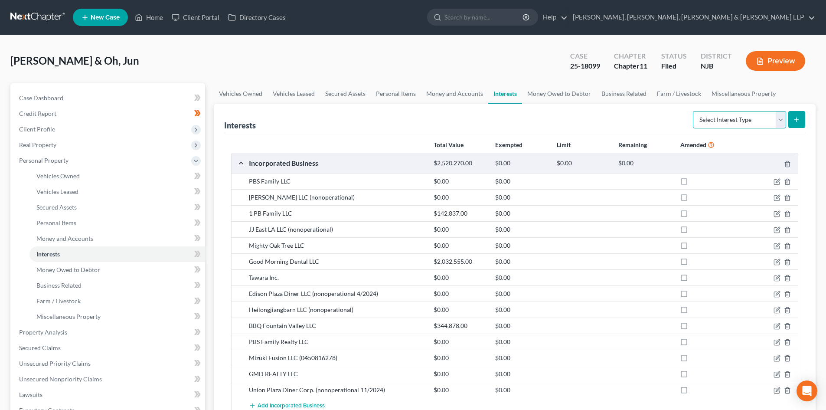
click at [752, 118] on select "Select Interest Type 401K Annuity Bond Education IRA Government Bond Government…" at bounding box center [739, 119] width 93 height 17
select select "whole_life_insurance"
click at [693, 111] on select "Select Interest Type 401K Annuity Bond Education IRA Government Bond Government…" at bounding box center [739, 119] width 93 height 17
click at [797, 112] on button "submit" at bounding box center [796, 119] width 17 height 17
click at [793, 120] on icon "submit" at bounding box center [796, 119] width 7 height 7
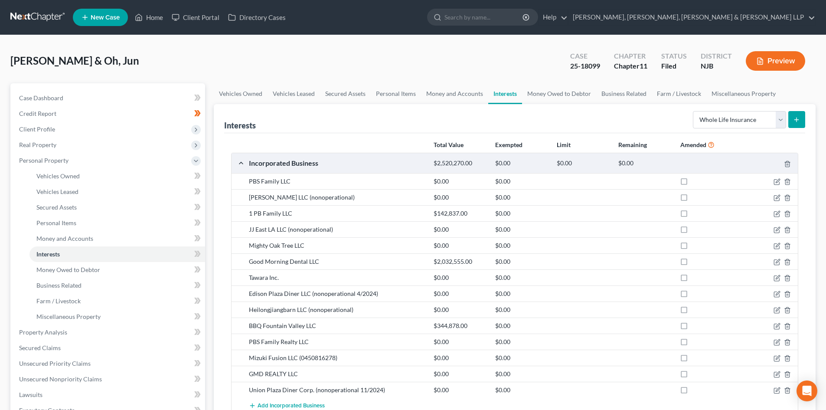
click at [791, 123] on button "submit" at bounding box center [796, 119] width 17 height 17
click at [797, 120] on line "submit" at bounding box center [796, 120] width 4 height 0
click at [544, 91] on link "Money Owed to Debtor" at bounding box center [559, 93] width 74 height 21
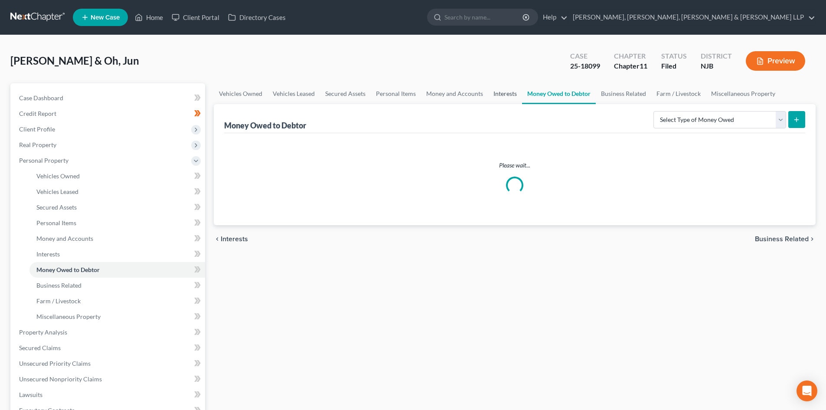
click at [507, 94] on link "Interests" at bounding box center [505, 93] width 34 height 21
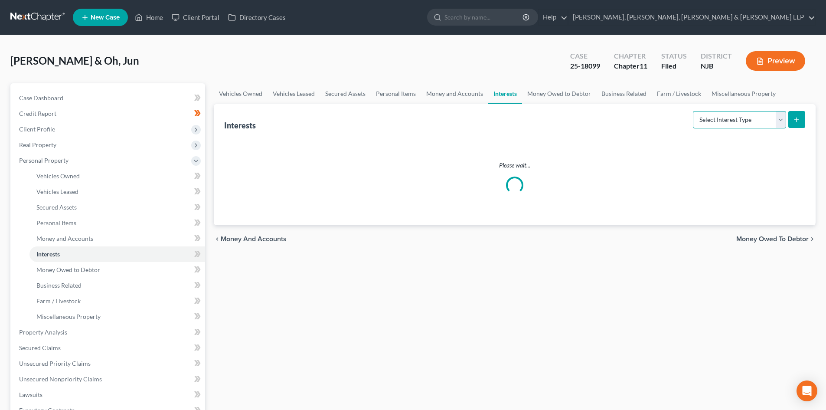
click at [737, 124] on select "Select Interest Type 401K Annuity Bond Education IRA Government Bond Government…" at bounding box center [739, 119] width 93 height 17
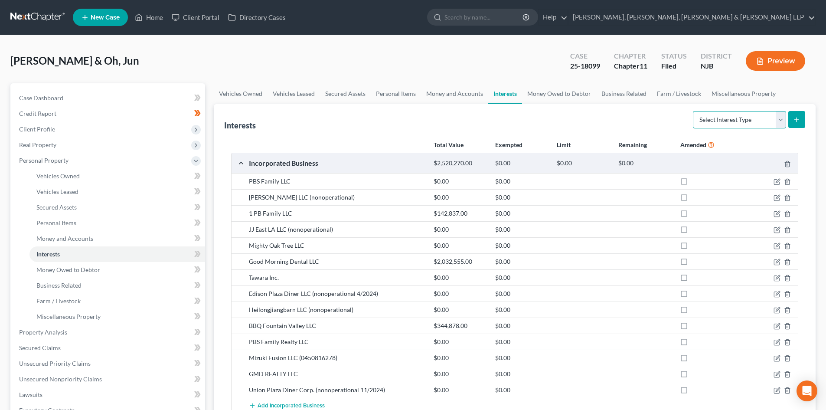
select select "whole_life_insurance"
click at [693, 111] on select "Select Interest Type 401K Annuity Bond Education IRA Government Bond Government…" at bounding box center [739, 119] width 93 height 17
click at [792, 120] on button "submit" at bounding box center [796, 119] width 17 height 17
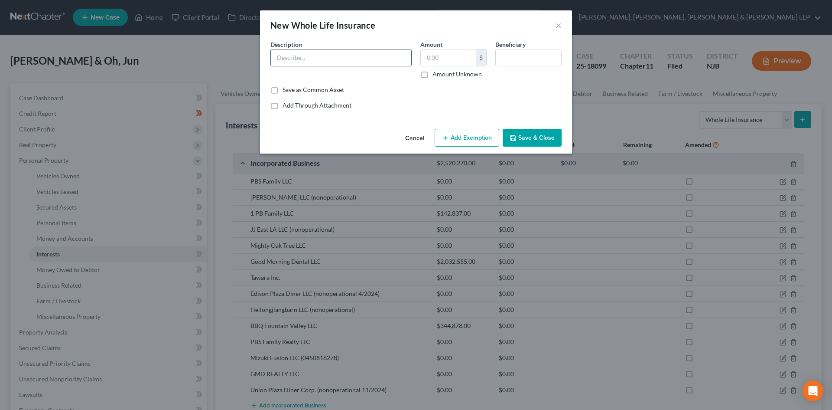
click at [323, 62] on input "text" at bounding box center [341, 57] width 140 height 16
paste input "Brighthouse Life Insurance Company"
type input "Brighthouse Life Insurance Company"
click at [421, 60] on input "text" at bounding box center [448, 57] width 55 height 16
type input "0.00"
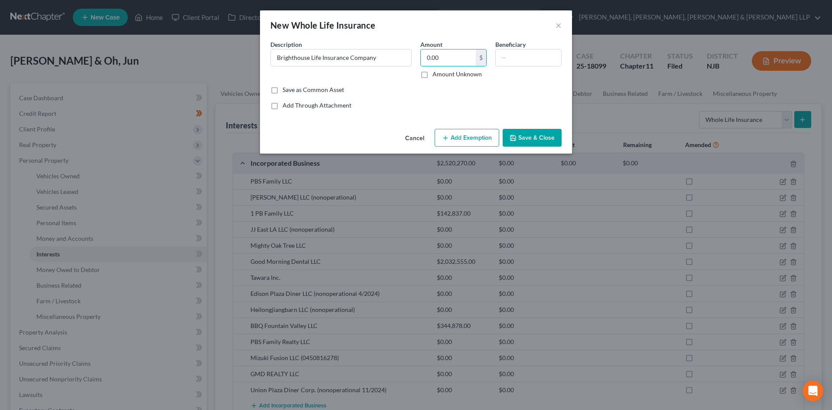
click at [462, 132] on button "Add Exemption" at bounding box center [467, 138] width 65 height 18
select select "2"
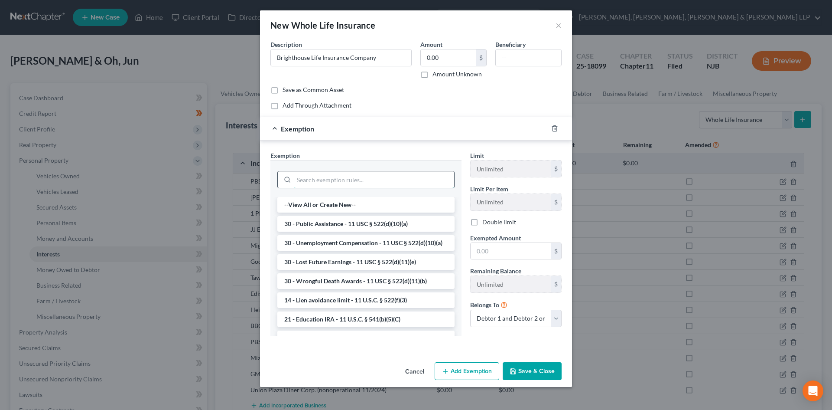
click at [340, 172] on input "search" at bounding box center [374, 179] width 160 height 16
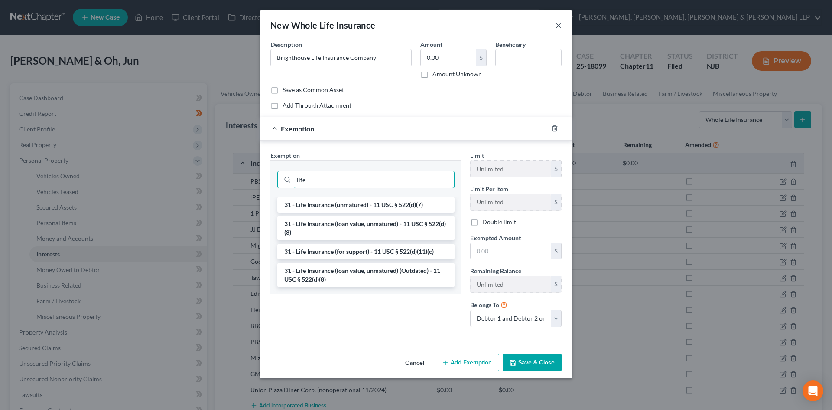
type input "life"
click at [561, 28] on button "×" at bounding box center [559, 25] width 6 height 10
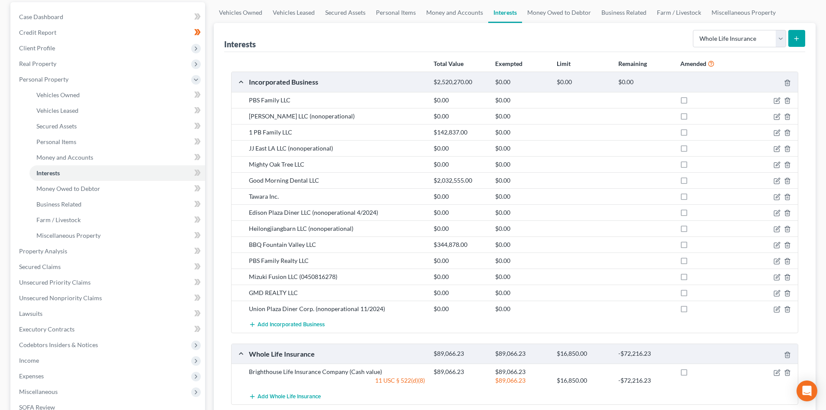
scroll to position [192, 0]
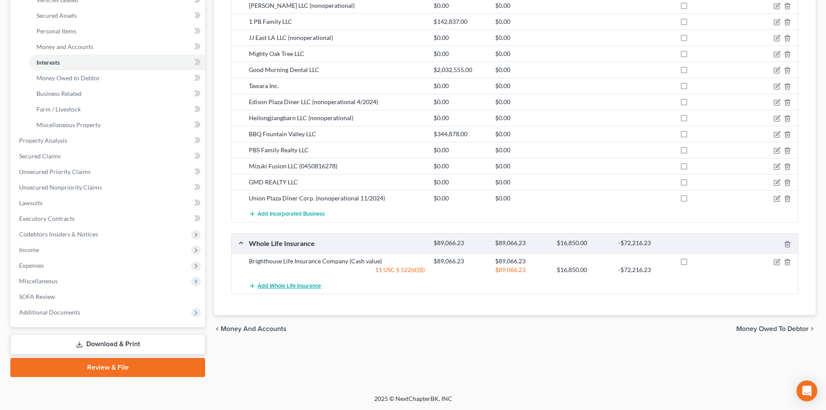
click at [300, 282] on span "Add Whole Life Insurance" at bounding box center [288, 285] width 63 height 7
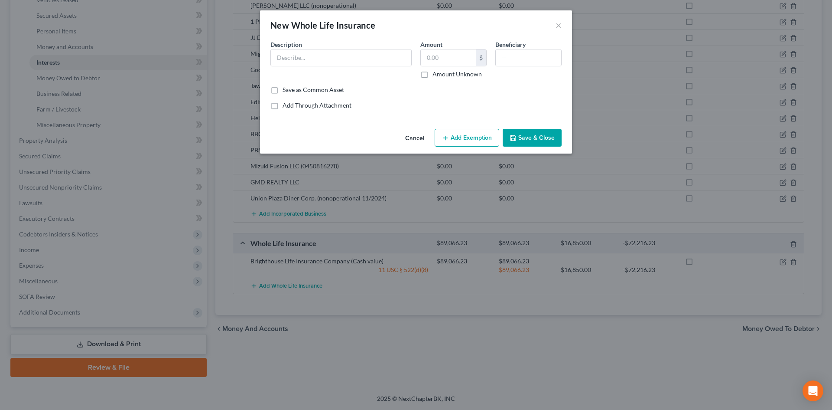
drag, startPoint x: 410, startPoint y: 132, endPoint x: 439, endPoint y: 176, distance: 52.7
click at [410, 132] on button "Cancel" at bounding box center [414, 138] width 33 height 17
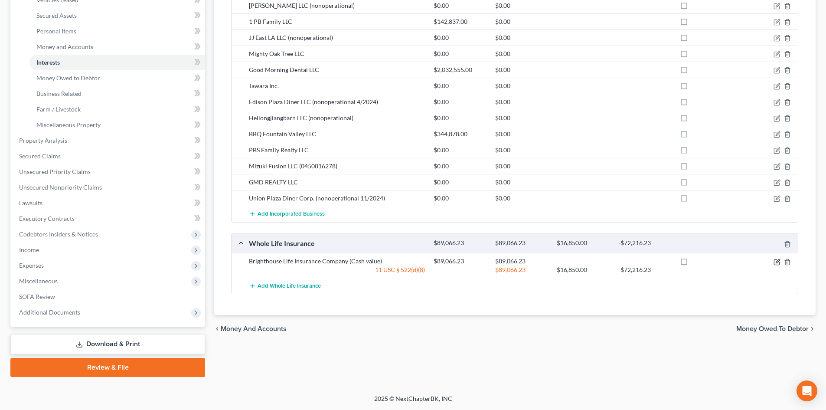
click at [776, 264] on icon "button" at bounding box center [776, 261] width 7 height 7
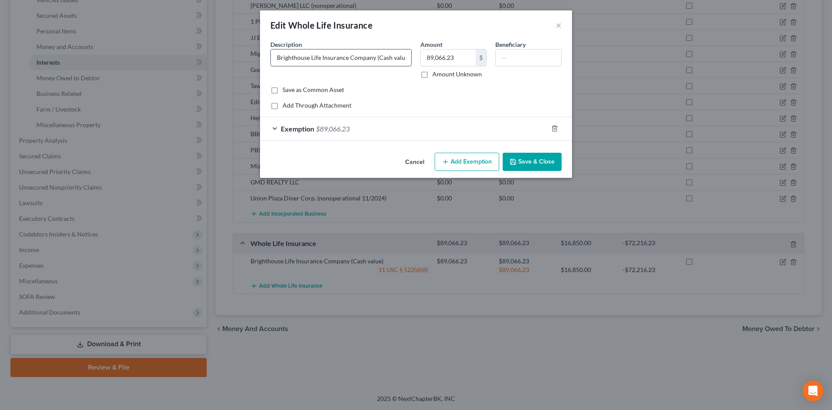
drag, startPoint x: 275, startPoint y: 57, endPoint x: 374, endPoint y: 63, distance: 99.4
click at [374, 63] on input "Brighthouse Life Insurance Company (Cash value)" at bounding box center [341, 57] width 140 height 16
click at [558, 23] on button "×" at bounding box center [559, 25] width 6 height 10
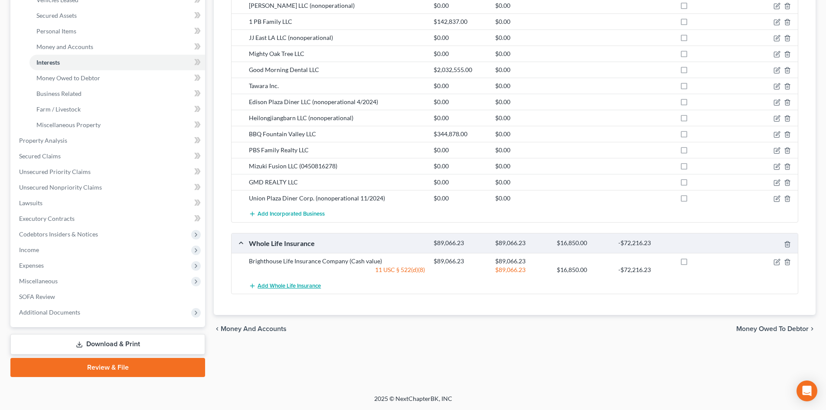
click at [318, 281] on button "Add Whole Life Insurance" at bounding box center [285, 285] width 72 height 16
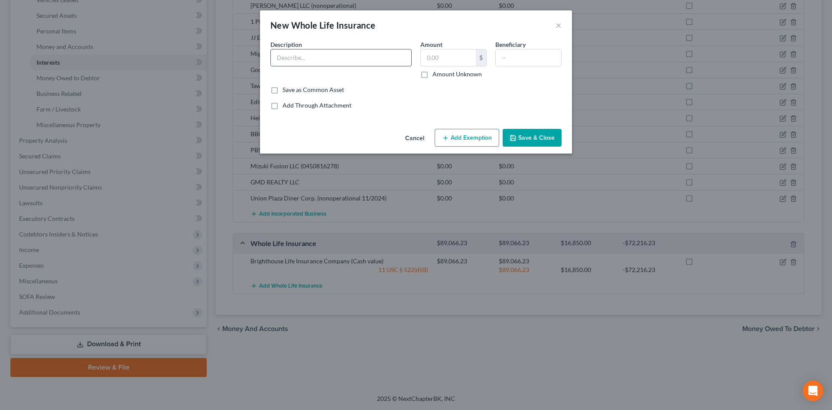
click at [334, 57] on input "text" at bounding box center [341, 57] width 140 height 16
paste input "Brighthouse Life Insurance Company"
type input "Brighthouse Life Insurance Company"
click at [370, 125] on div "New Whole Life Insurance × An exemption set must first be selected from the Fil…" at bounding box center [416, 81] width 312 height 143
click at [517, 135] on icon "button" at bounding box center [513, 137] width 7 height 7
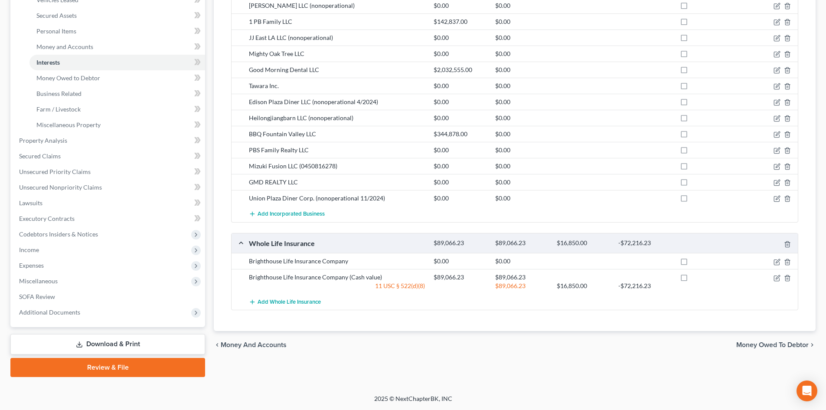
click at [498, 261] on div "$0.00" at bounding box center [522, 261] width 62 height 9
click at [776, 261] on icon "button" at bounding box center [777, 261] width 4 height 4
click at [780, 262] on icon "button" at bounding box center [776, 261] width 7 height 7
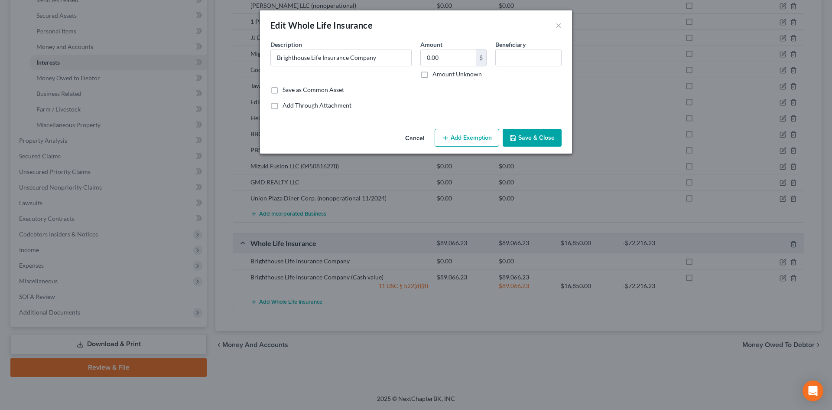
click at [462, 143] on button "Add Exemption" at bounding box center [467, 138] width 65 height 18
select select "2"
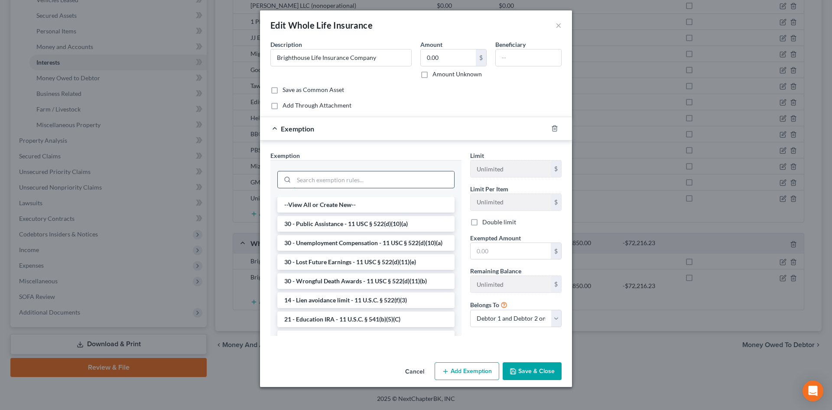
click at [380, 179] on input "search" at bounding box center [374, 179] width 160 height 16
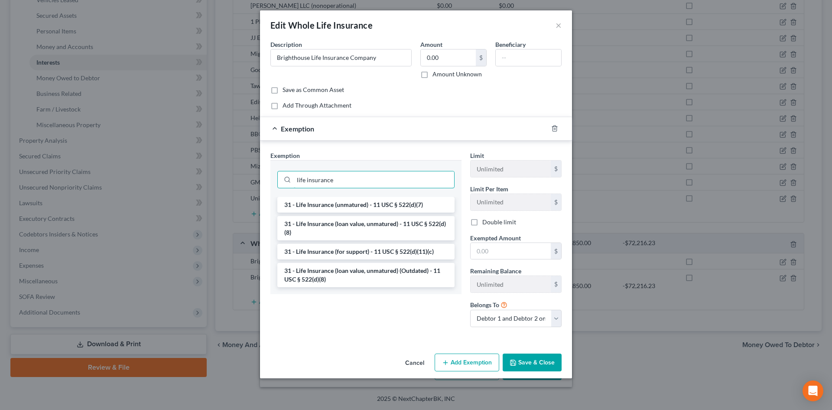
type input "life insurance"
click at [420, 361] on button "Cancel" at bounding box center [414, 362] width 33 height 17
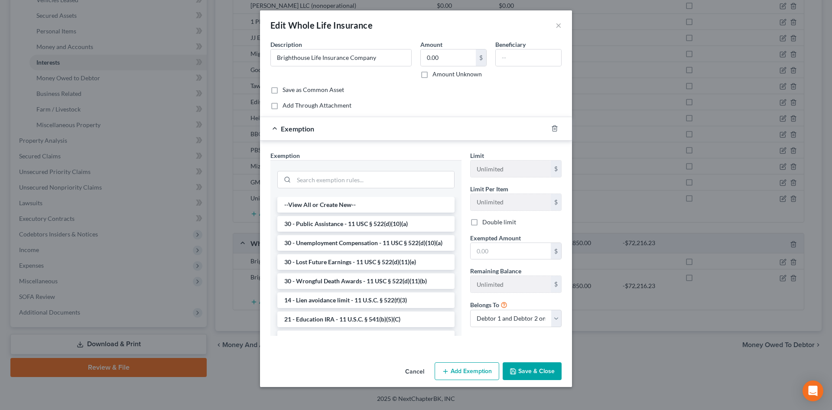
click at [413, 369] on button "Cancel" at bounding box center [414, 371] width 33 height 17
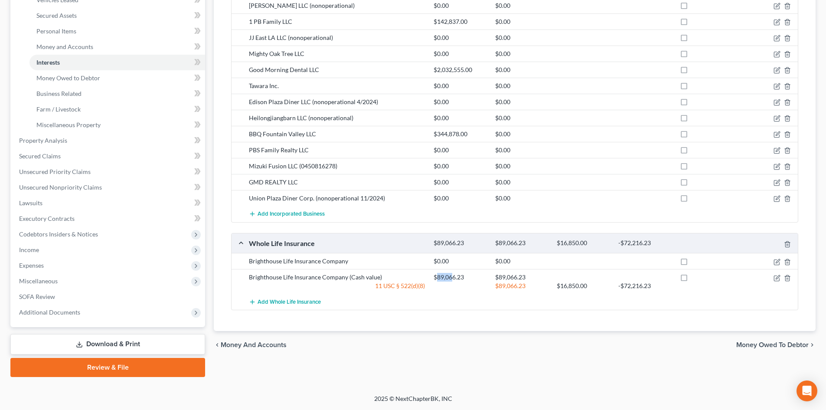
drag, startPoint x: 436, startPoint y: 277, endPoint x: 452, endPoint y: 279, distance: 15.8
click at [452, 279] on div "$89,066.23" at bounding box center [460, 277] width 62 height 9
click at [451, 278] on div "$89,066.23" at bounding box center [460, 277] width 62 height 9
drag, startPoint x: 498, startPoint y: 277, endPoint x: 512, endPoint y: 278, distance: 13.9
click at [498, 277] on div "$89,066.23" at bounding box center [522, 277] width 62 height 9
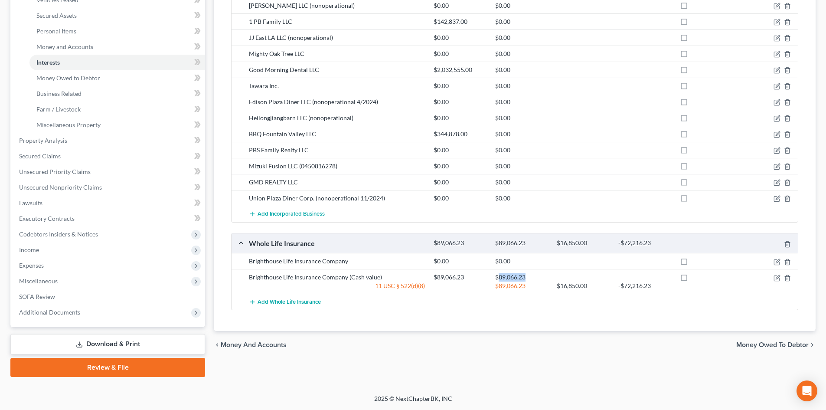
drag, startPoint x: 498, startPoint y: 278, endPoint x: 527, endPoint y: 277, distance: 28.2
click at [527, 277] on div "$89,066.23" at bounding box center [522, 277] width 62 height 9
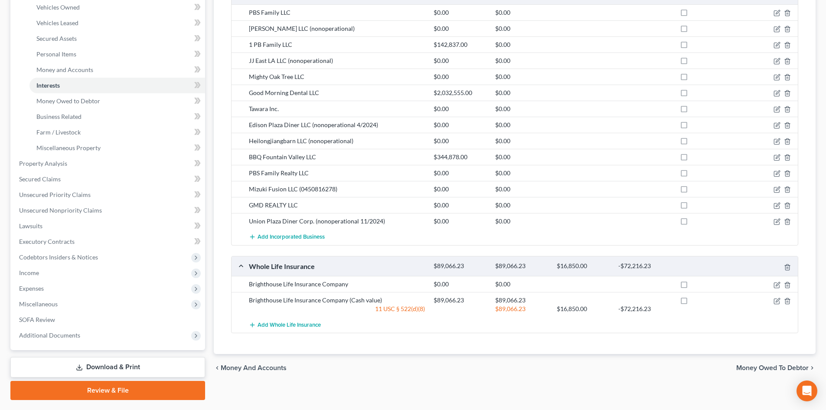
scroll to position [148, 0]
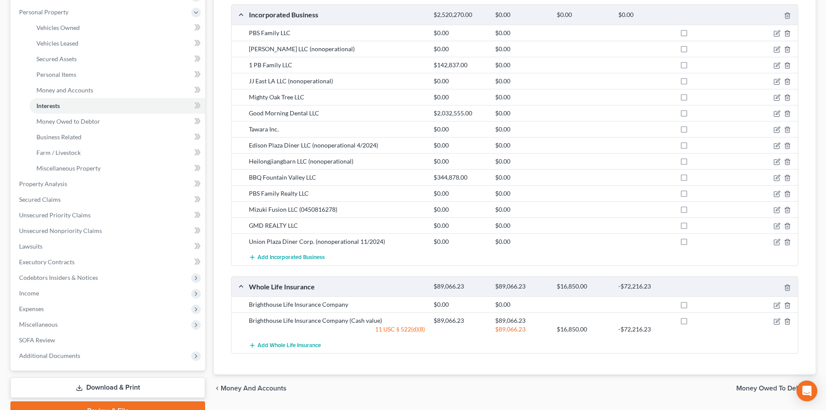
click at [456, 303] on div "$0.00" at bounding box center [460, 304] width 62 height 9
click at [779, 303] on icon "button" at bounding box center [776, 305] width 7 height 7
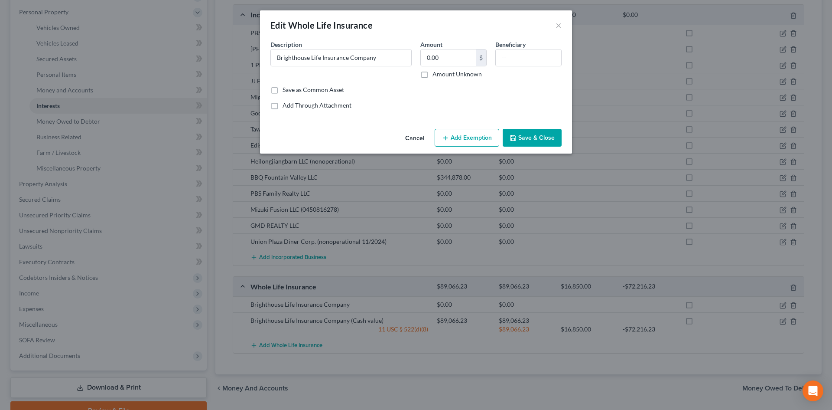
click at [482, 132] on button "Add Exemption" at bounding box center [467, 138] width 65 height 18
select select "2"
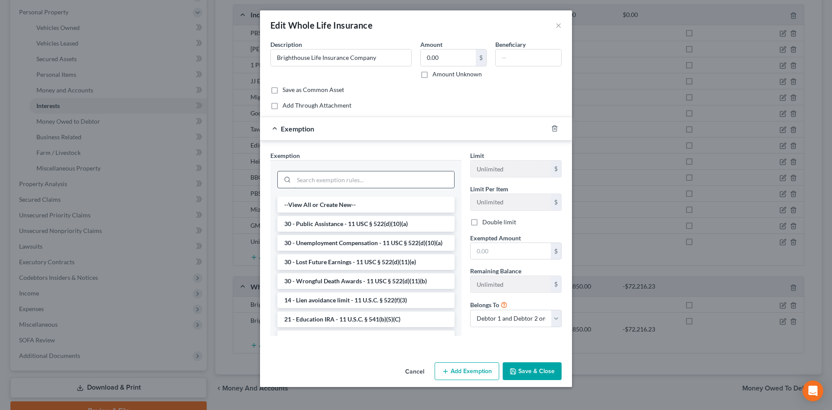
click at [346, 171] on input "search" at bounding box center [374, 179] width 160 height 16
click at [425, 370] on button "Cancel" at bounding box center [414, 371] width 33 height 17
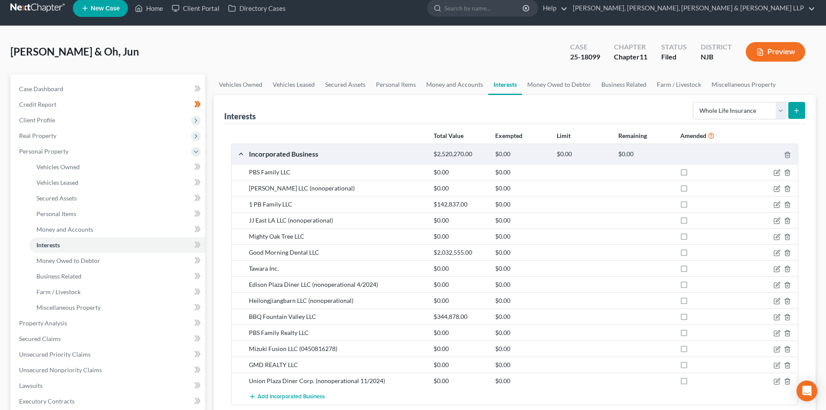
scroll to position [0, 0]
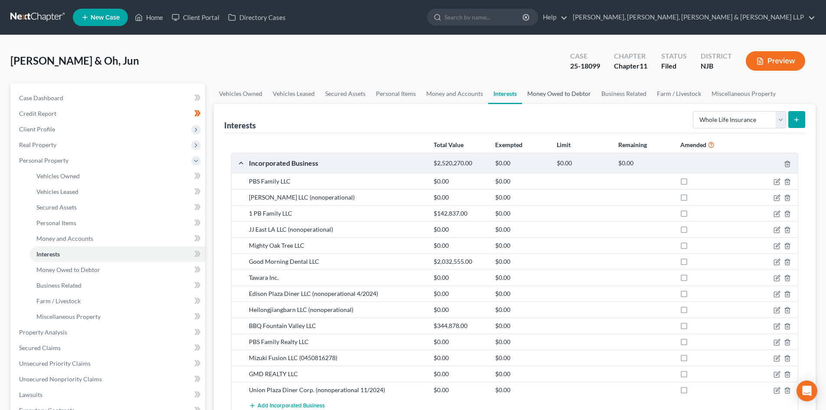
click at [562, 102] on link "Money Owed to Debtor" at bounding box center [559, 93] width 74 height 21
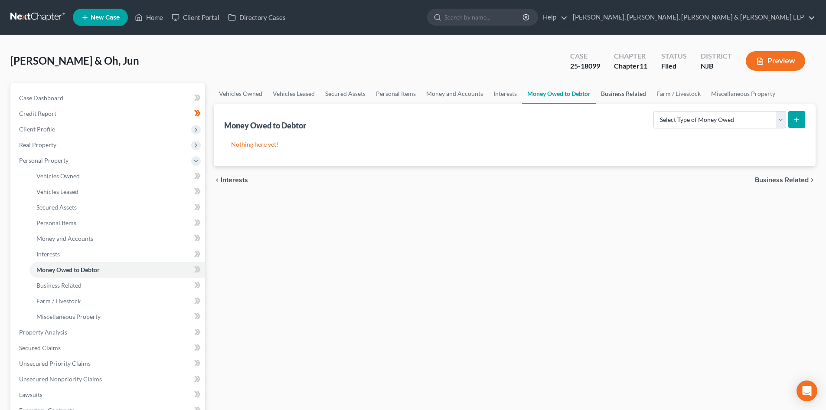
click at [602, 94] on link "Business Related" at bounding box center [623, 93] width 55 height 21
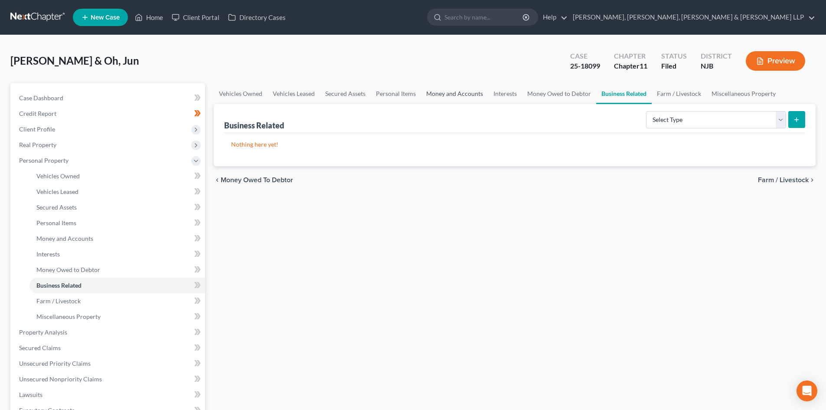
drag, startPoint x: 478, startPoint y: 105, endPoint x: 466, endPoint y: 101, distance: 13.2
click at [478, 105] on div "Business Related Select Type Customer Lists Franchises Inventory Licenses Machi…" at bounding box center [514, 118] width 581 height 29
click at [466, 101] on link "Money and Accounts" at bounding box center [454, 93] width 67 height 21
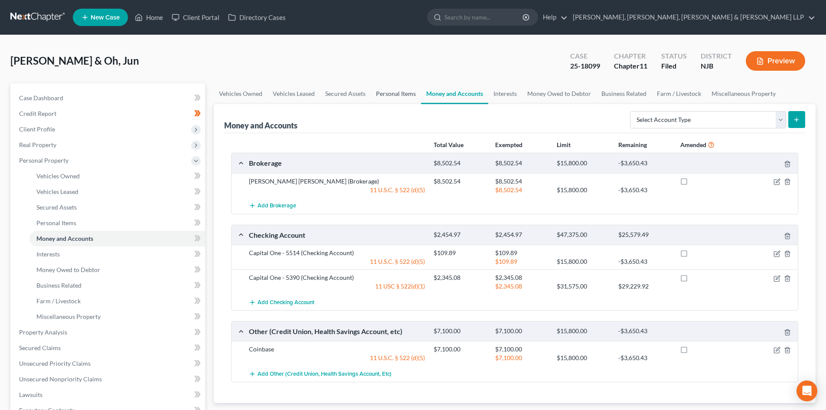
click at [405, 93] on link "Personal Items" at bounding box center [396, 93] width 50 height 21
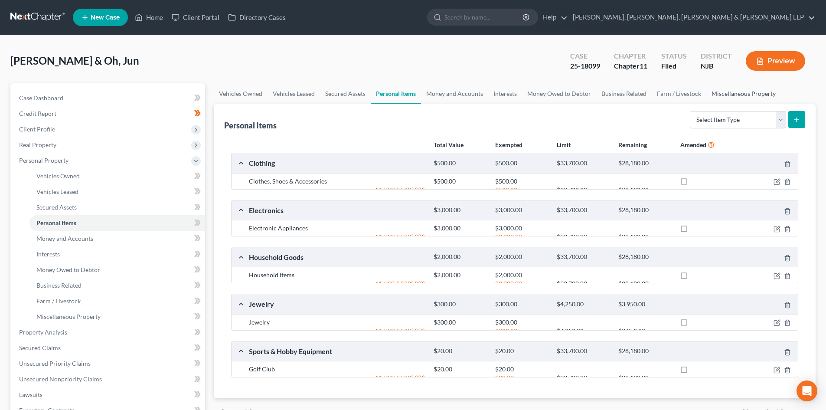
click at [719, 91] on link "Miscellaneous Property" at bounding box center [743, 93] width 75 height 21
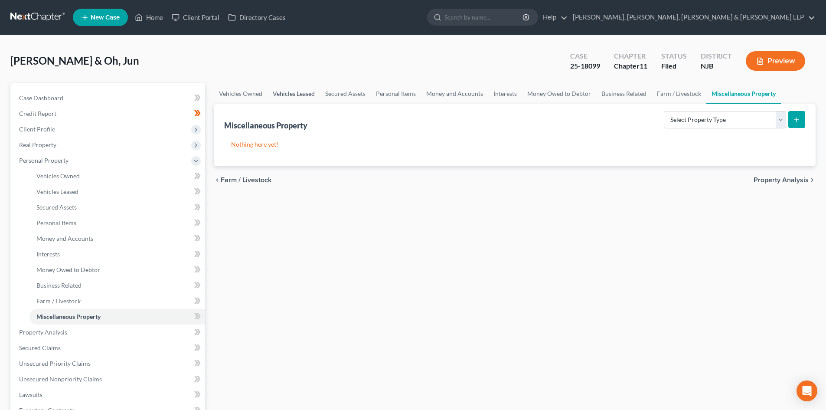
click at [312, 101] on link "Vehicles Leased" at bounding box center [293, 93] width 52 height 21
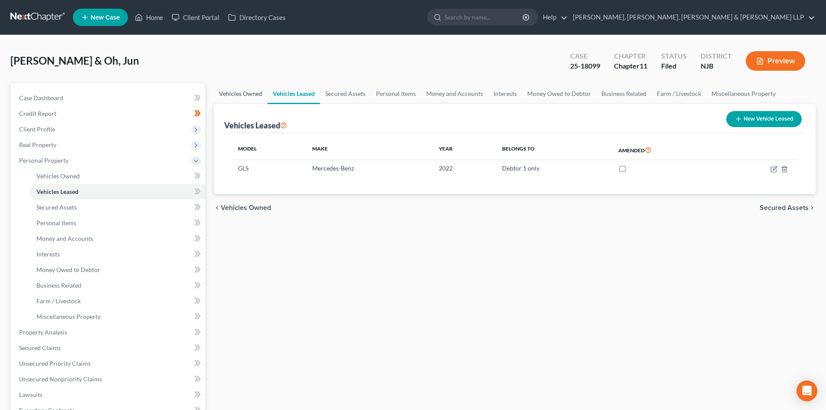
drag, startPoint x: 248, startPoint y: 98, endPoint x: 244, endPoint y: 93, distance: 7.1
click at [242, 94] on link "Vehicles Owned" at bounding box center [241, 93] width 54 height 21
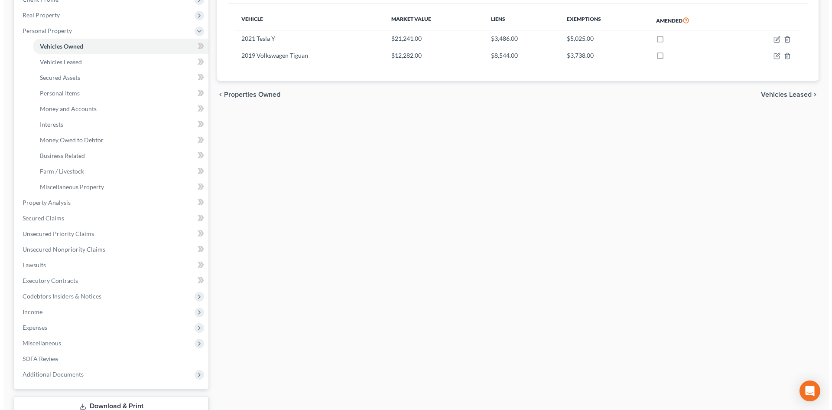
scroll to position [18, 0]
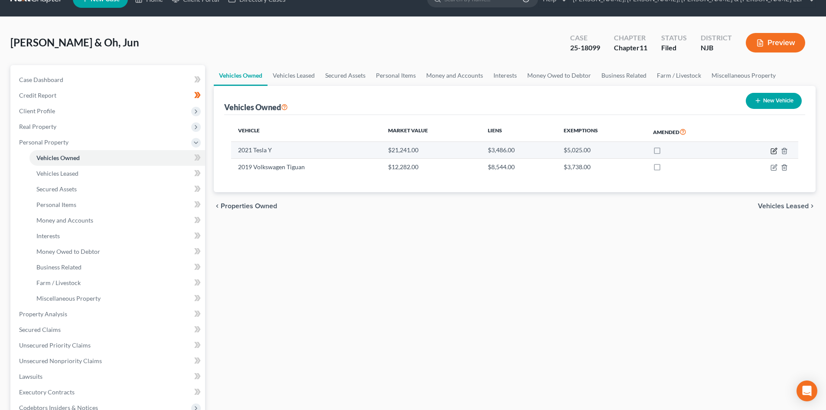
click at [773, 149] on icon "button" at bounding box center [773, 150] width 7 height 7
select select "0"
select select "5"
select select "2"
select select "0"
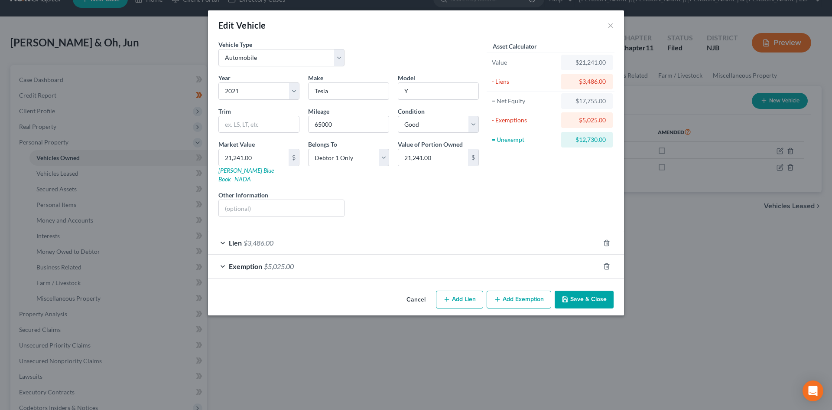
click at [495, 238] on div "Lien $3,486.00" at bounding box center [404, 242] width 392 height 23
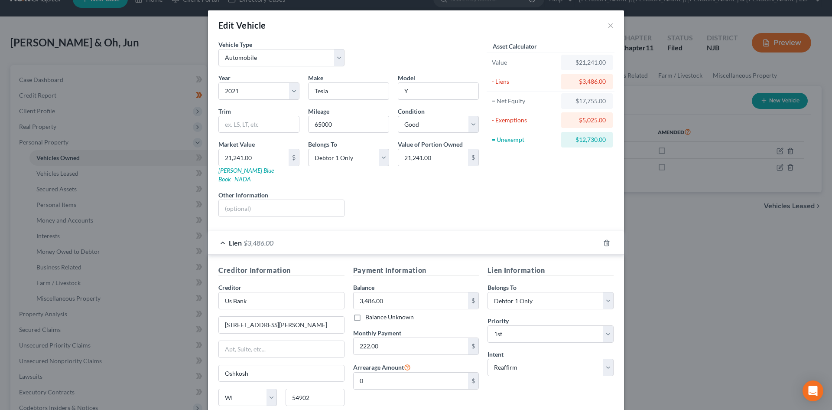
click at [494, 237] on div "Lien $3,486.00" at bounding box center [404, 242] width 392 height 23
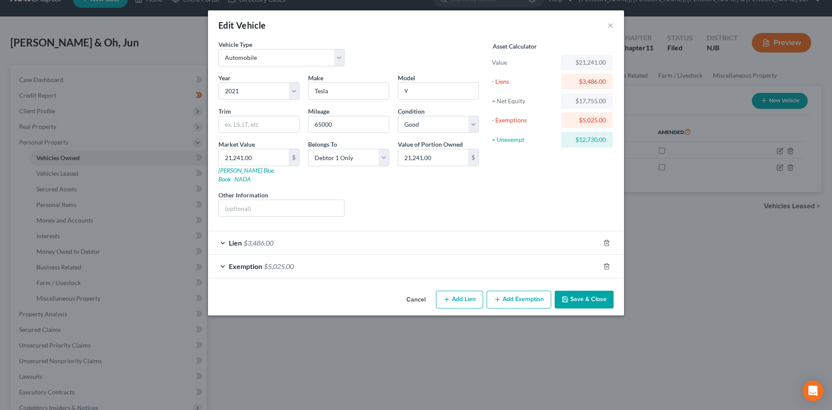
click at [568, 296] on icon "button" at bounding box center [565, 299] width 7 height 7
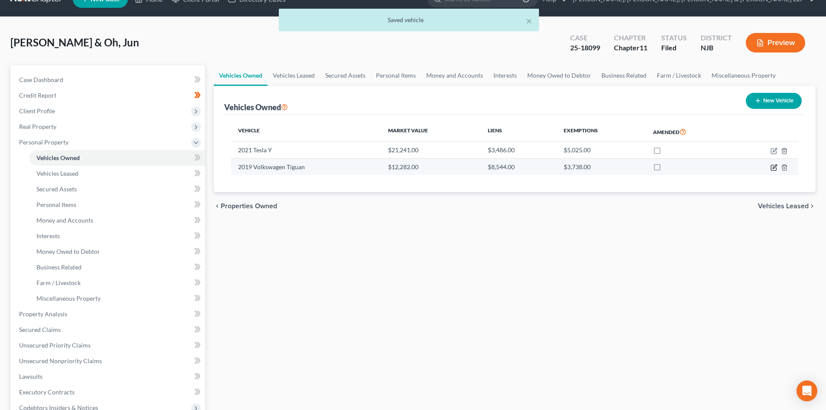
click at [773, 167] on icon "button" at bounding box center [774, 166] width 4 height 4
select select "0"
select select "7"
select select "2"
select select "0"
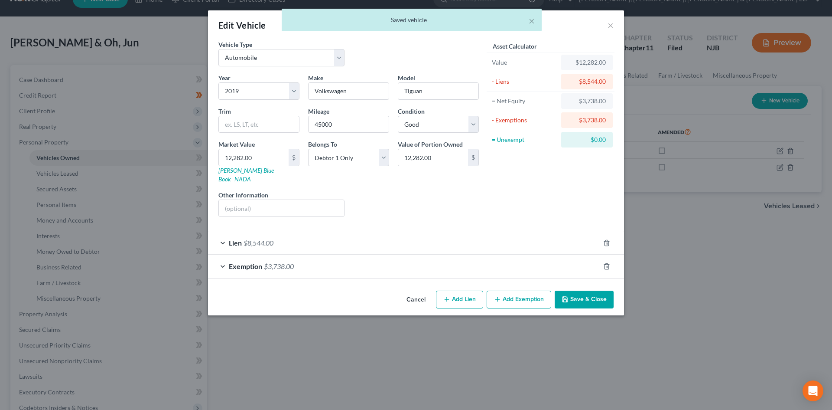
click at [375, 254] on div "Exemption $3,738.00" at bounding box center [404, 265] width 392 height 23
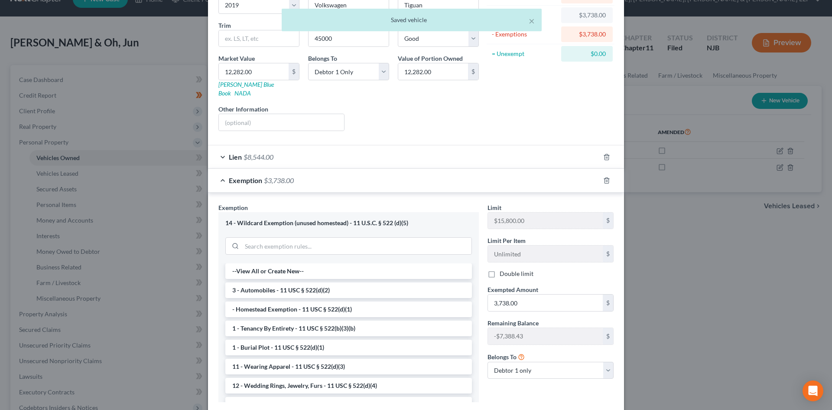
scroll to position [87, 0]
click at [522, 299] on input "3,738.00" at bounding box center [545, 301] width 115 height 16
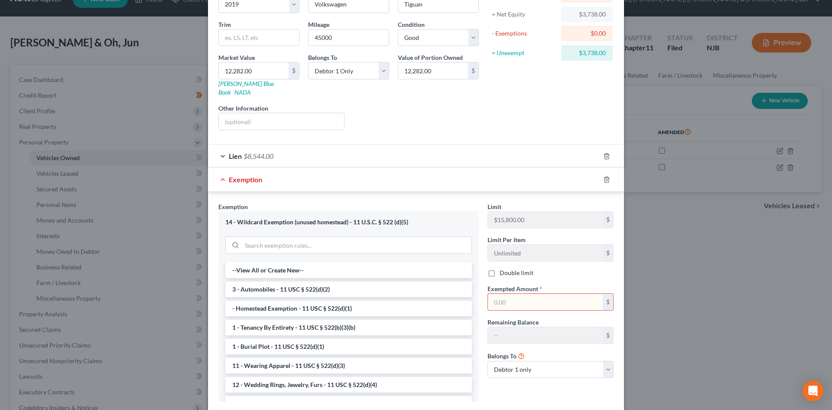
scroll to position [131, 0]
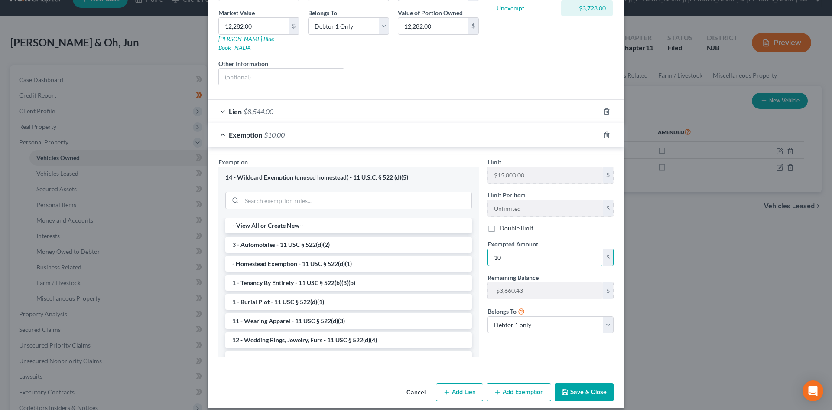
type input "1"
click at [575, 383] on button "Save & Close" at bounding box center [584, 392] width 59 height 18
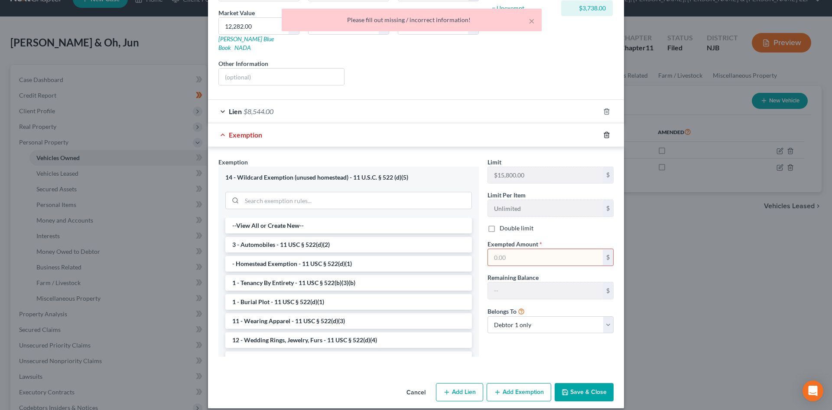
drag, startPoint x: 602, startPoint y: 127, endPoint x: 594, endPoint y: 156, distance: 30.0
click at [603, 131] on icon "button" at bounding box center [606, 134] width 7 height 7
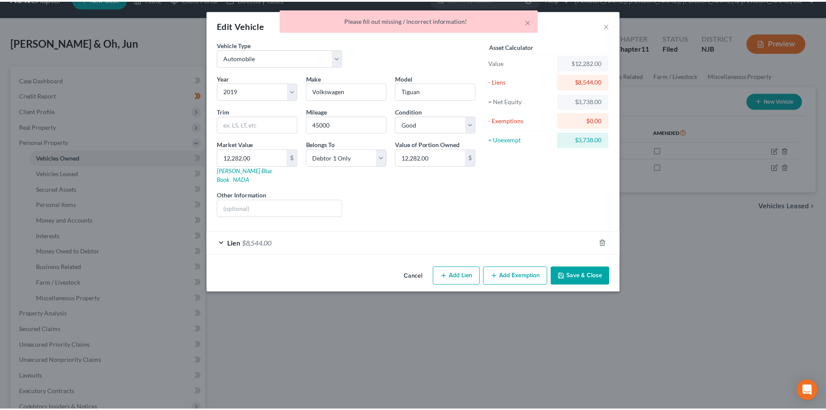
scroll to position [0, 0]
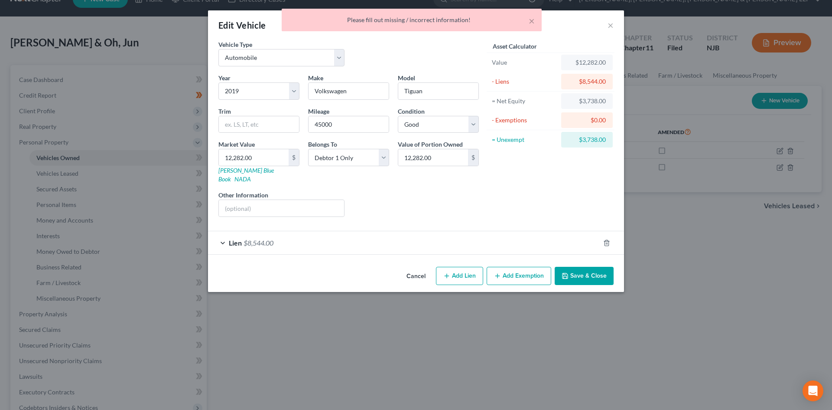
click at [577, 267] on button "Save & Close" at bounding box center [584, 276] width 59 height 18
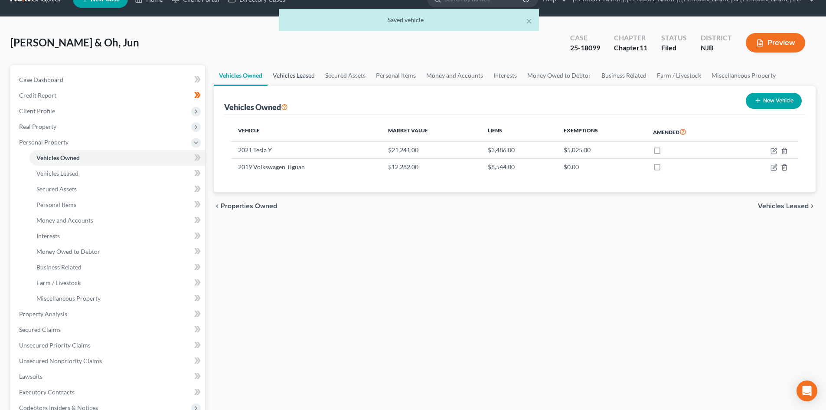
click at [313, 77] on link "Vehicles Leased" at bounding box center [293, 75] width 52 height 21
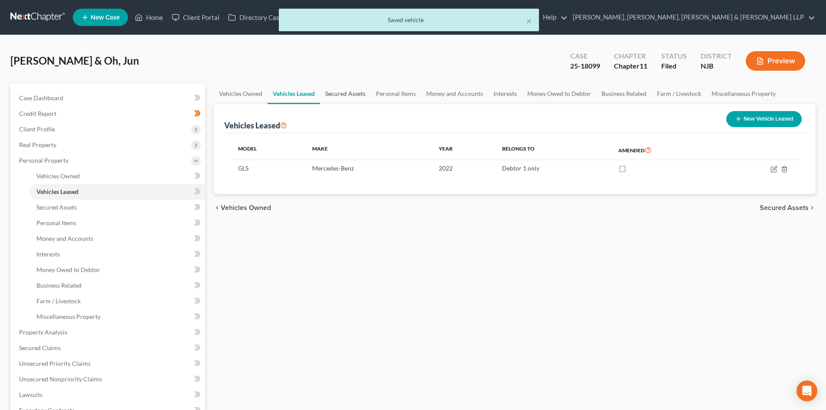
click at [348, 91] on link "Secured Assets" at bounding box center [345, 93] width 51 height 21
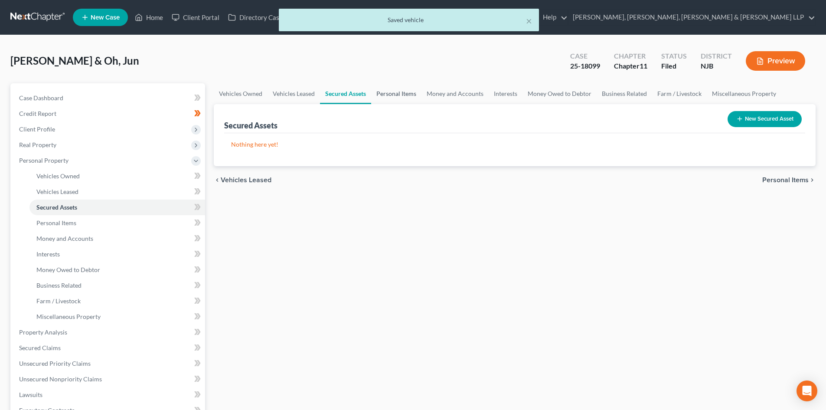
click at [396, 100] on link "Personal Items" at bounding box center [396, 93] width 50 height 21
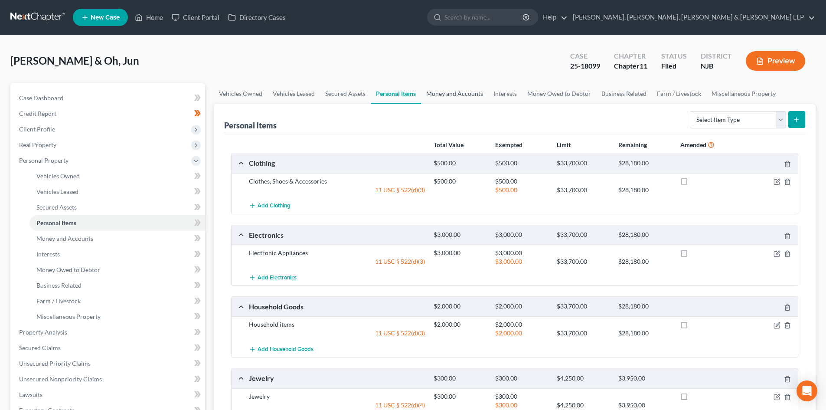
click at [448, 100] on link "Money and Accounts" at bounding box center [454, 93] width 67 height 21
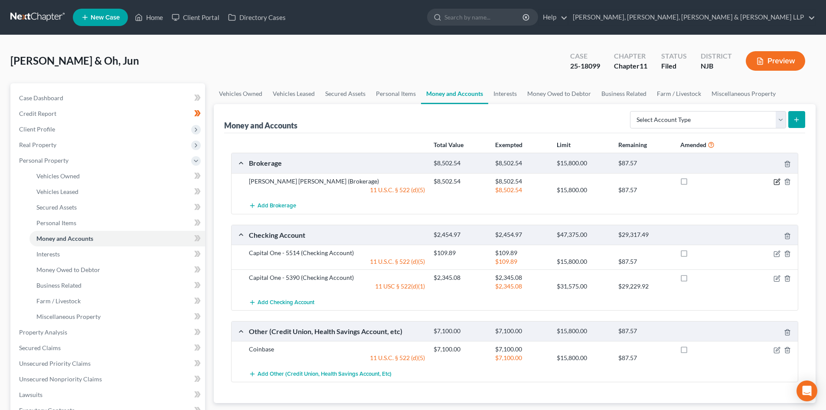
click at [774, 180] on icon "button" at bounding box center [776, 181] width 7 height 7
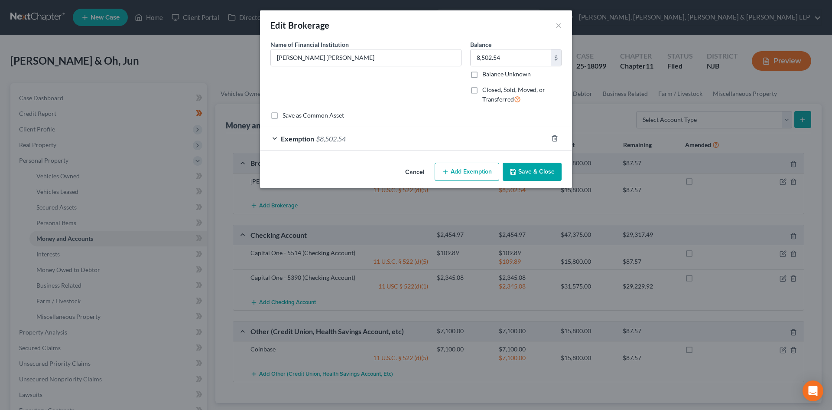
click at [481, 143] on div "Exemption $8,502.54" at bounding box center [404, 138] width 288 height 23
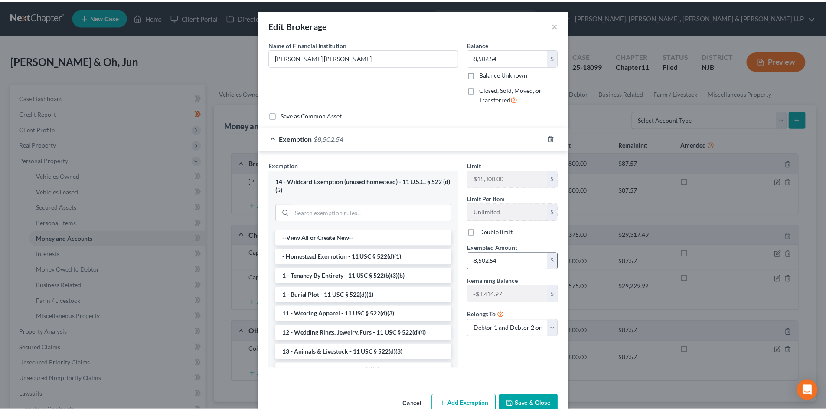
scroll to position [21, 0]
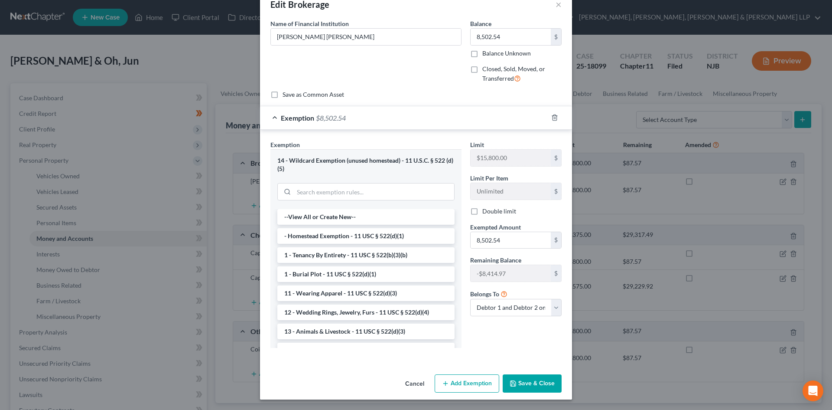
drag, startPoint x: 526, startPoint y: 387, endPoint x: 514, endPoint y: 341, distance: 47.4
click at [527, 387] on button "Save & Close" at bounding box center [532, 383] width 59 height 18
